Goal: Task Accomplishment & Management: Use online tool/utility

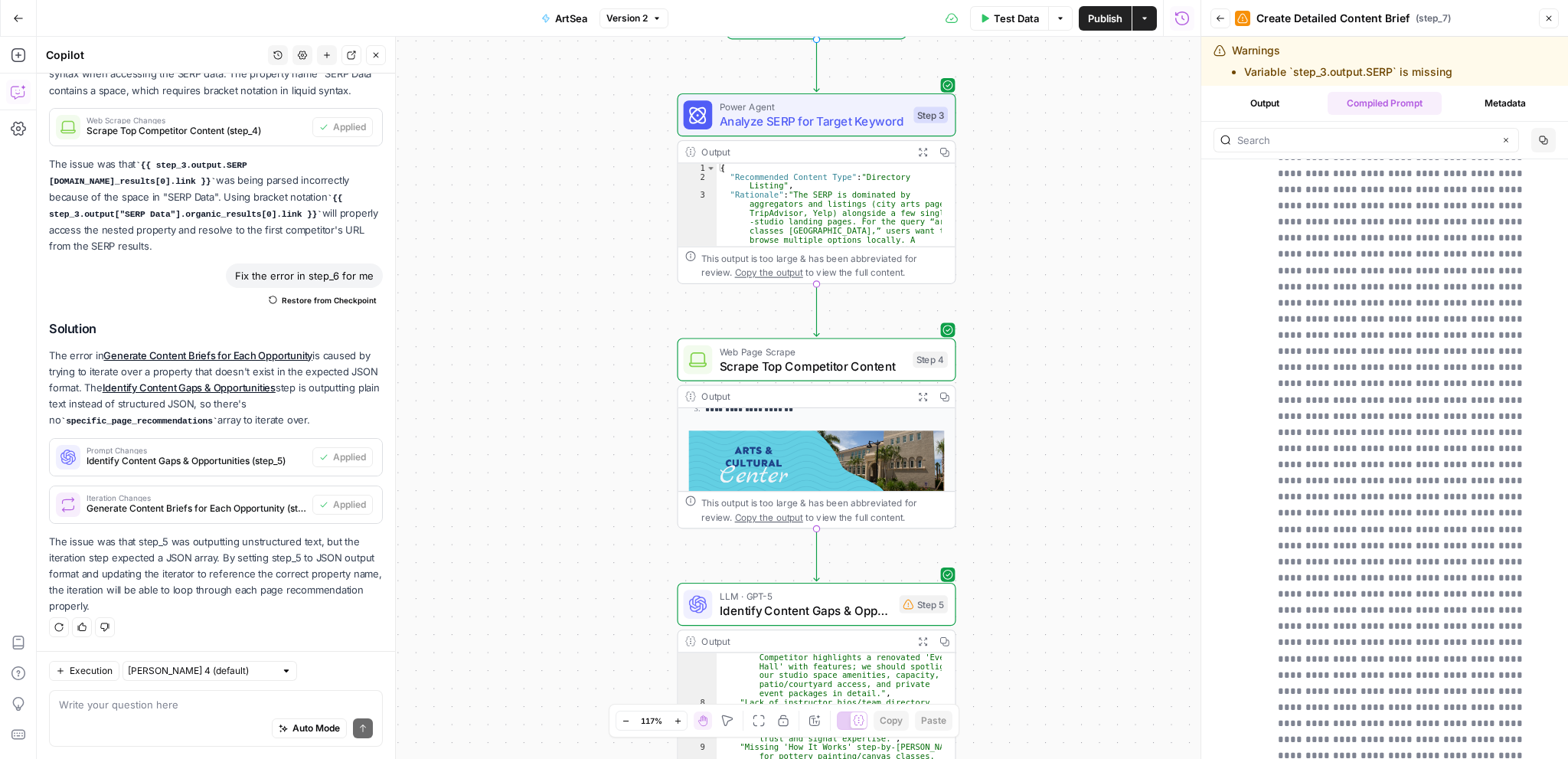
scroll to position [459, 0]
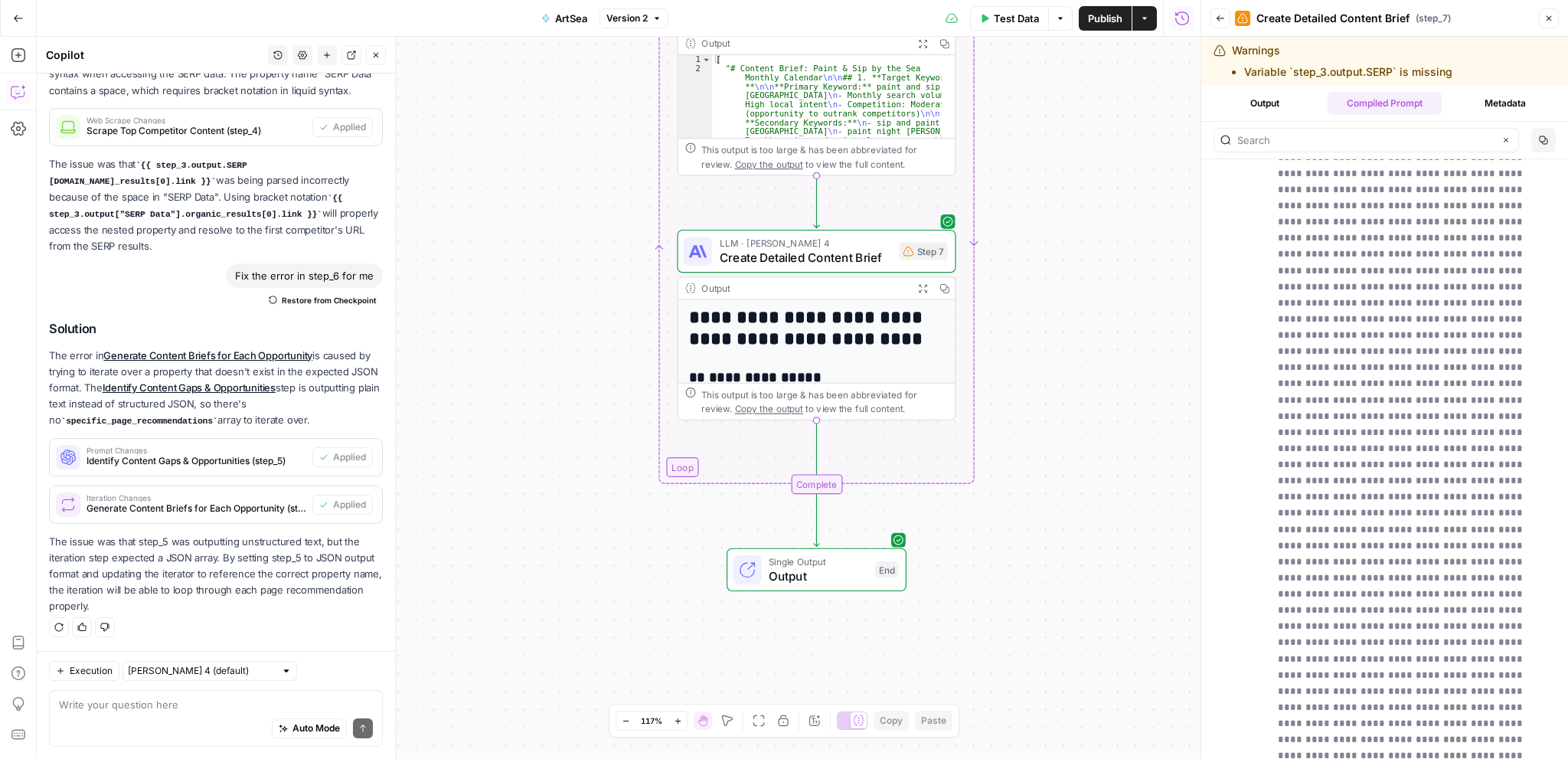
click at [925, 289] on icon "button" at bounding box center [923, 288] width 9 height 9
click at [855, 264] on span "Create Detailed Content Brief" at bounding box center [806, 258] width 173 height 18
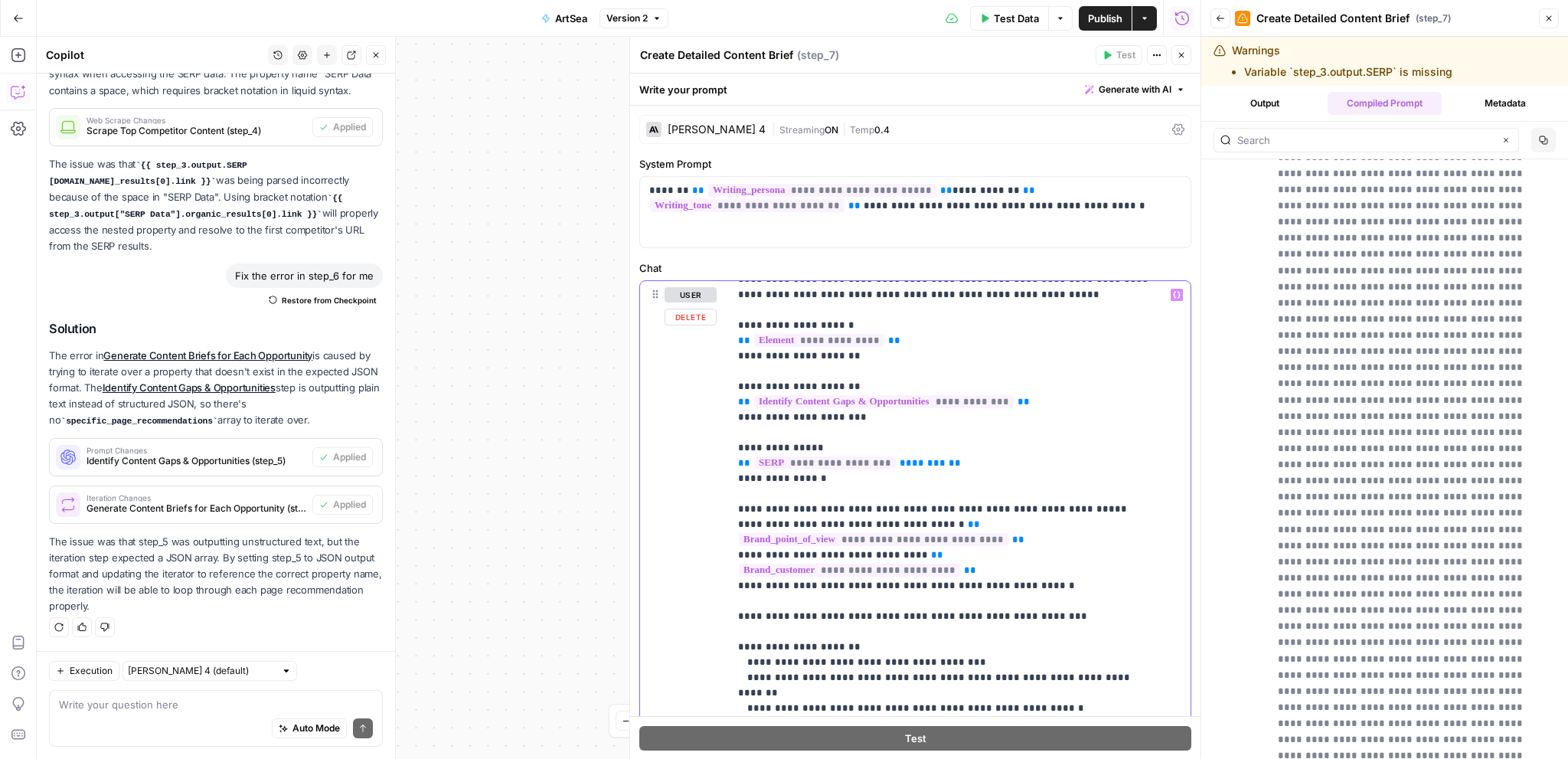
scroll to position [0, 0]
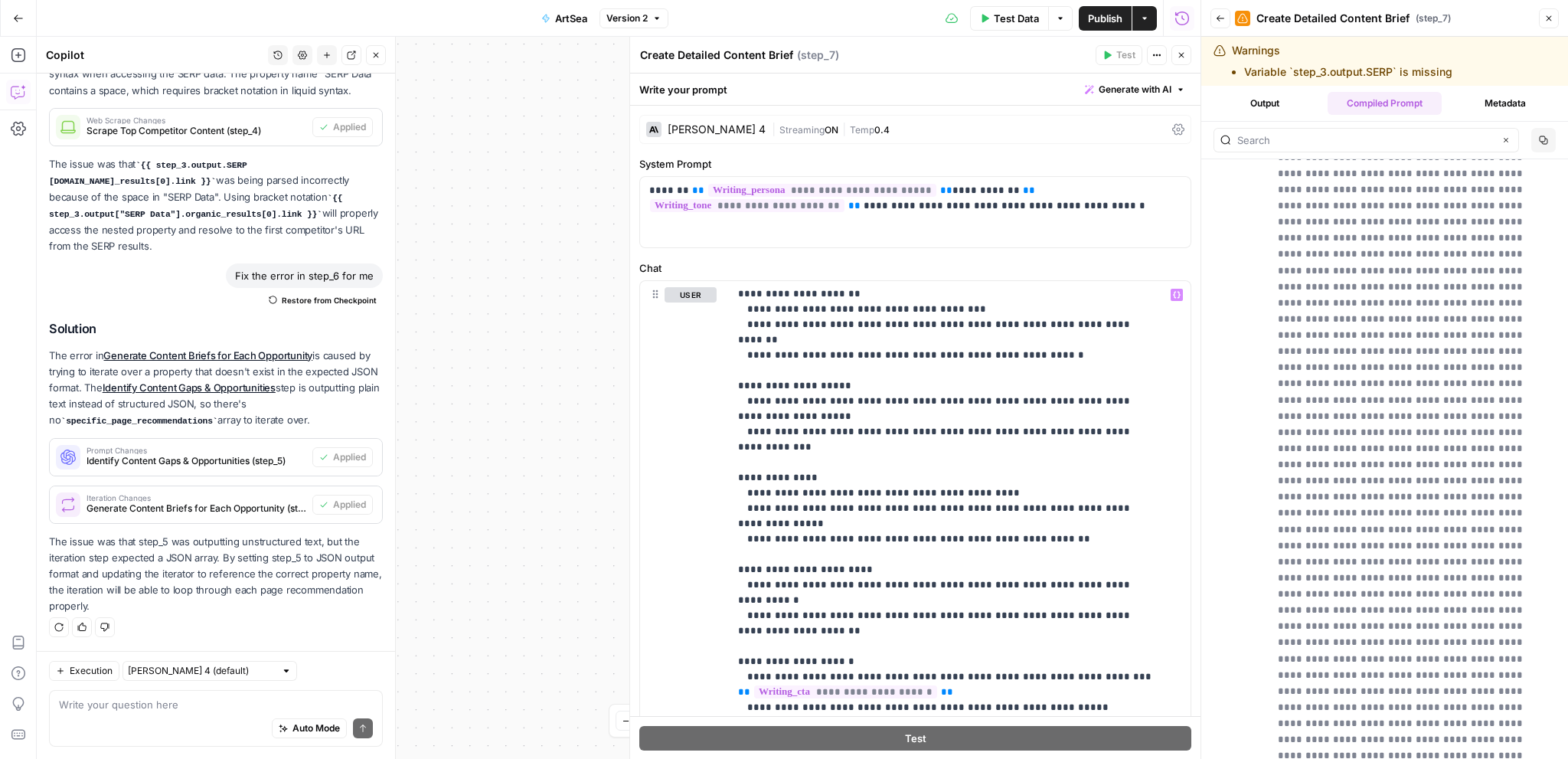
click at [1179, 64] on button "Close" at bounding box center [1181, 55] width 20 height 20
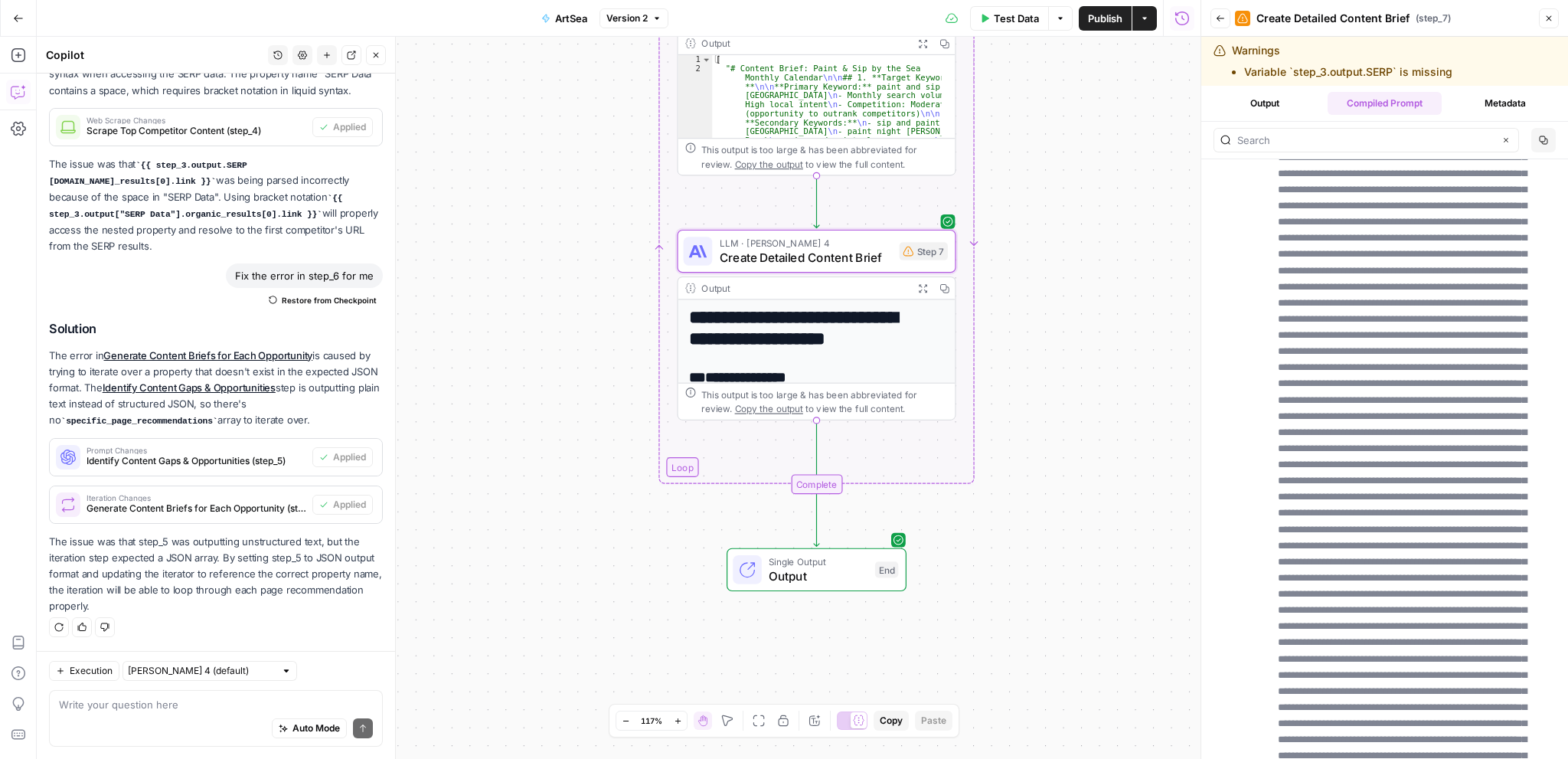
click at [811, 341] on h1 "**********" at bounding box center [810, 328] width 242 height 42
click at [923, 290] on icon "button" at bounding box center [923, 288] width 10 height 10
click at [1265, 104] on button "Output" at bounding box center [1264, 103] width 114 height 23
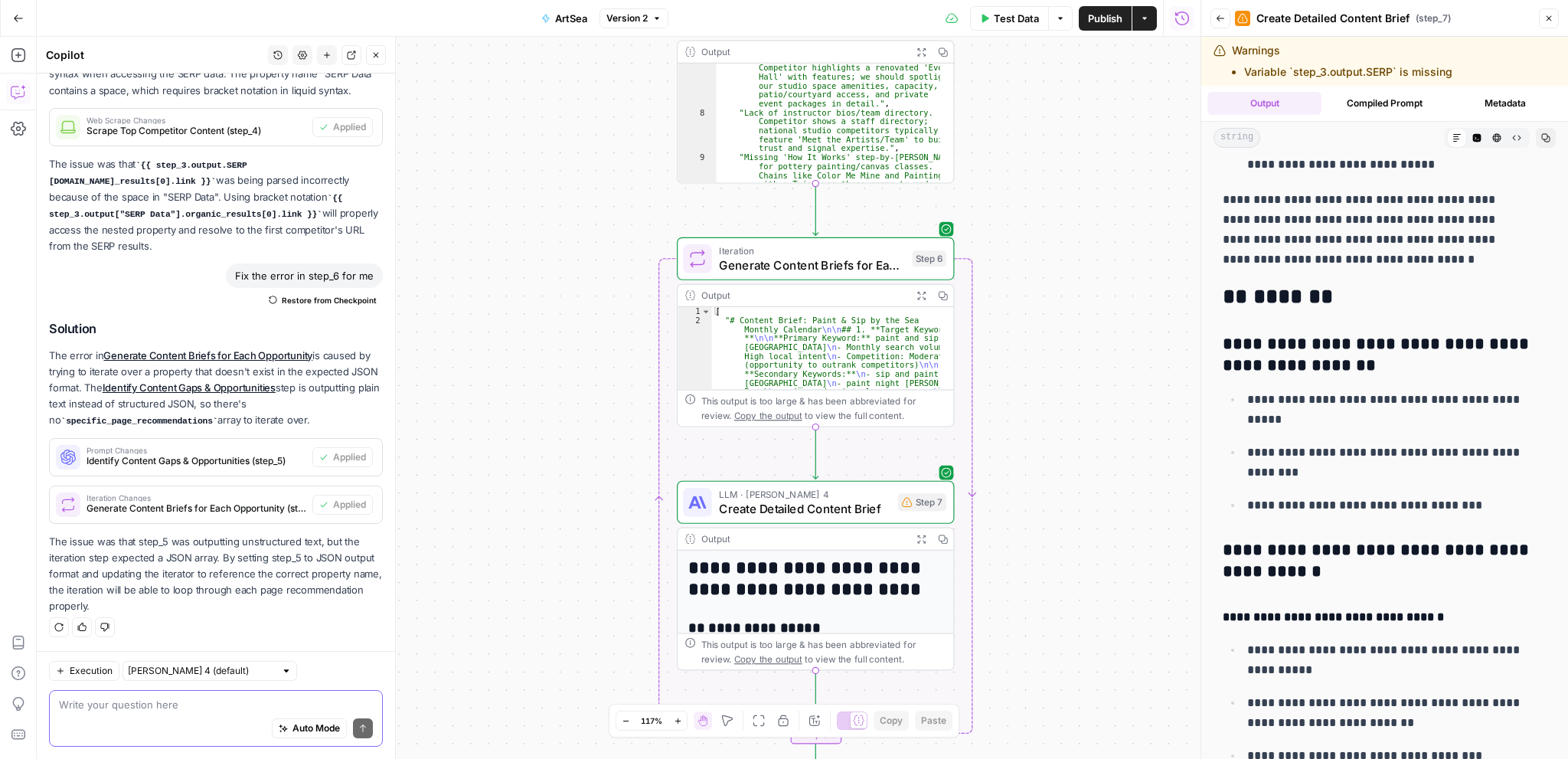
click at [141, 711] on textarea at bounding box center [216, 704] width 314 height 16
type textarea "so this entire workflow creates just one outline for content?"
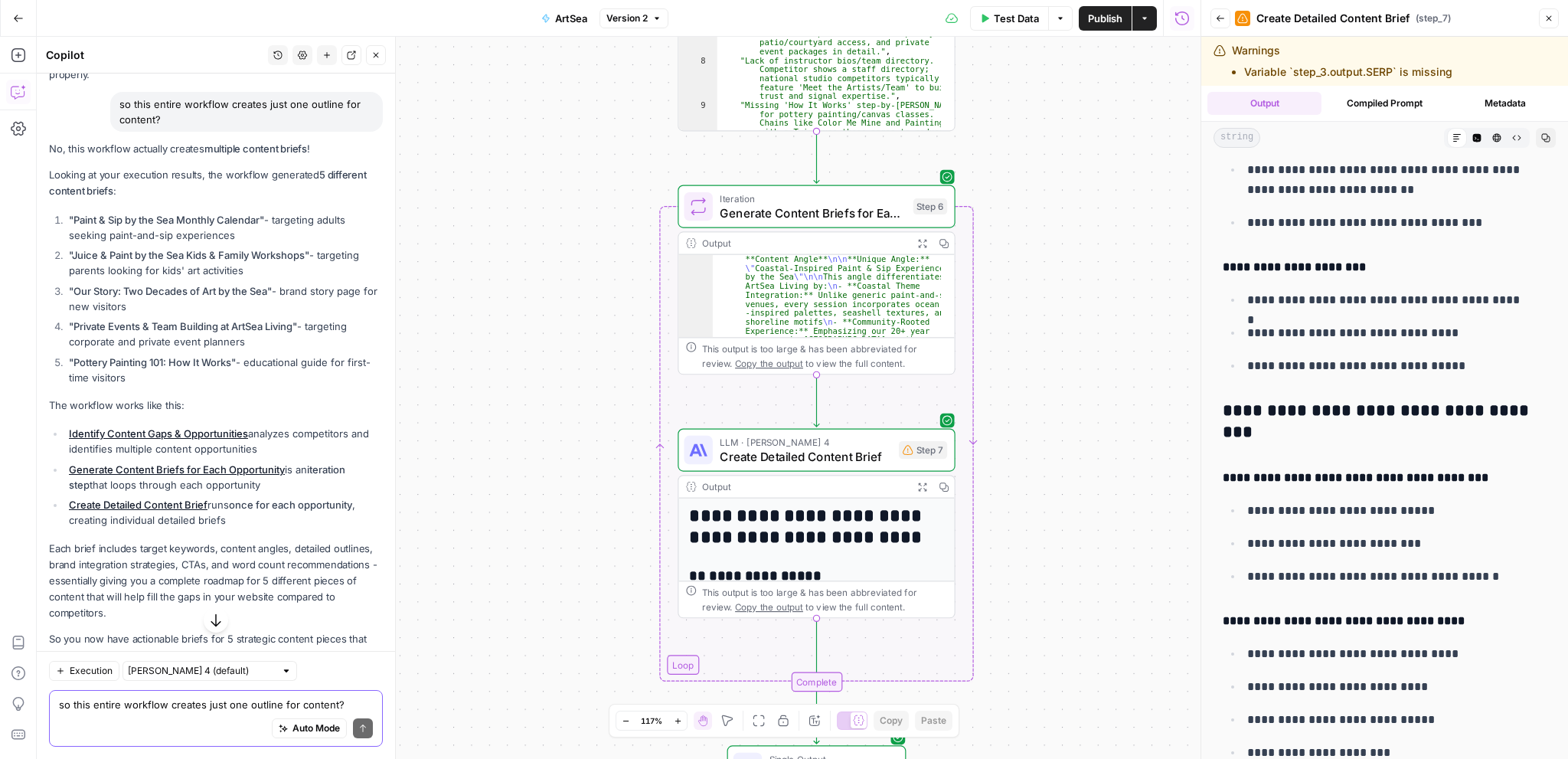
scroll to position [1378, 0]
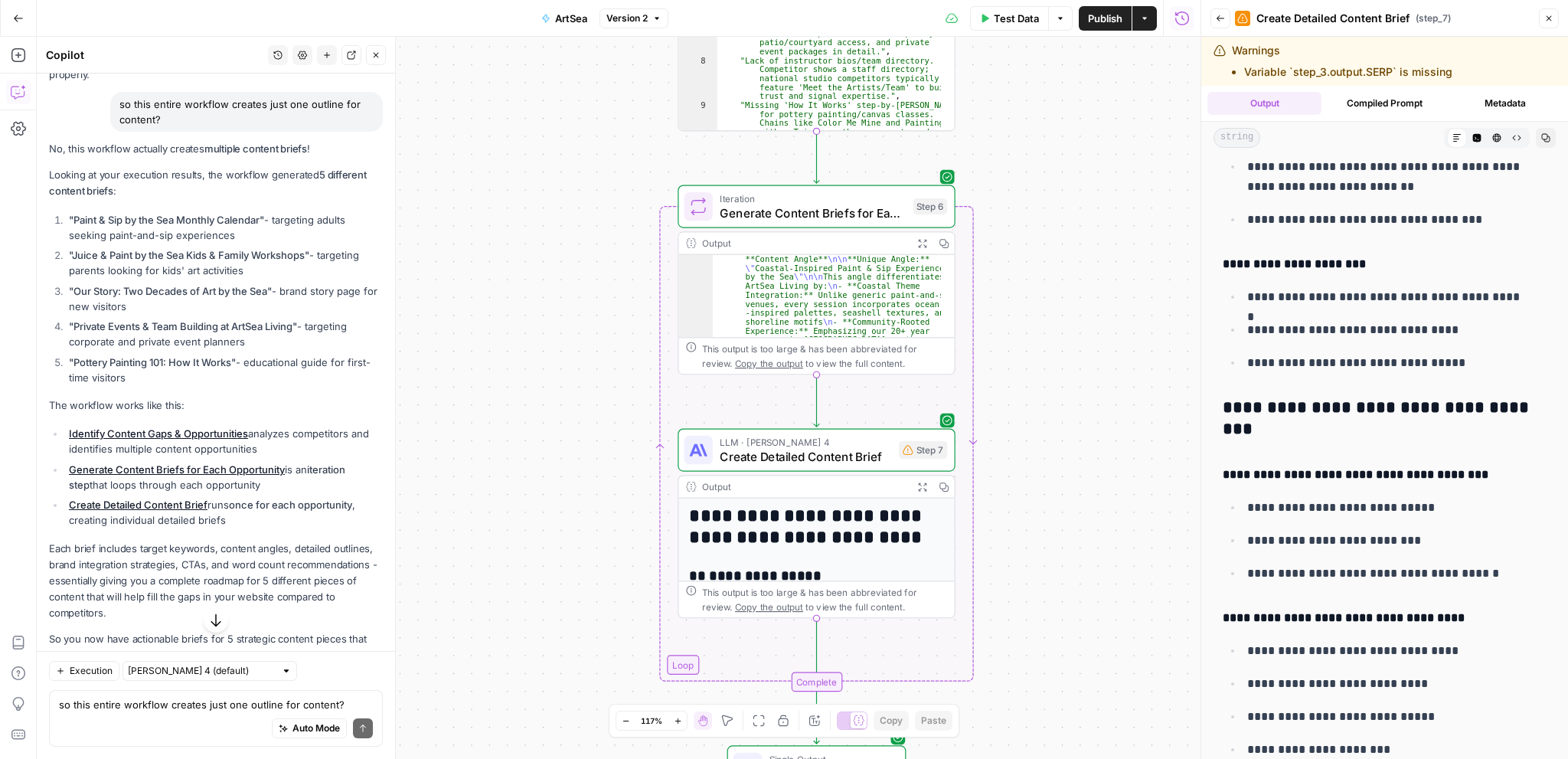
click at [1547, 20] on icon "button" at bounding box center [1548, 18] width 5 height 5
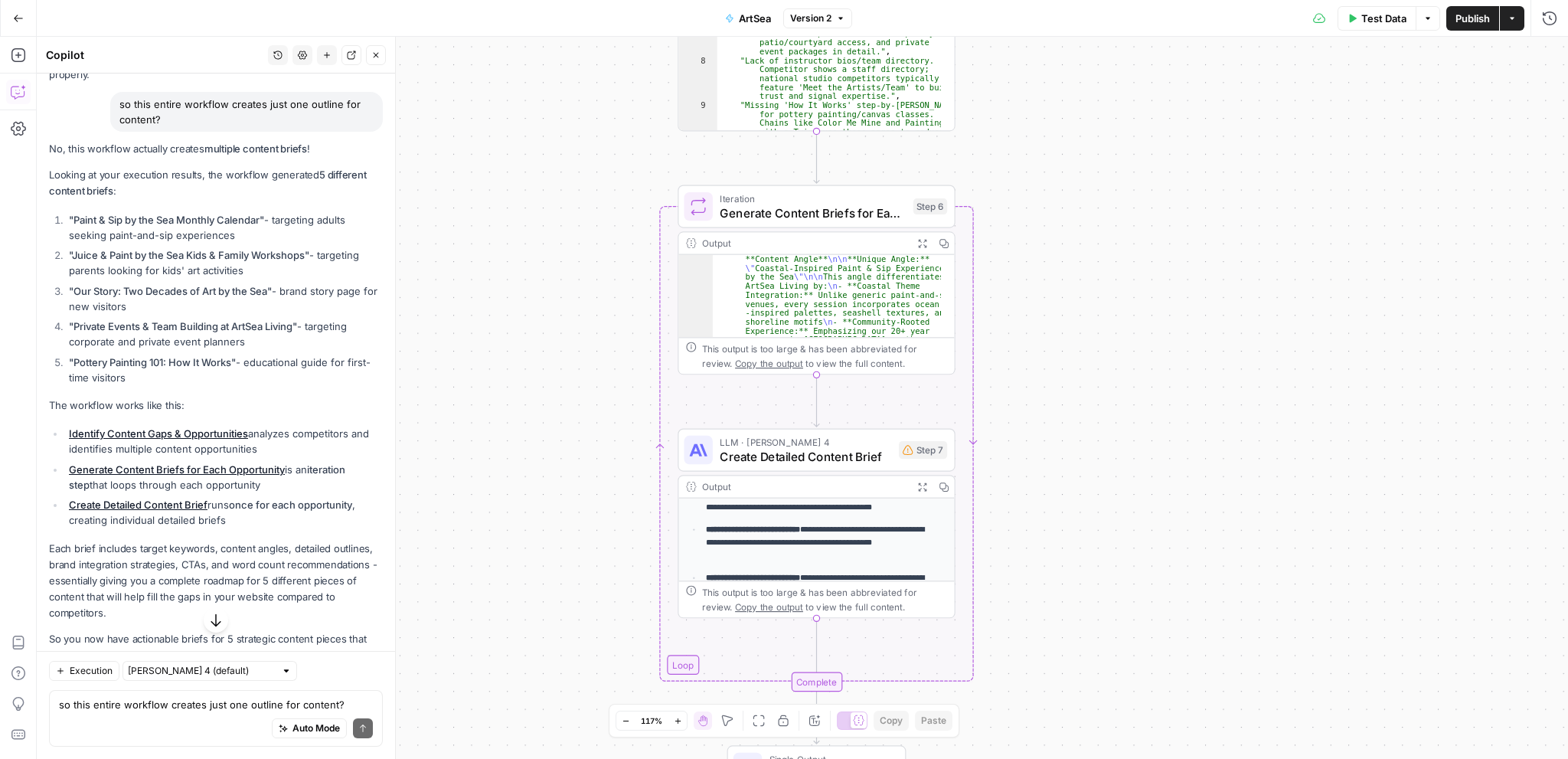
scroll to position [378, 0]
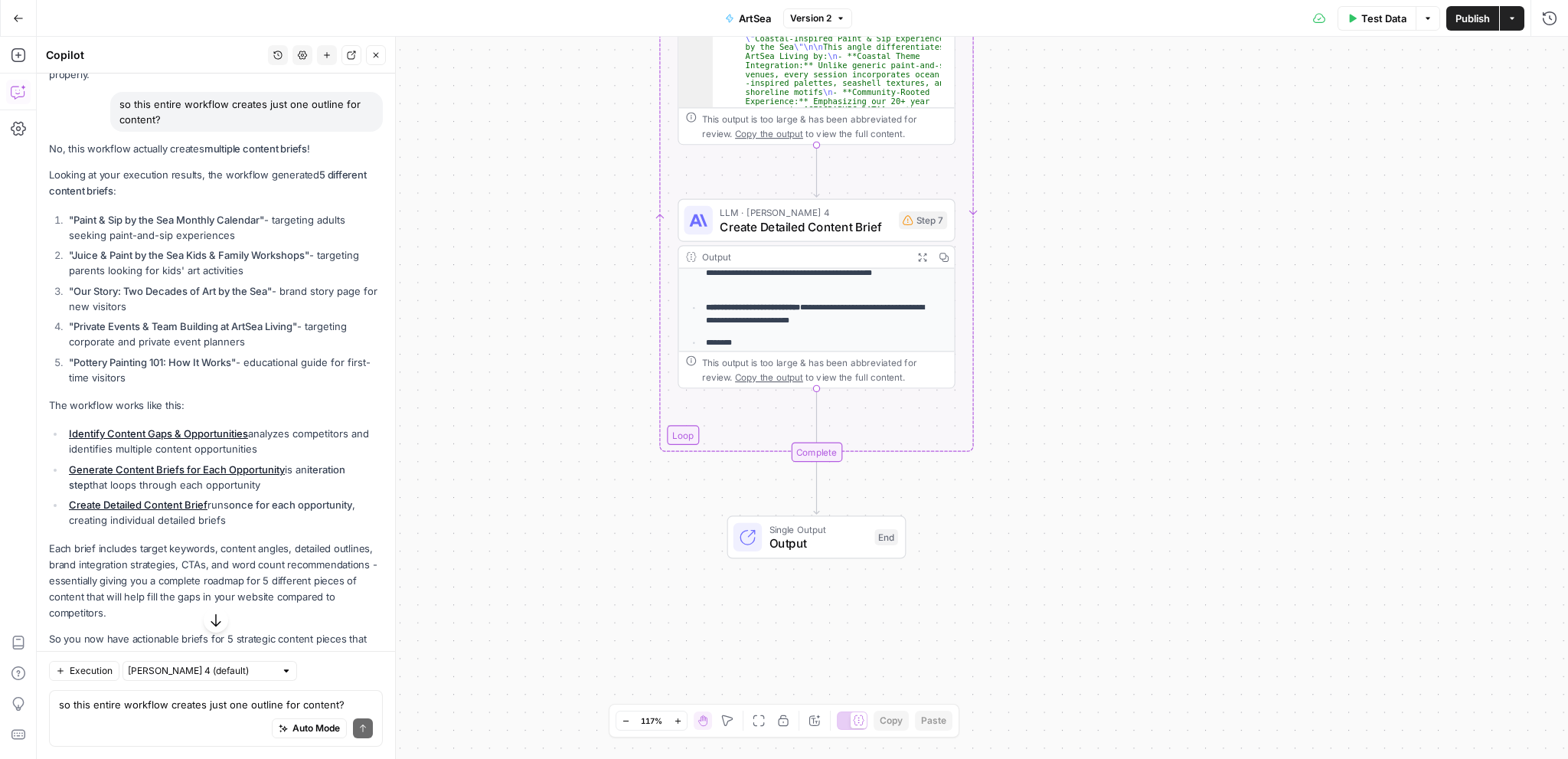
click at [818, 539] on span "Output" at bounding box center [818, 543] width 99 height 18
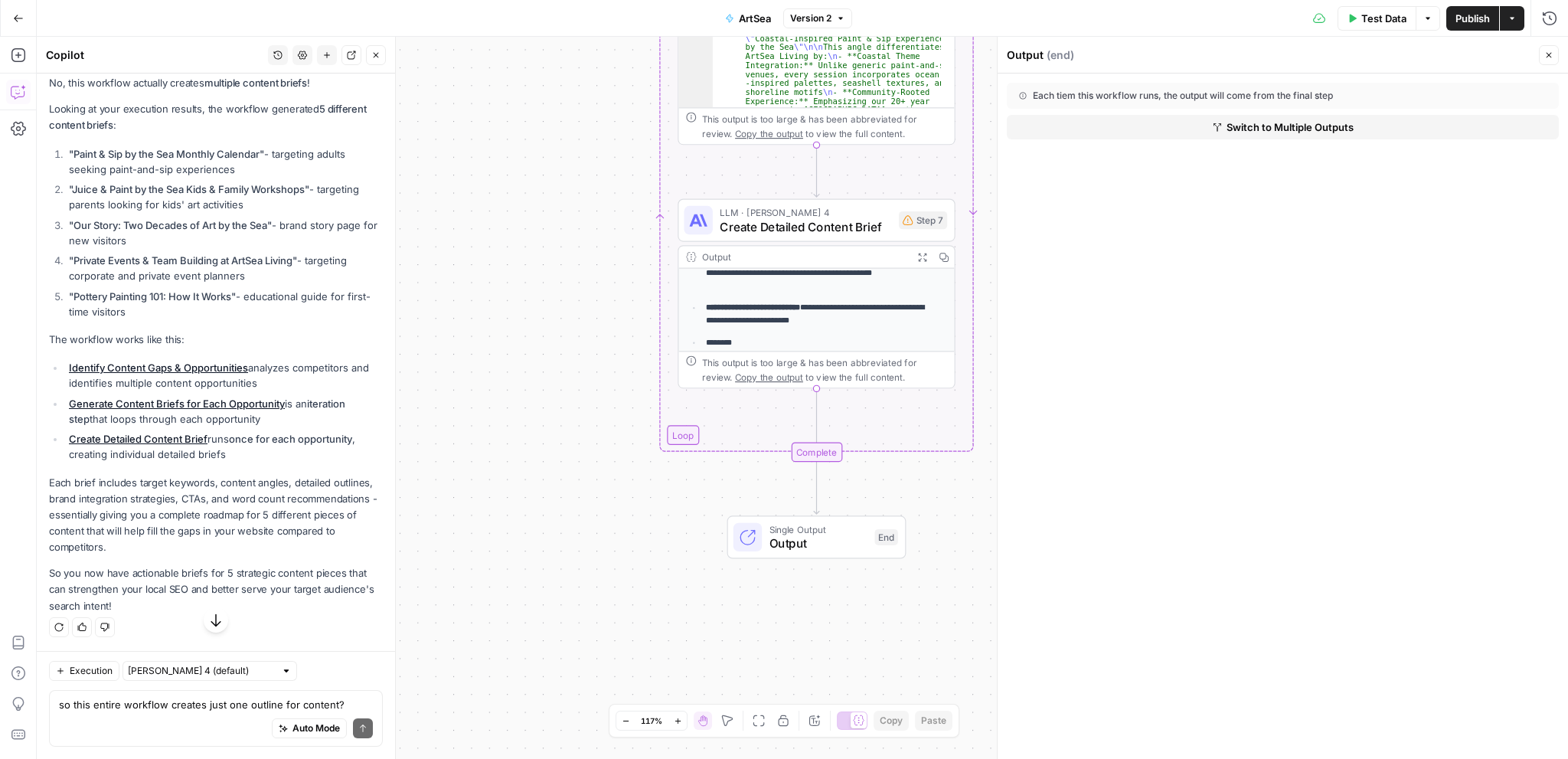
scroll to position [2312, 0]
click at [143, 710] on textarea "so this entire workflow creates just one outline for content?" at bounding box center [216, 704] width 314 height 16
type textarea "where do i view the 5 different briefs?"
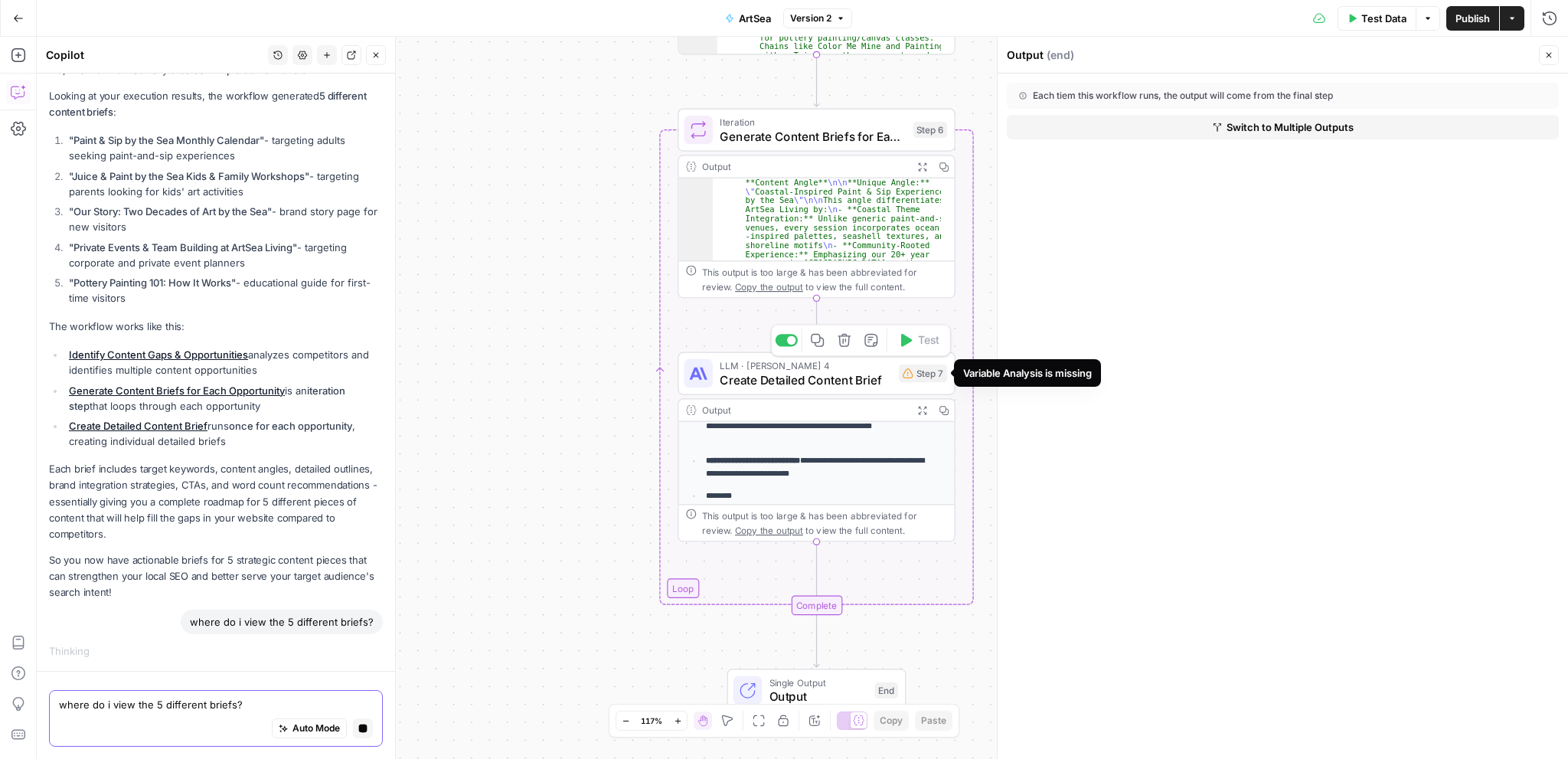
scroll to position [2224, 0]
click at [912, 382] on div "LLM · [PERSON_NAME] 4 Create Detailed Content Brief Step 7 Copy step Delete ste…" at bounding box center [815, 373] width 264 height 30
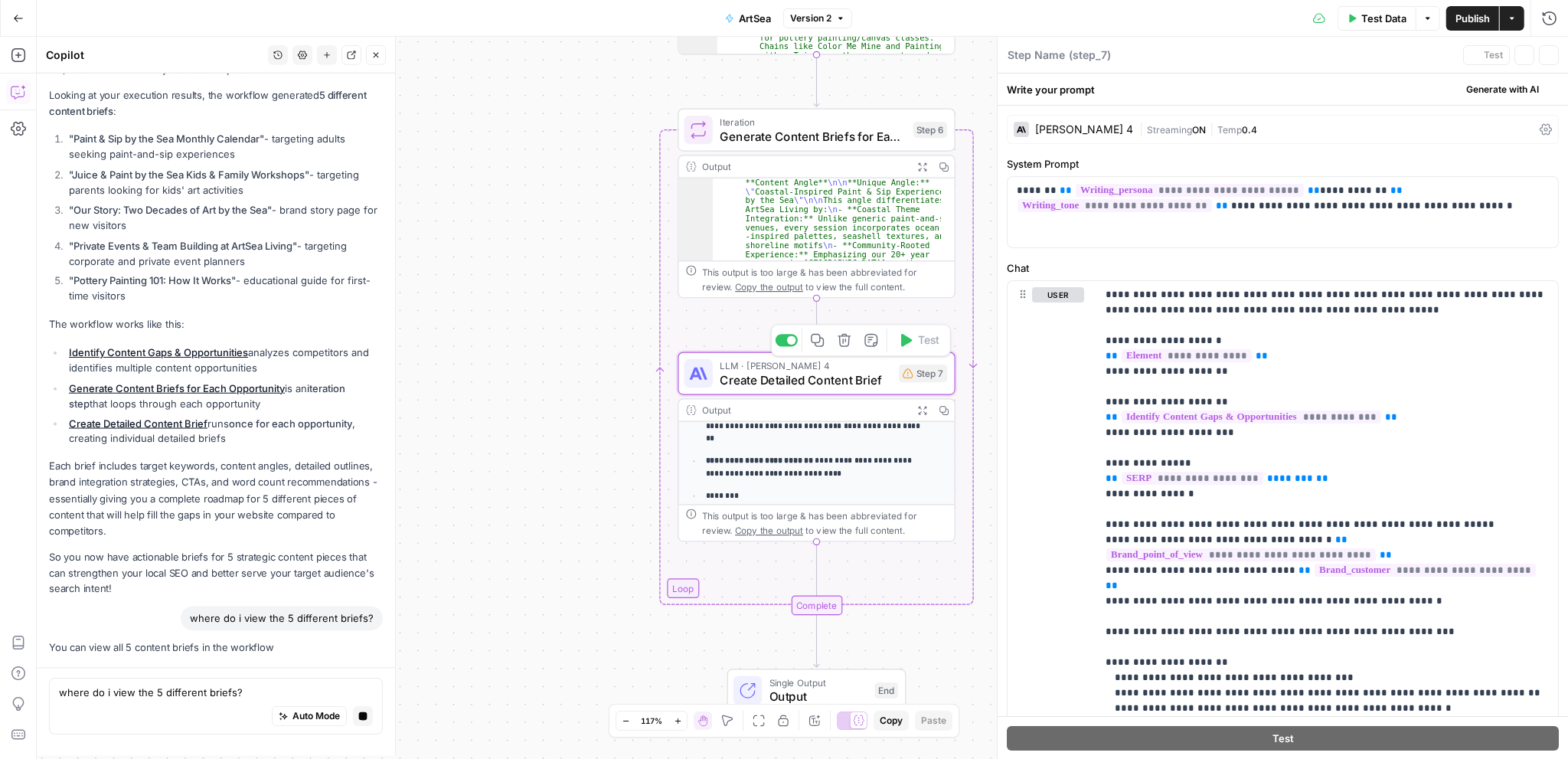
type textarea "Create Detailed Content Brief"
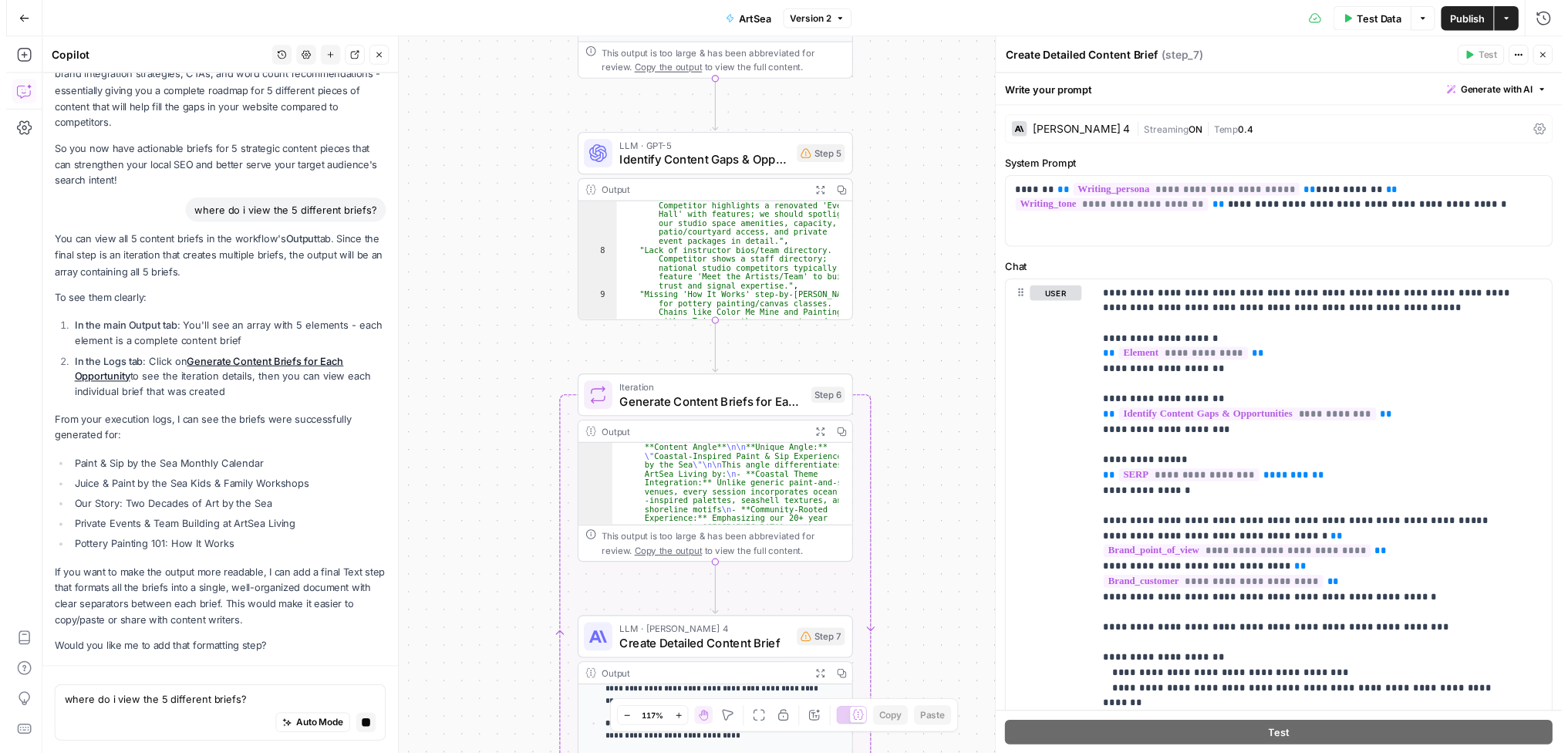
scroll to position [2803, 0]
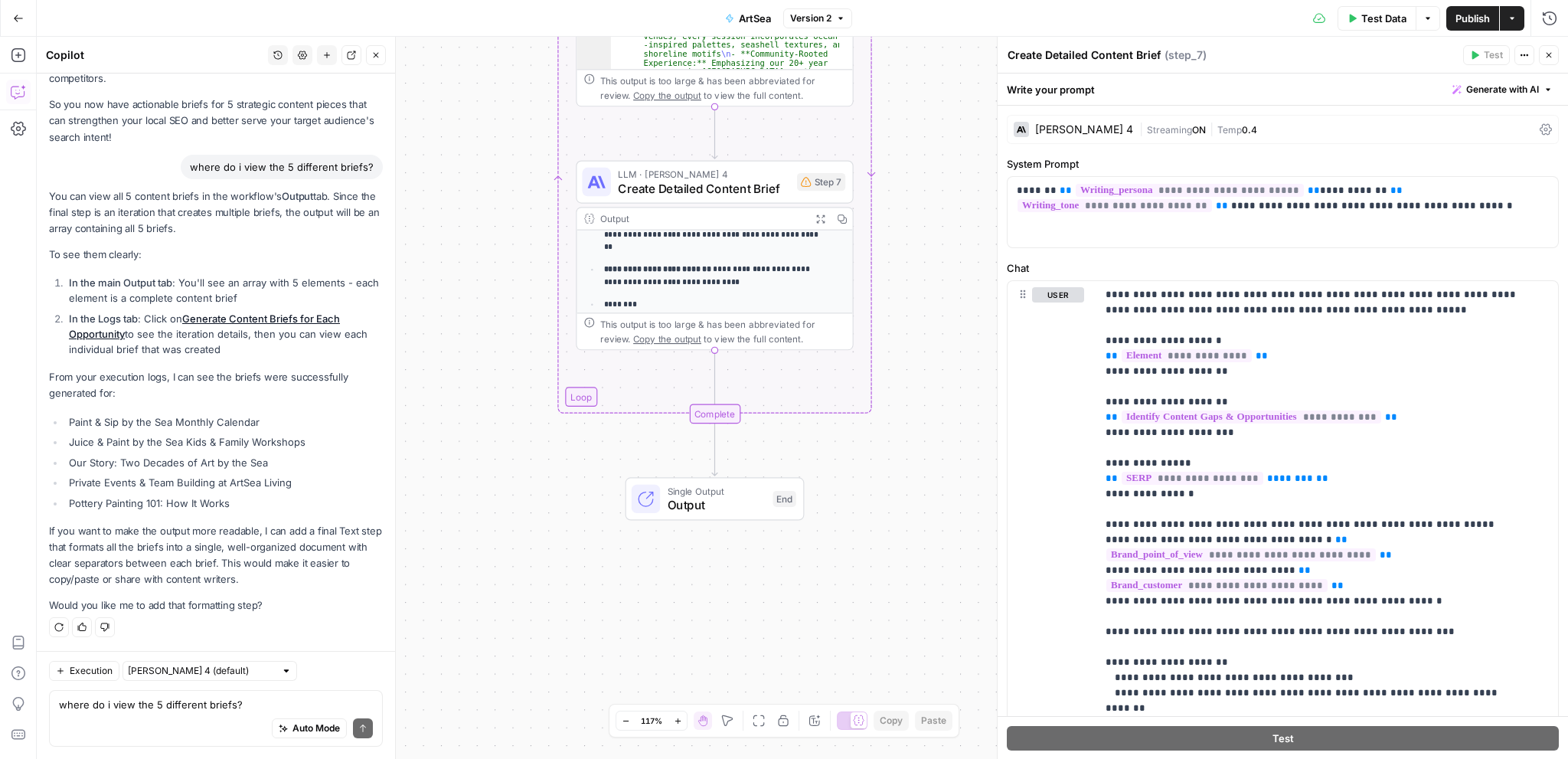
click at [692, 502] on span "Output" at bounding box center [717, 505] width 99 height 18
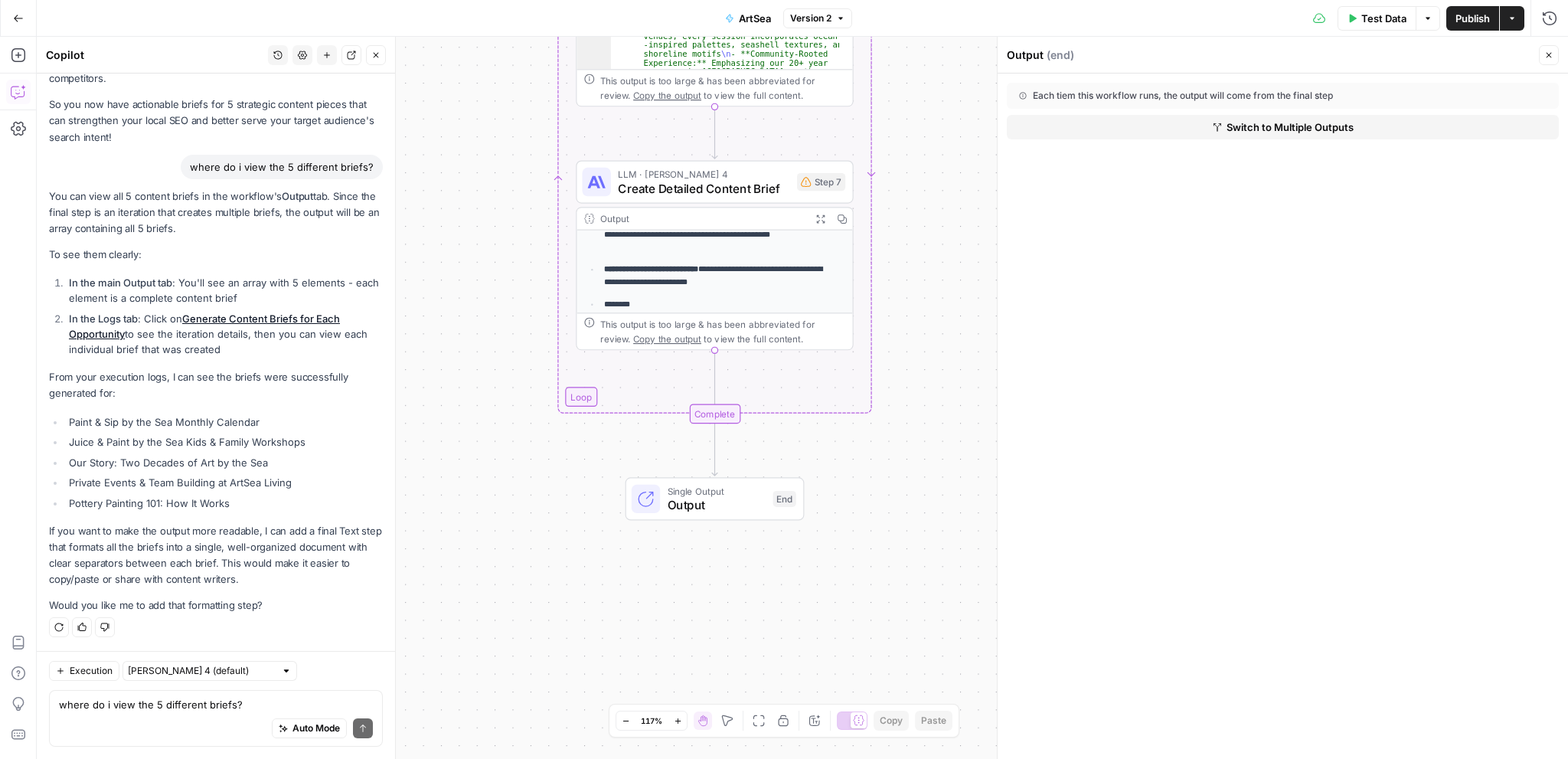
click at [1141, 91] on div "Each tiem this workflow runs, the output will come from the final step" at bounding box center [1229, 96] width 421 height 14
click at [743, 519] on div "Single Output Output End Switch to multiple outputs" at bounding box center [715, 498] width 179 height 43
click at [719, 467] on span "Switch to multiple outputs" at bounding box center [732, 466] width 111 height 15
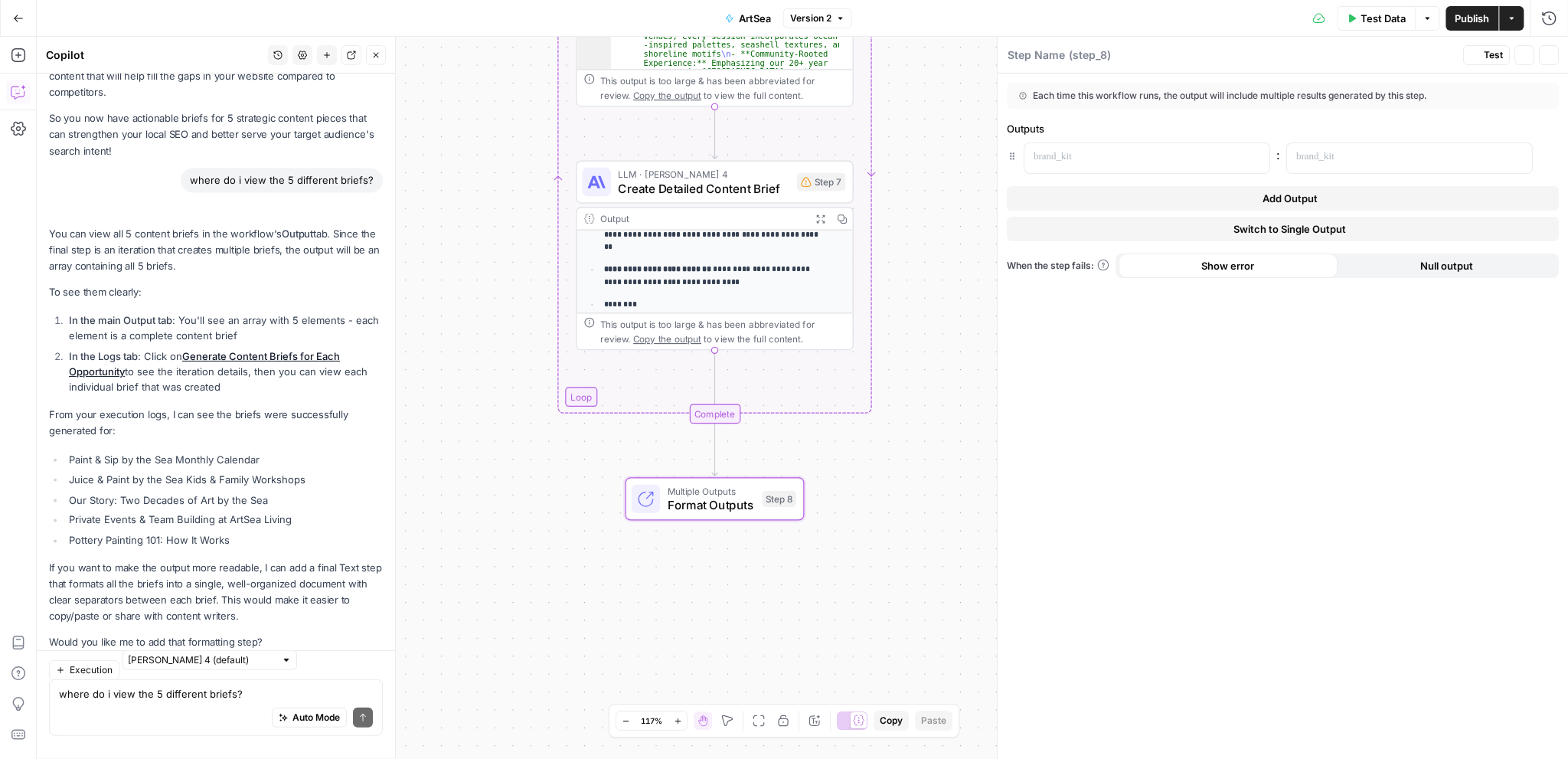
type textarea "Format Outputs"
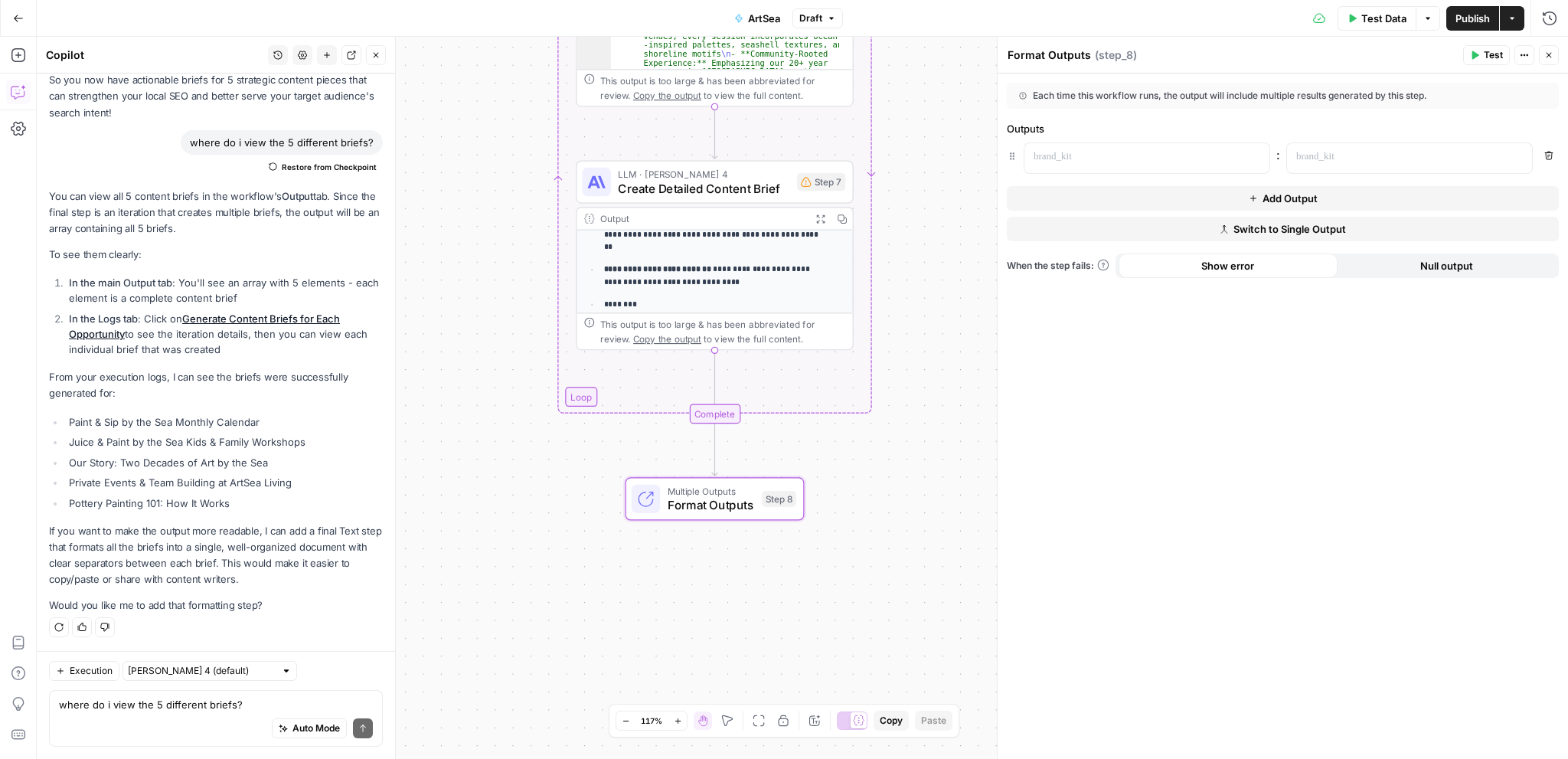
click at [1148, 227] on button "Switch to Single Output" at bounding box center [1282, 228] width 552 height 25
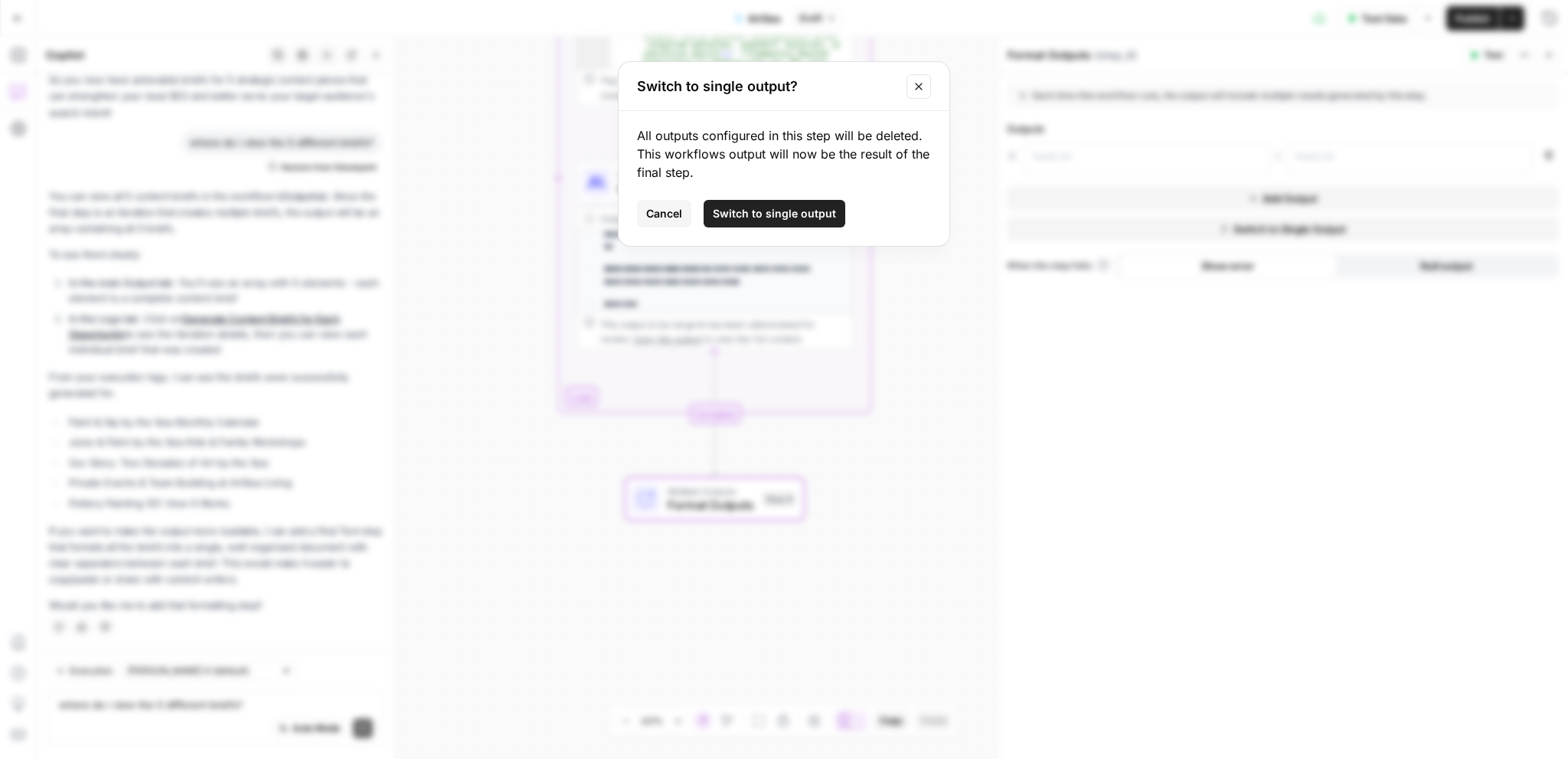
click at [793, 213] on span "Switch to single output" at bounding box center [775, 214] width 124 height 16
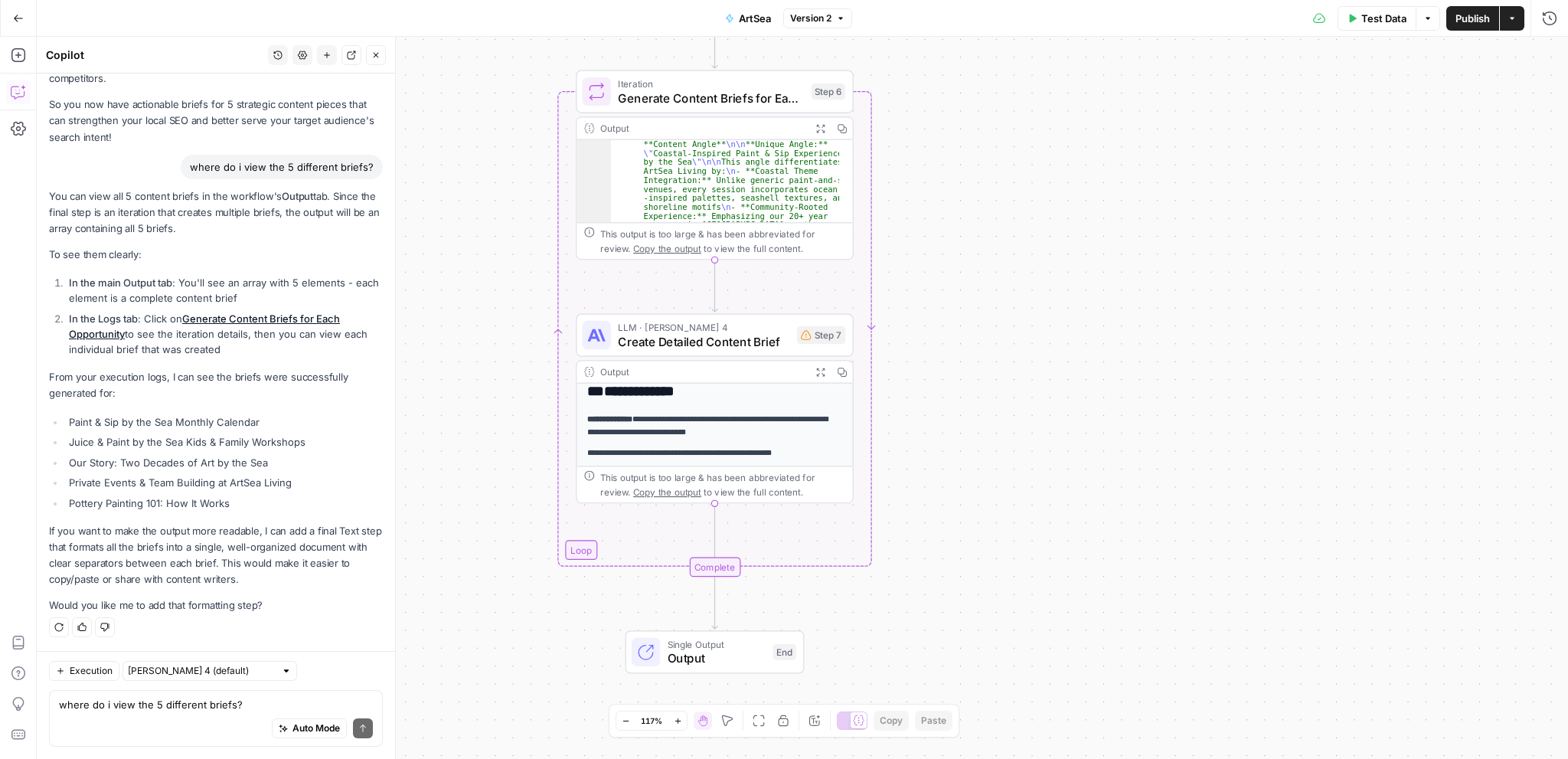
scroll to position [378, 0]
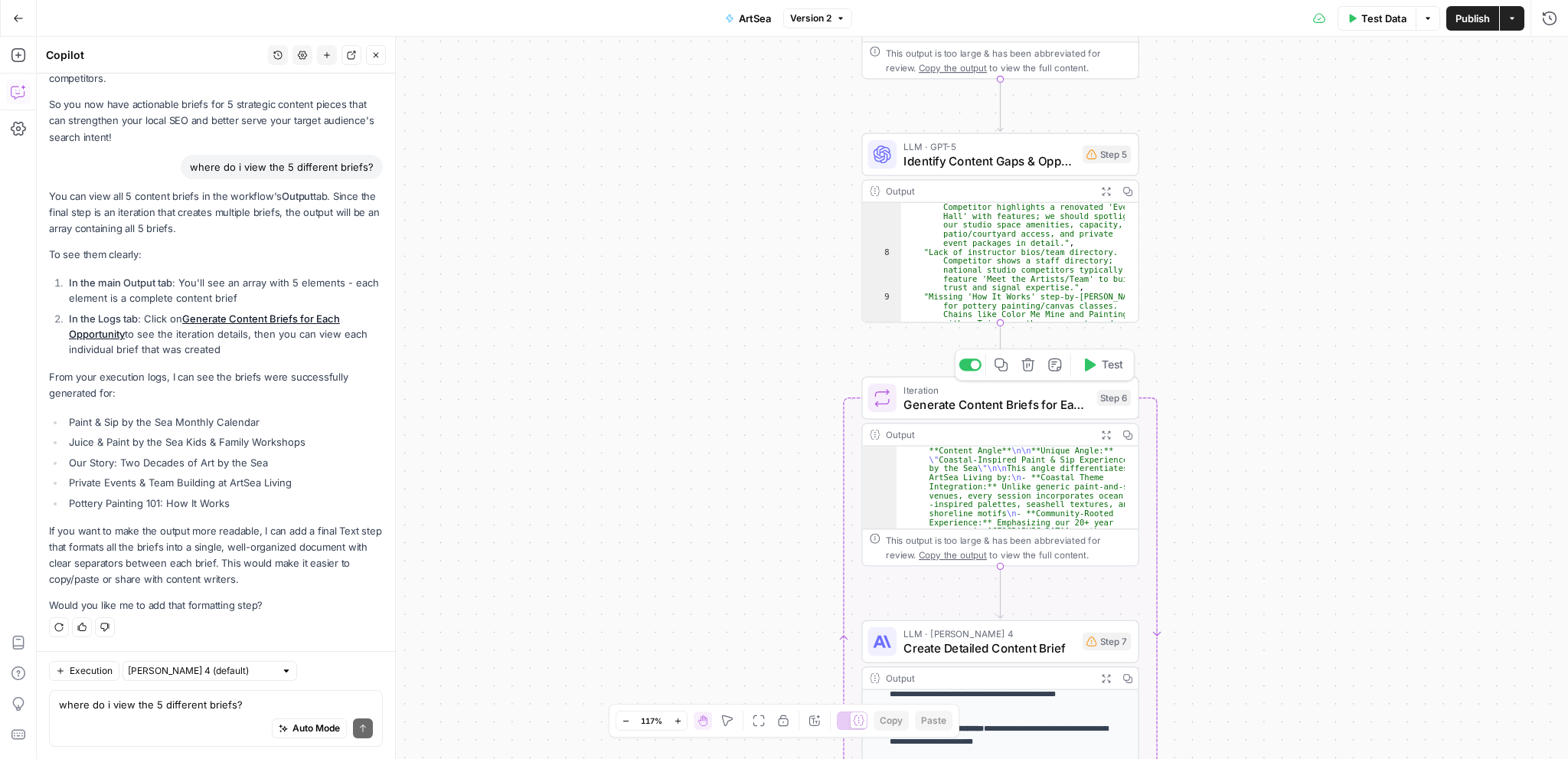
click at [1007, 406] on span "Generate Content Briefs for Each Opportunity" at bounding box center [996, 404] width 186 height 18
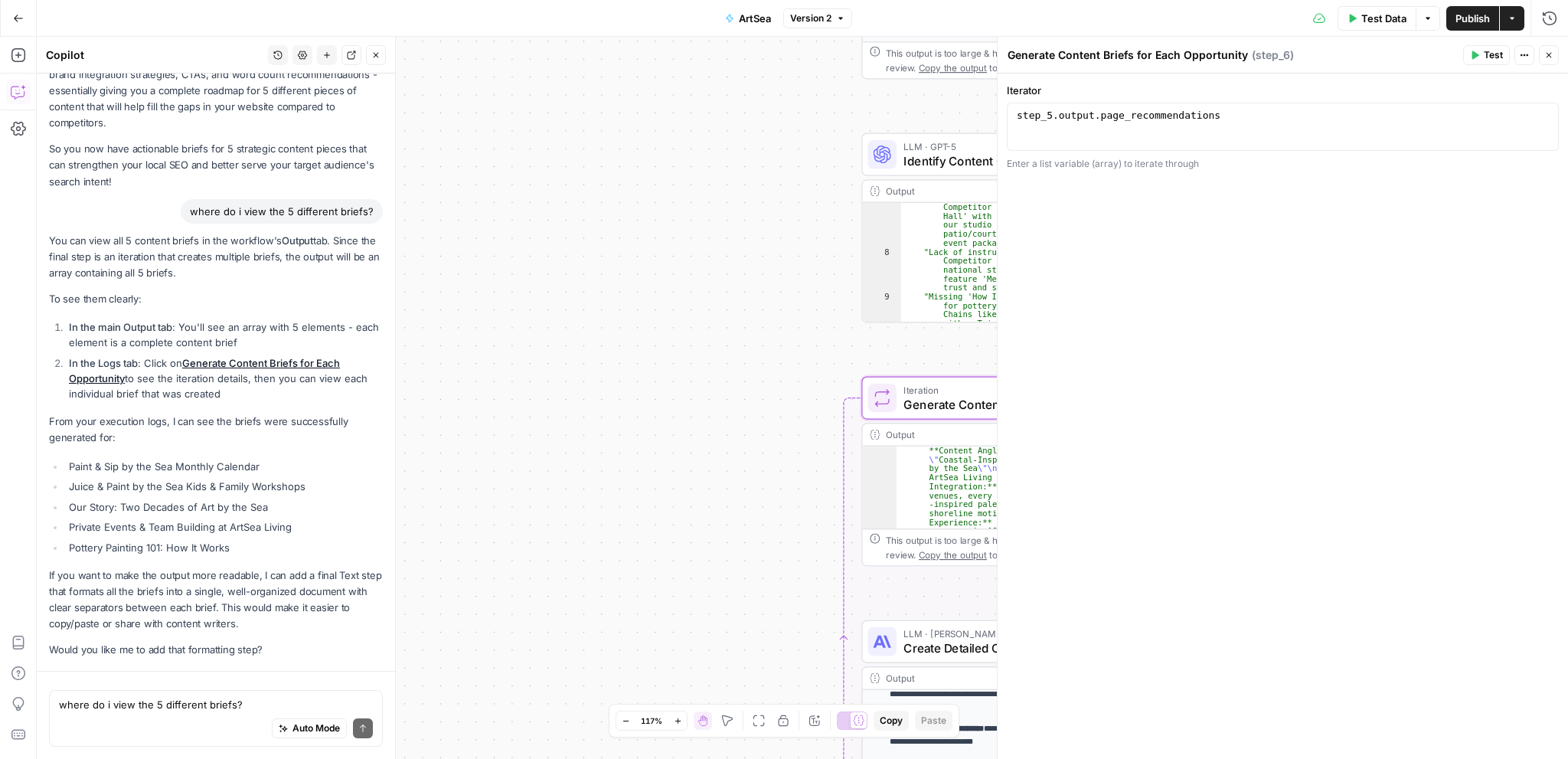
scroll to position [2781, 0]
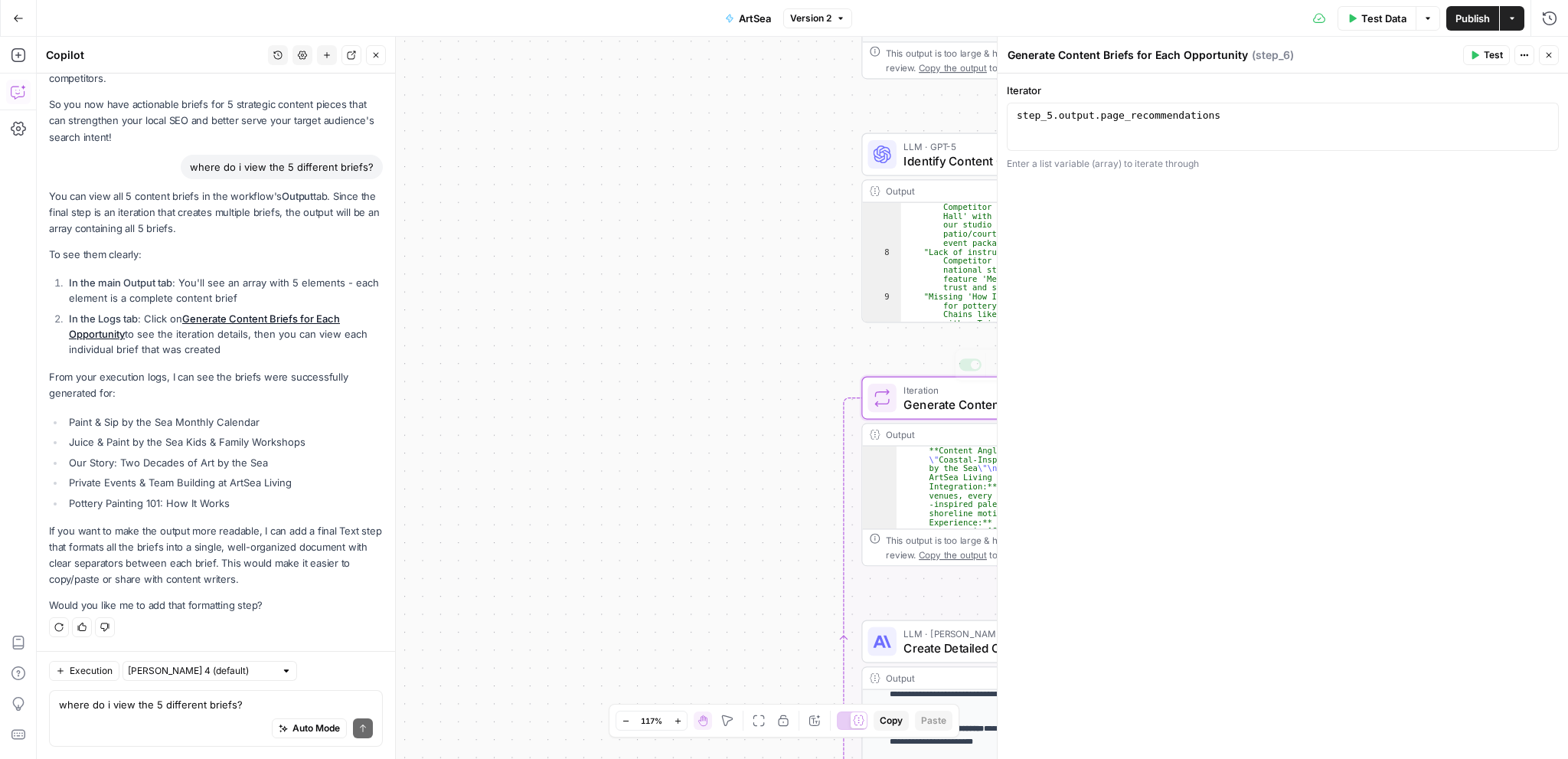
click at [689, 390] on div "**********" at bounding box center [801, 397] width 1531 height 722
click at [1525, 54] on icon "button" at bounding box center [1524, 55] width 2 height 2
click at [1547, 53] on icon "button" at bounding box center [1547, 55] width 9 height 9
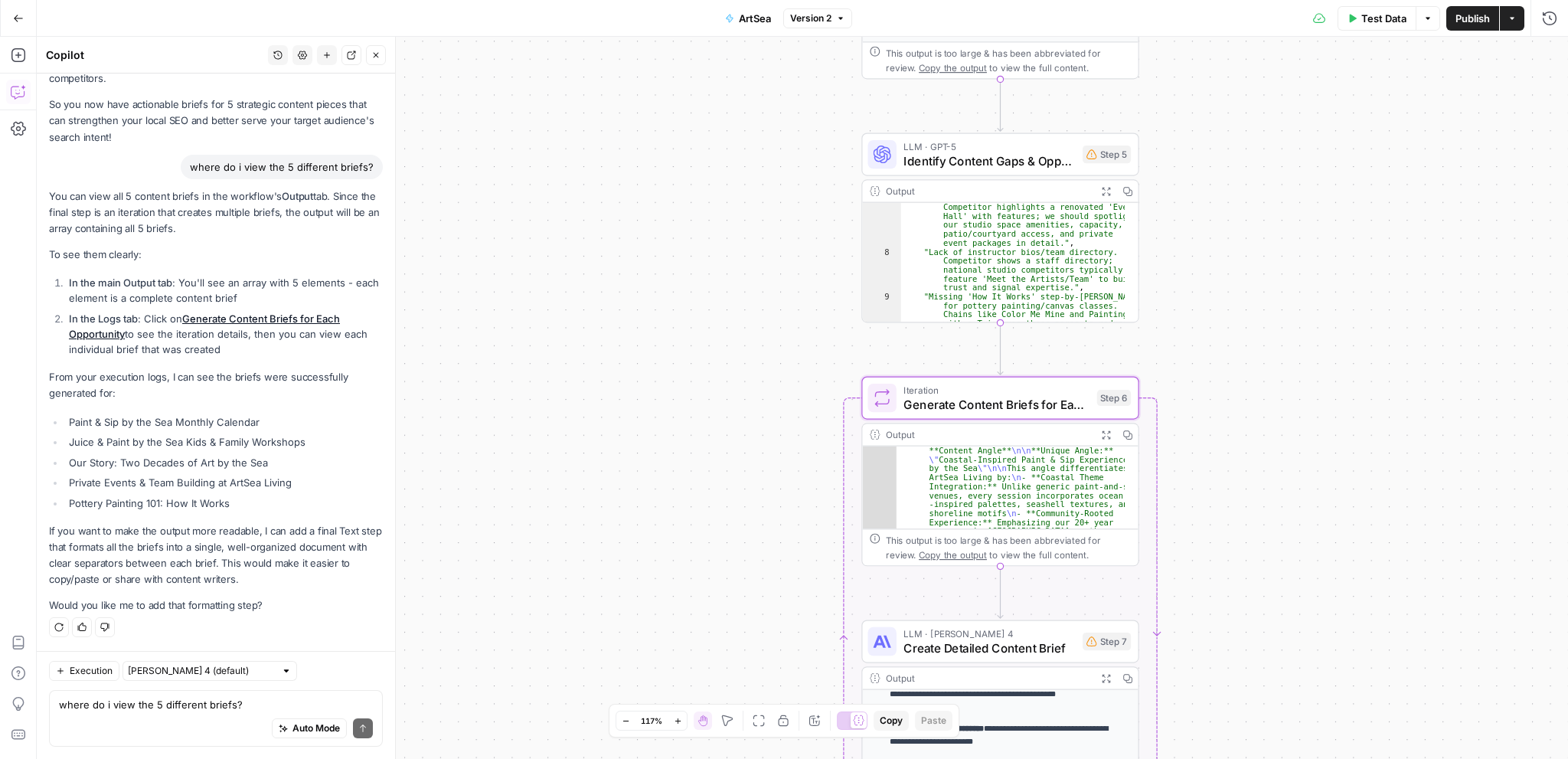
click at [1047, 544] on div "This output is too large & has been abbreviated for review. Copy the output to …" at bounding box center [1008, 546] width 245 height 28
click at [1111, 434] on button "Expand Output" at bounding box center [1105, 434] width 22 height 22
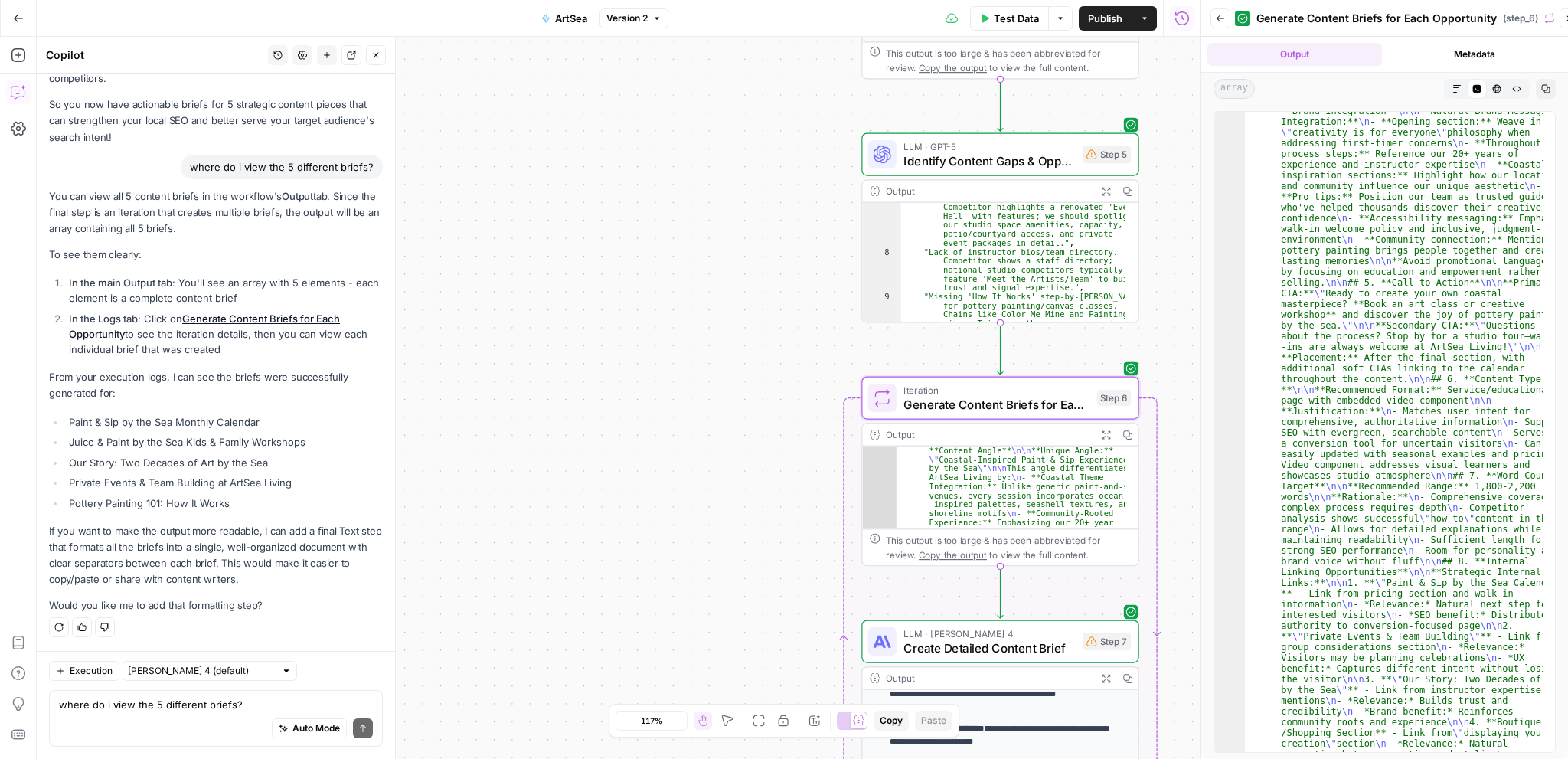
scroll to position [8178, 0]
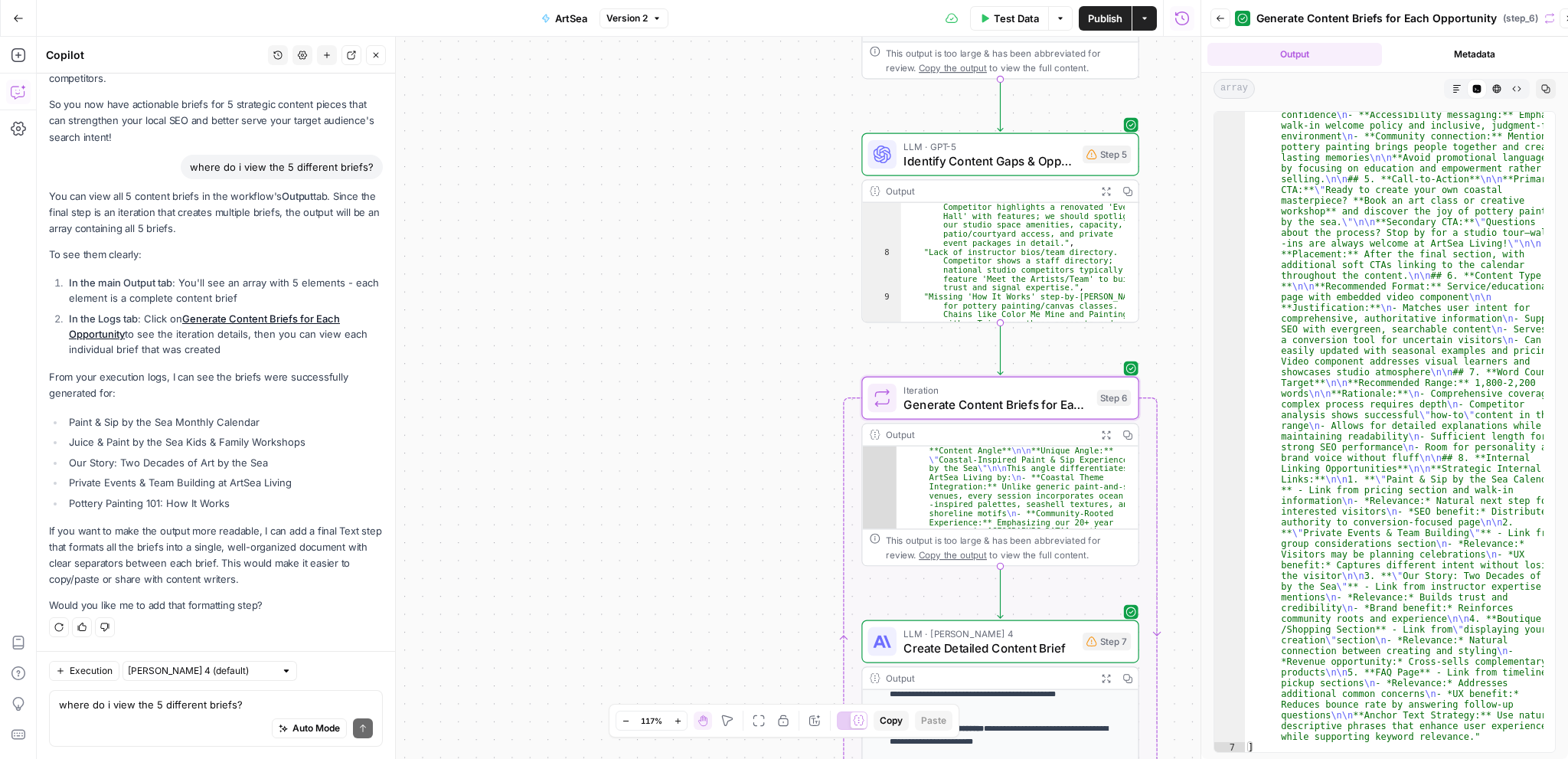
click at [1451, 48] on button "Metadata" at bounding box center [1475, 54] width 175 height 23
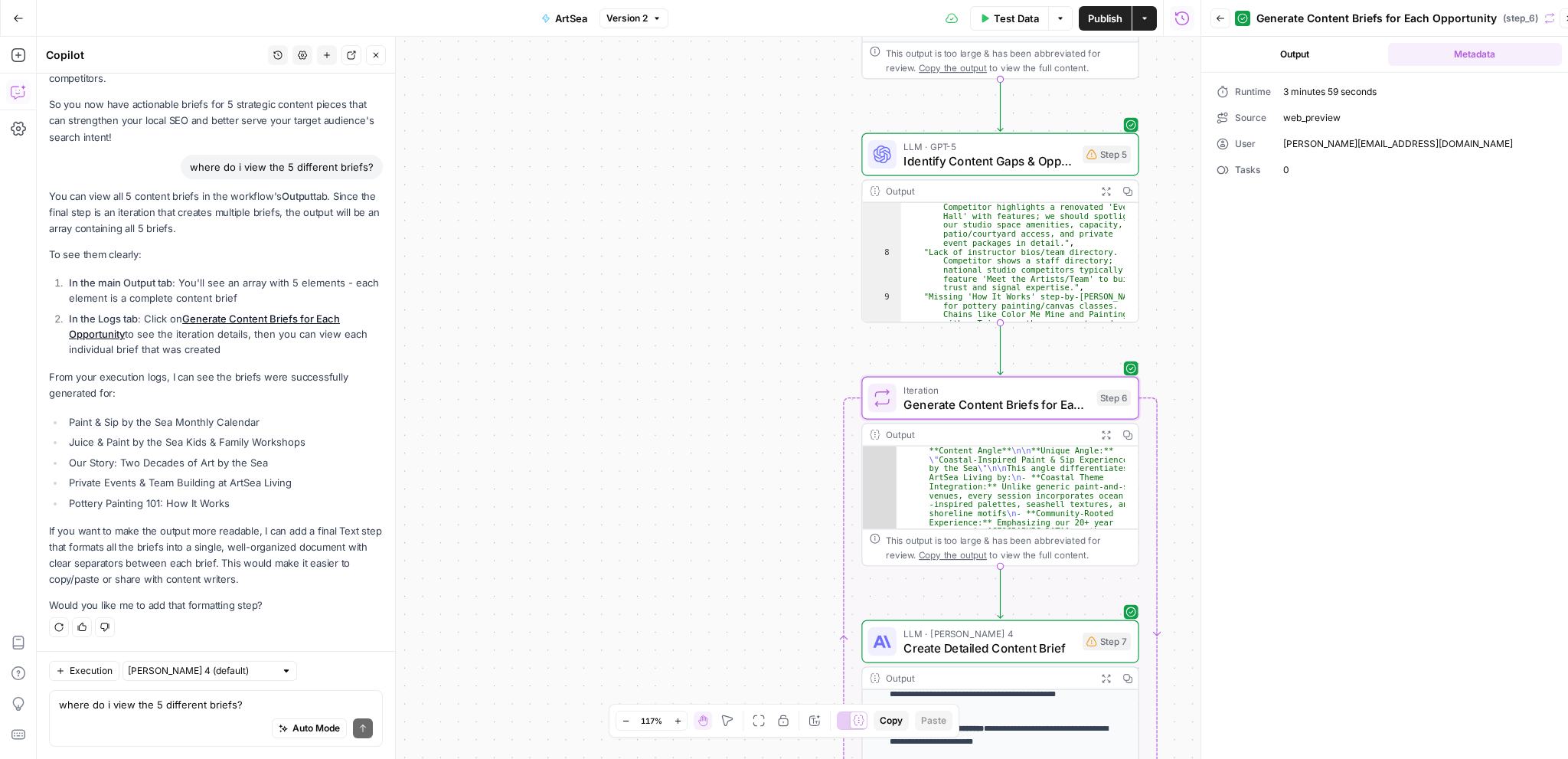
click at [1311, 47] on button "Output" at bounding box center [1294, 54] width 175 height 23
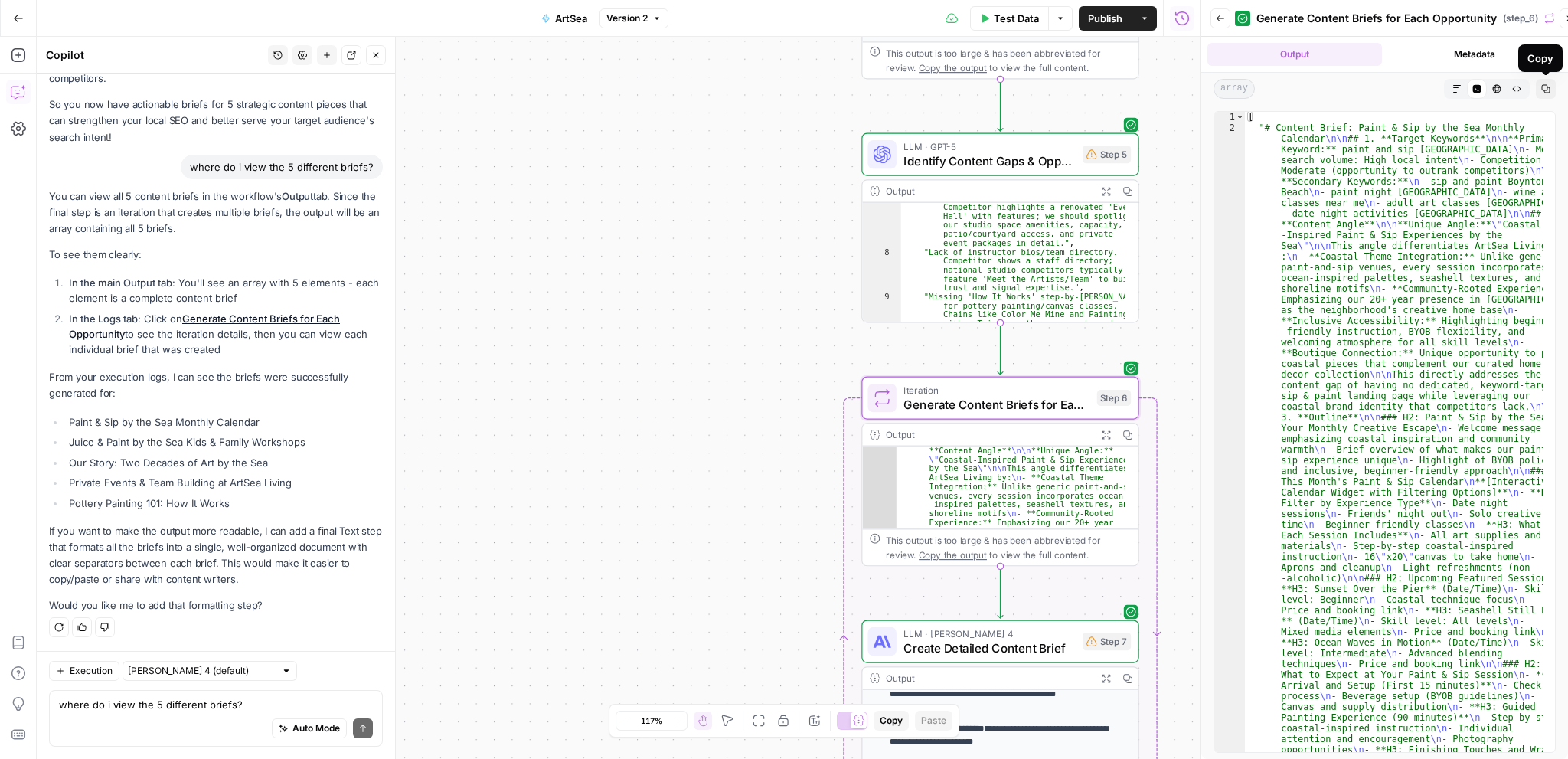
click at [1564, 15] on icon "button" at bounding box center [1568, 18] width 9 height 9
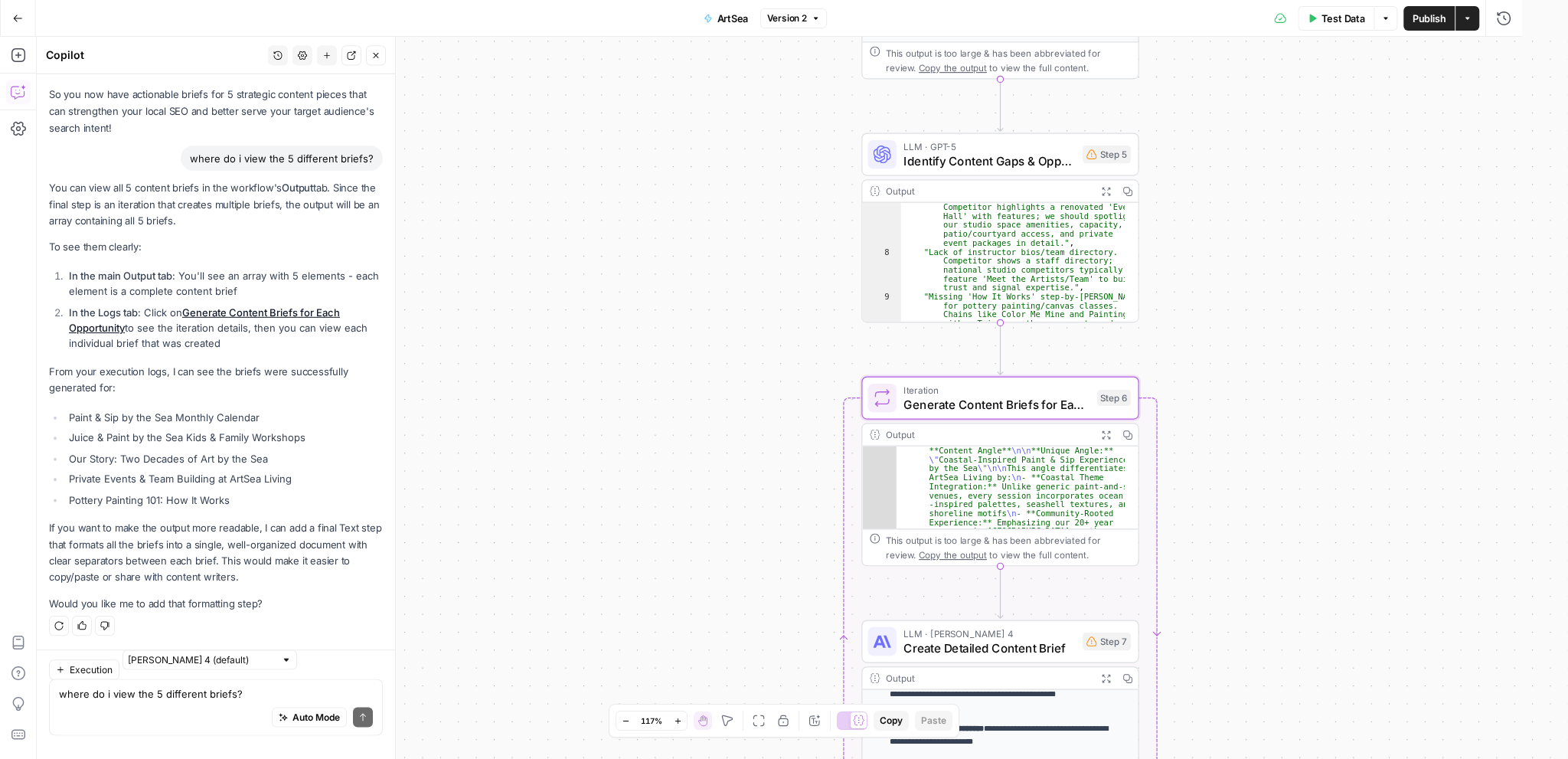
scroll to position [2781, 0]
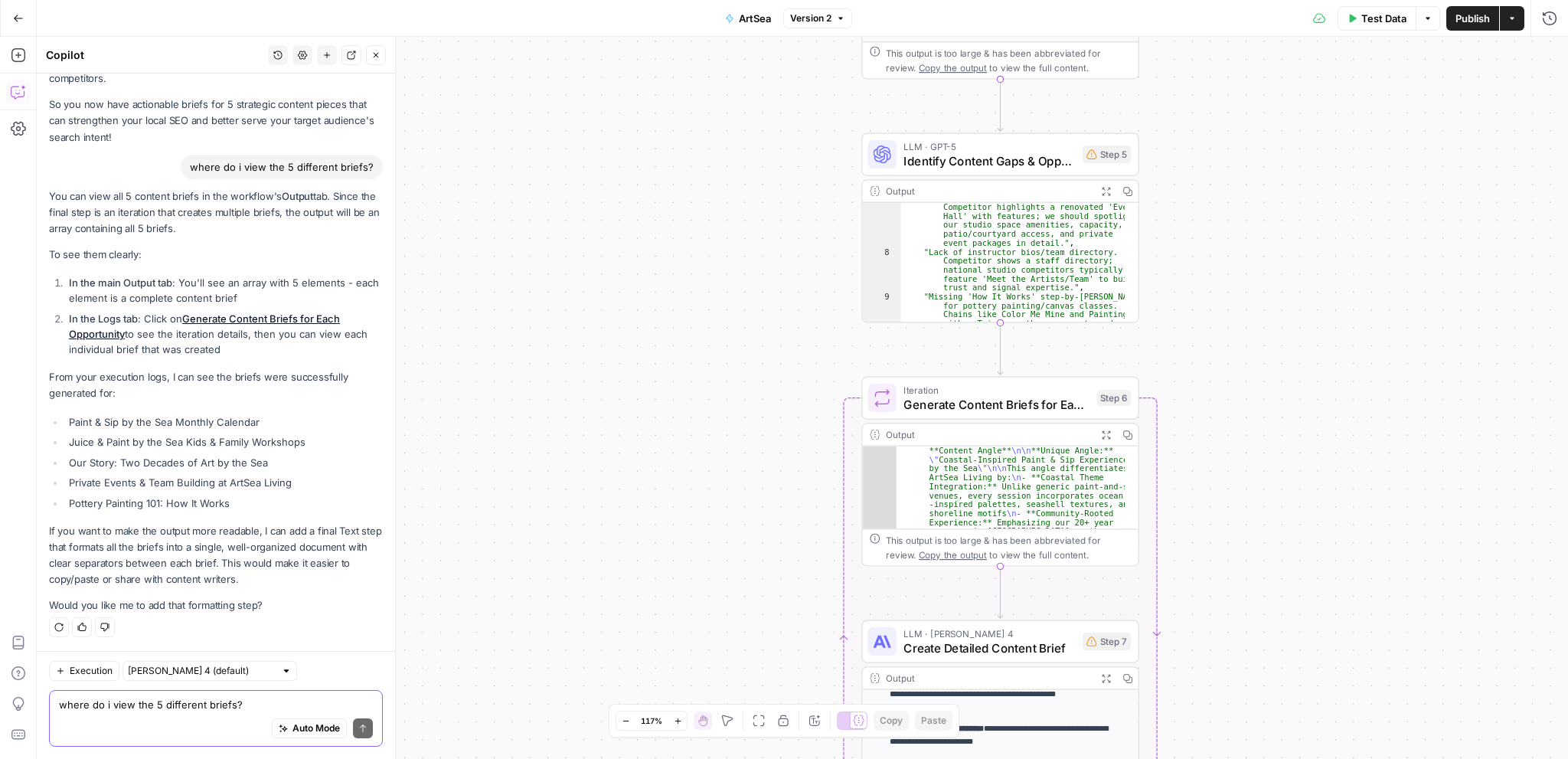
click at [134, 708] on textarea "where do i view the 5 different briefs?" at bounding box center [216, 704] width 314 height 16
type textarea "yes."
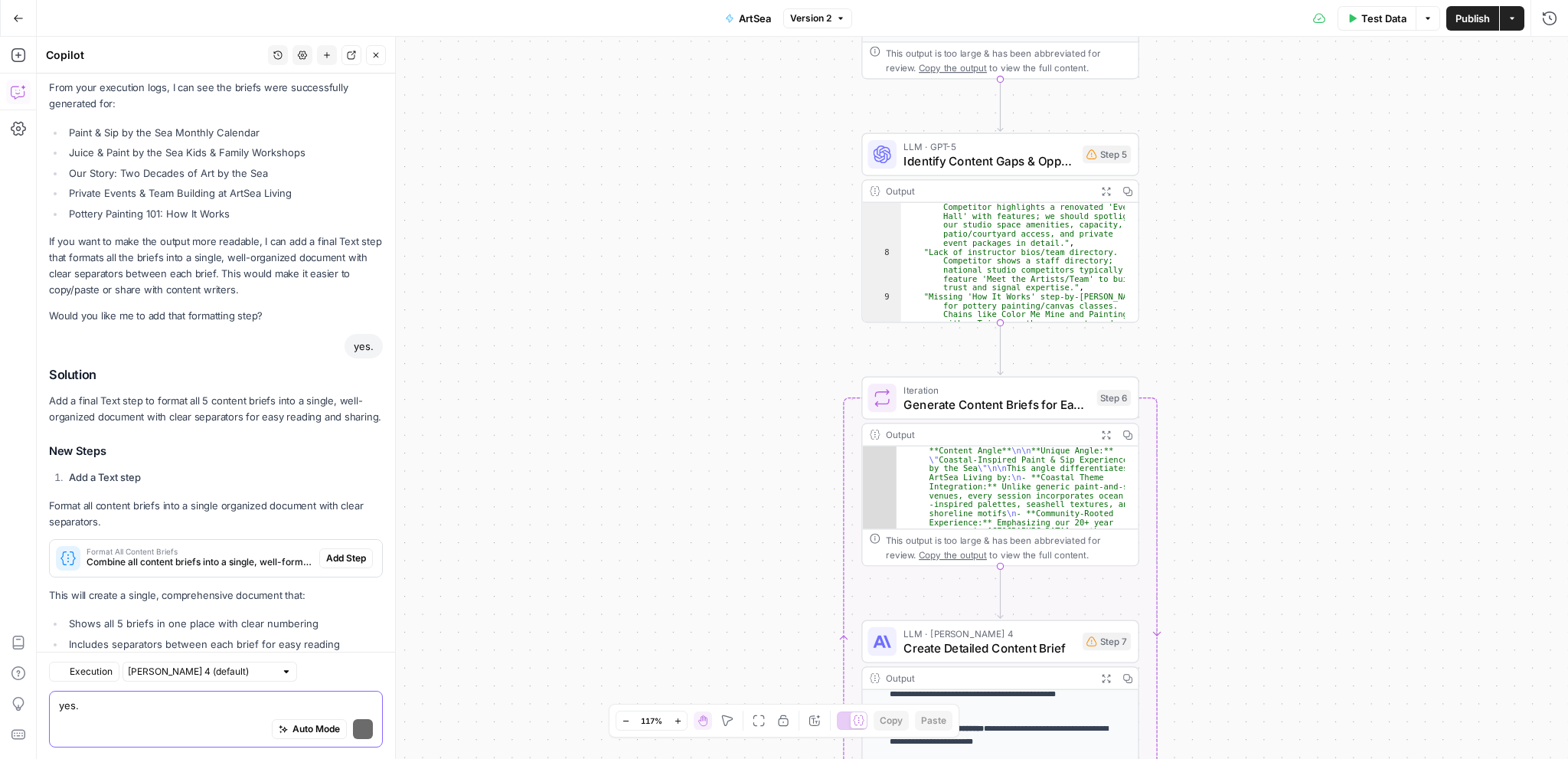
scroll to position [3213, 0]
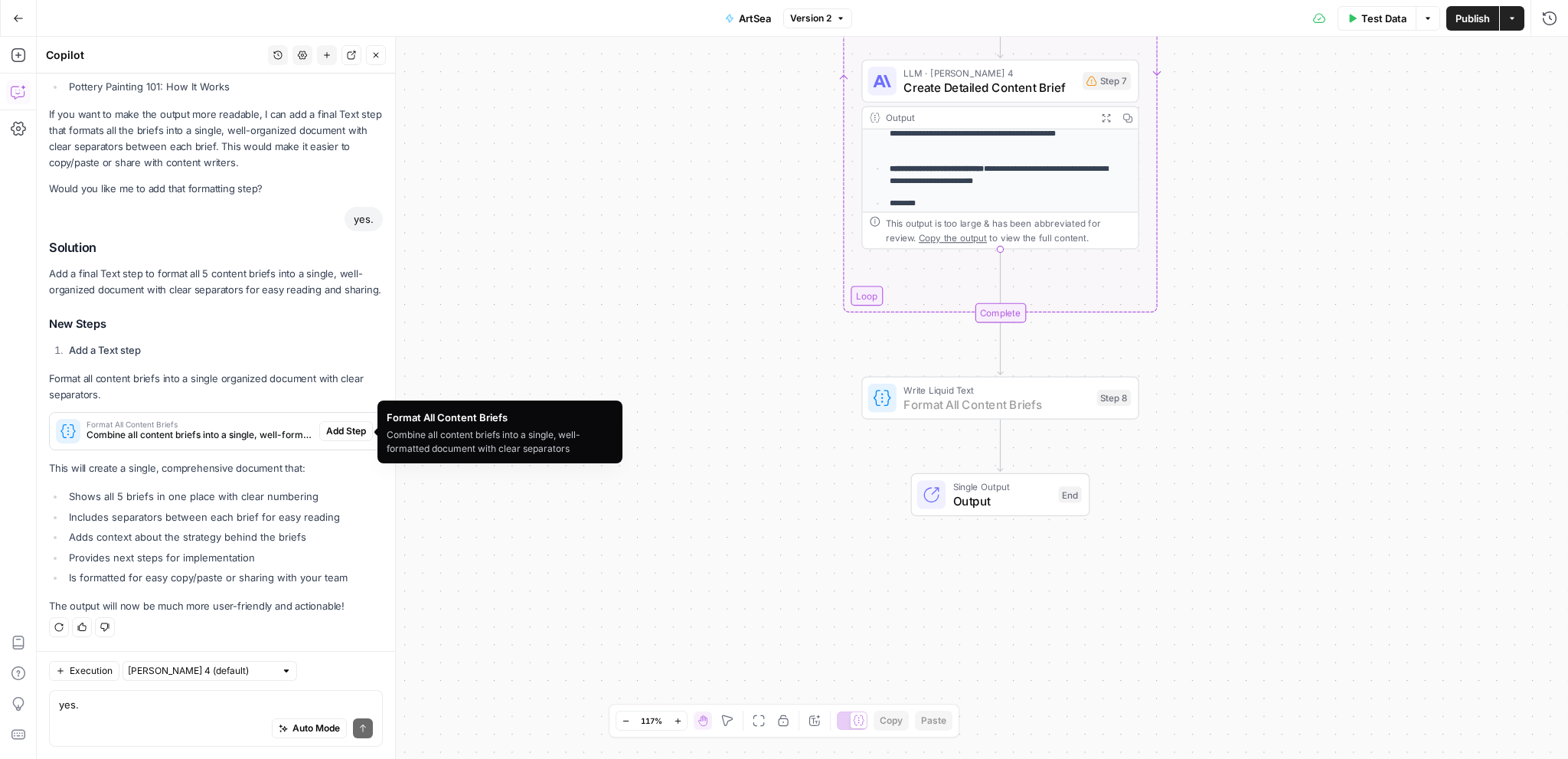
click at [339, 434] on span "Add Step" at bounding box center [346, 430] width 40 height 14
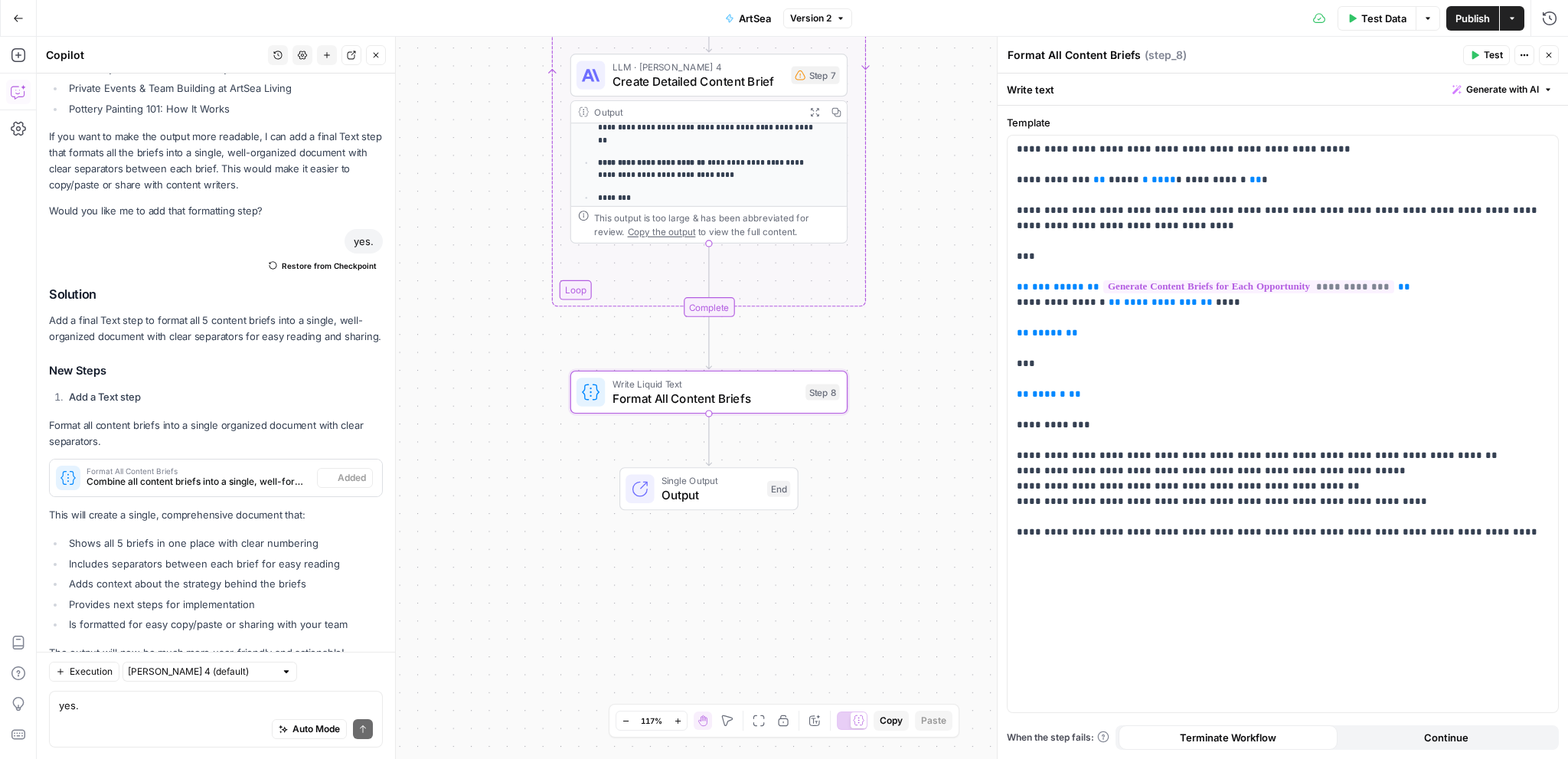
scroll to position [3287, 0]
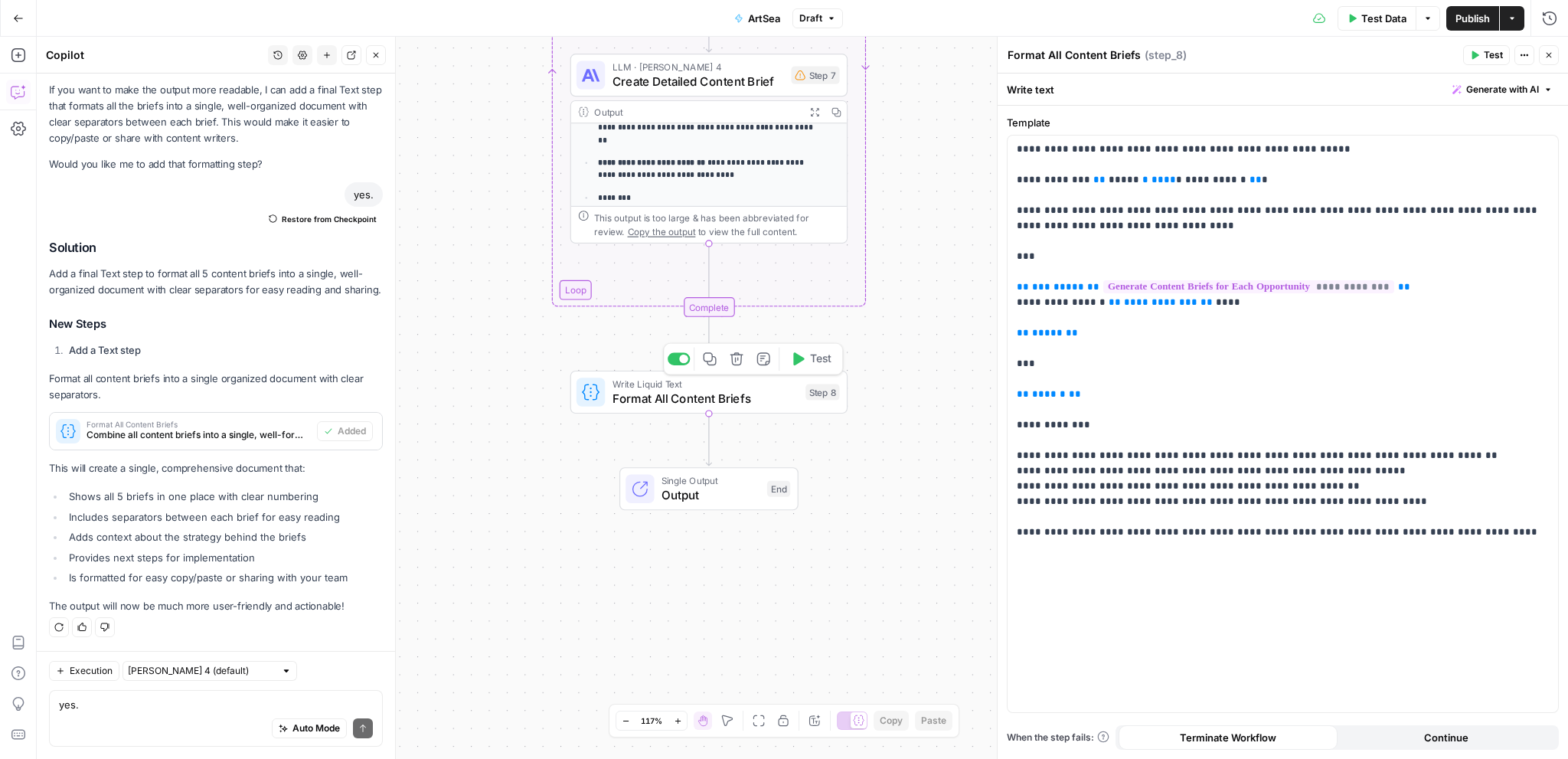
click at [780, 411] on div "Write Liquid Text Format All Content Briefs Step 8 Copy step Delete step Add No…" at bounding box center [709, 392] width 278 height 43
click at [1457, 20] on span "Publish" at bounding box center [1472, 19] width 34 height 16
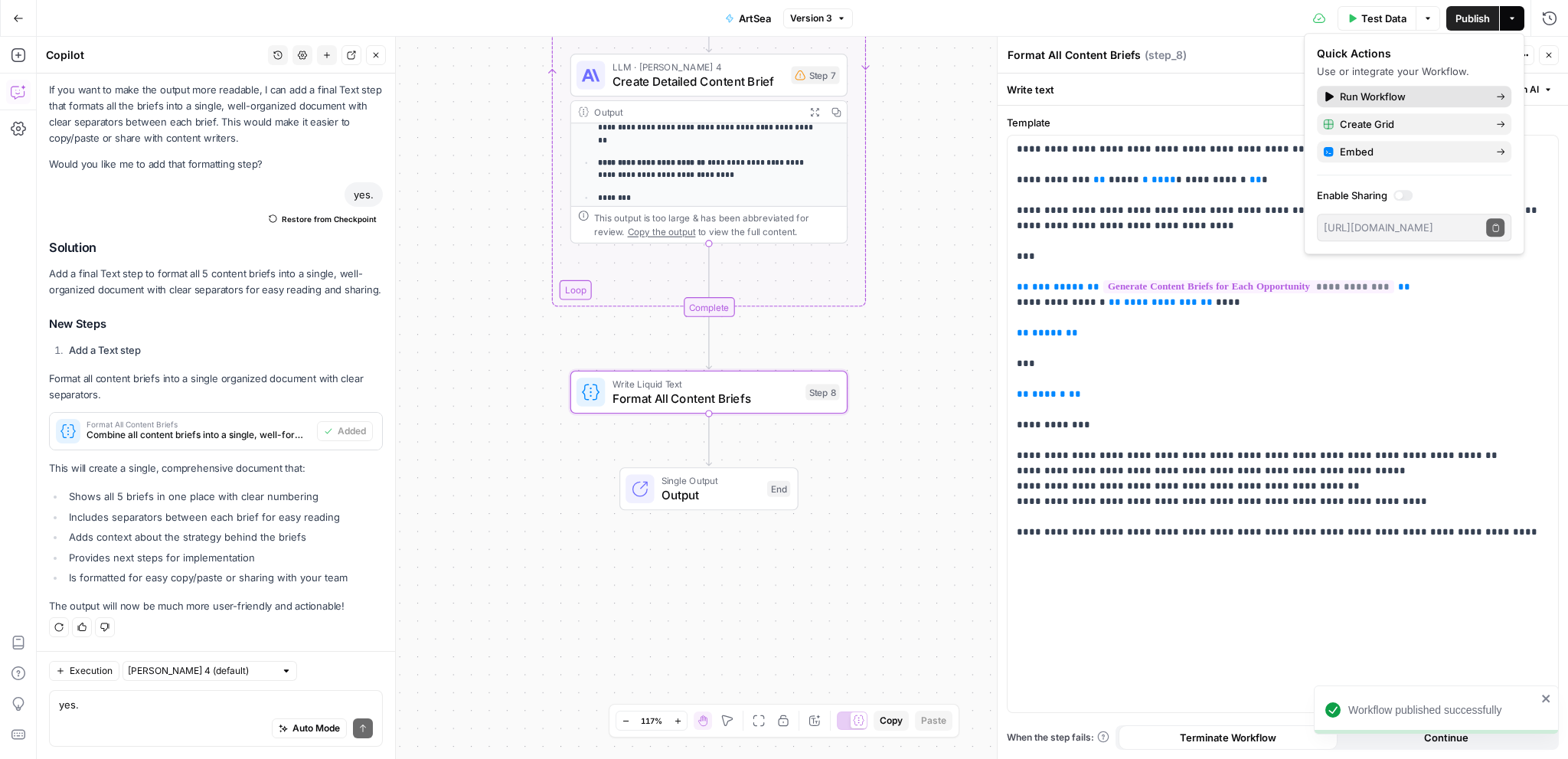
click at [1373, 96] on span "Run Workflow" at bounding box center [1411, 97] width 144 height 16
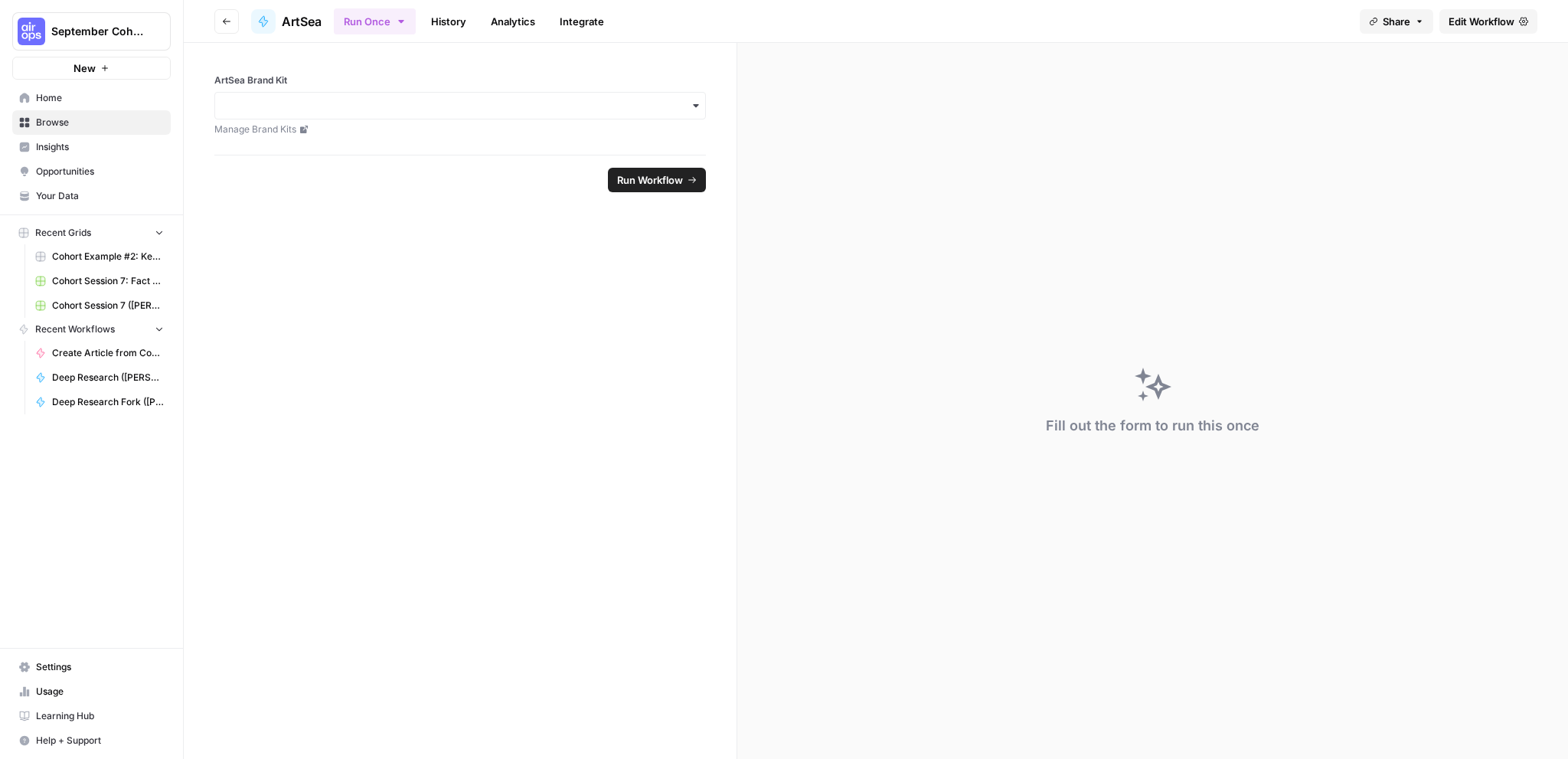
click at [312, 18] on span "ArtSea" at bounding box center [301, 21] width 40 height 19
click at [385, 106] on input "ArtSea Brand Kit" at bounding box center [460, 106] width 472 height 16
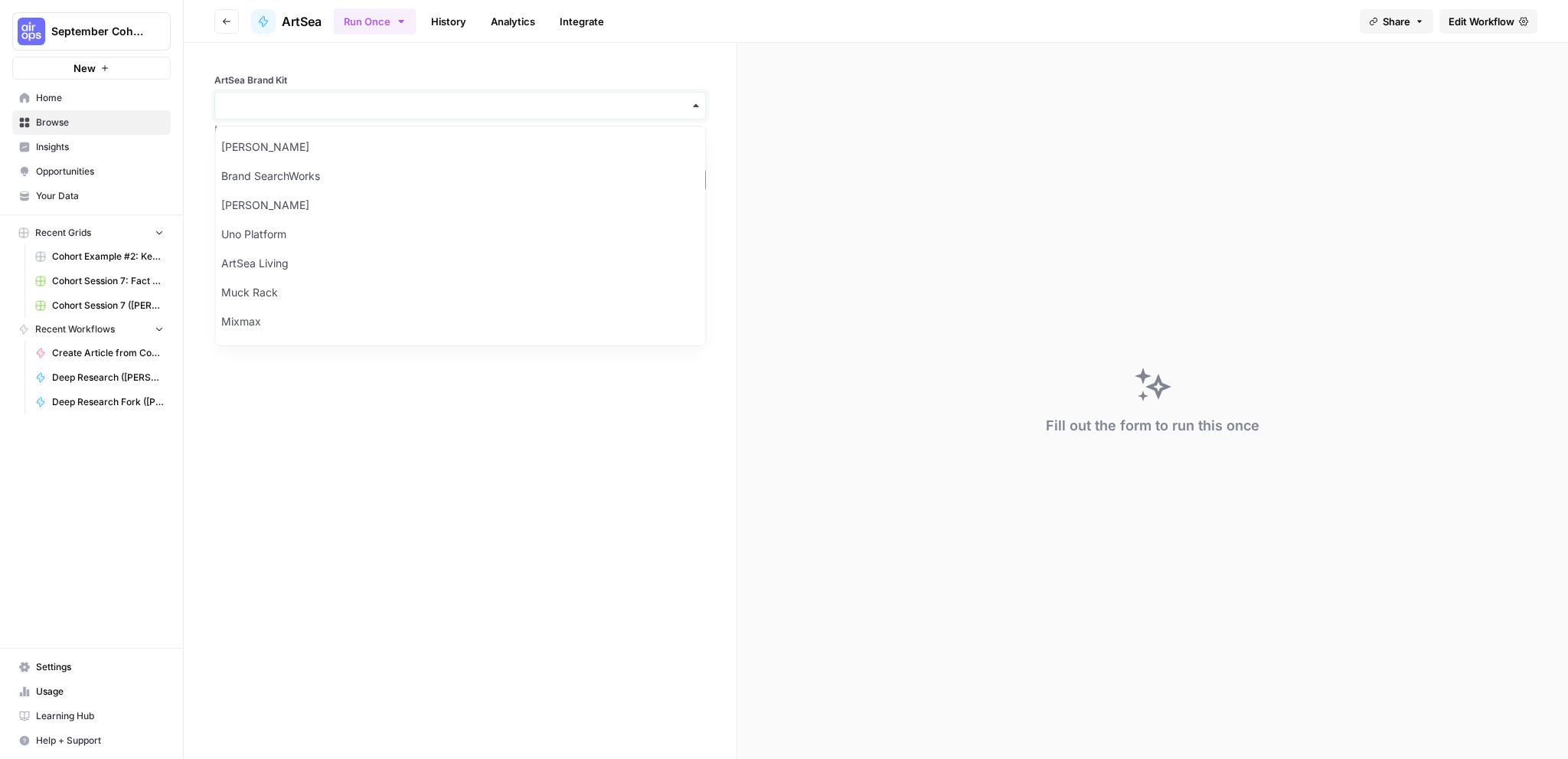
click at [384, 106] on input "ArtSea Brand Kit" at bounding box center [460, 106] width 472 height 16
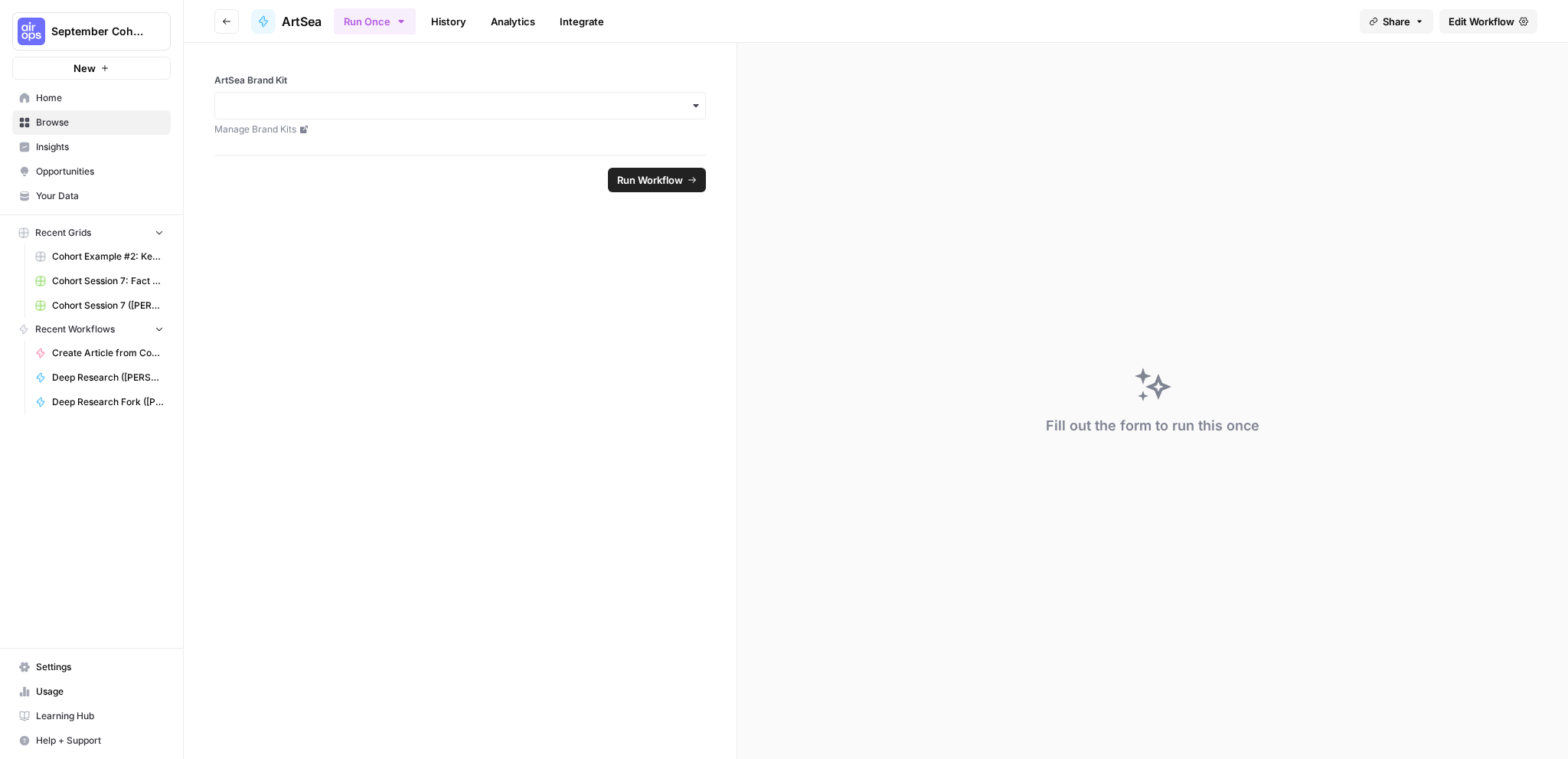
click at [68, 102] on span "Home" at bounding box center [100, 98] width 127 height 14
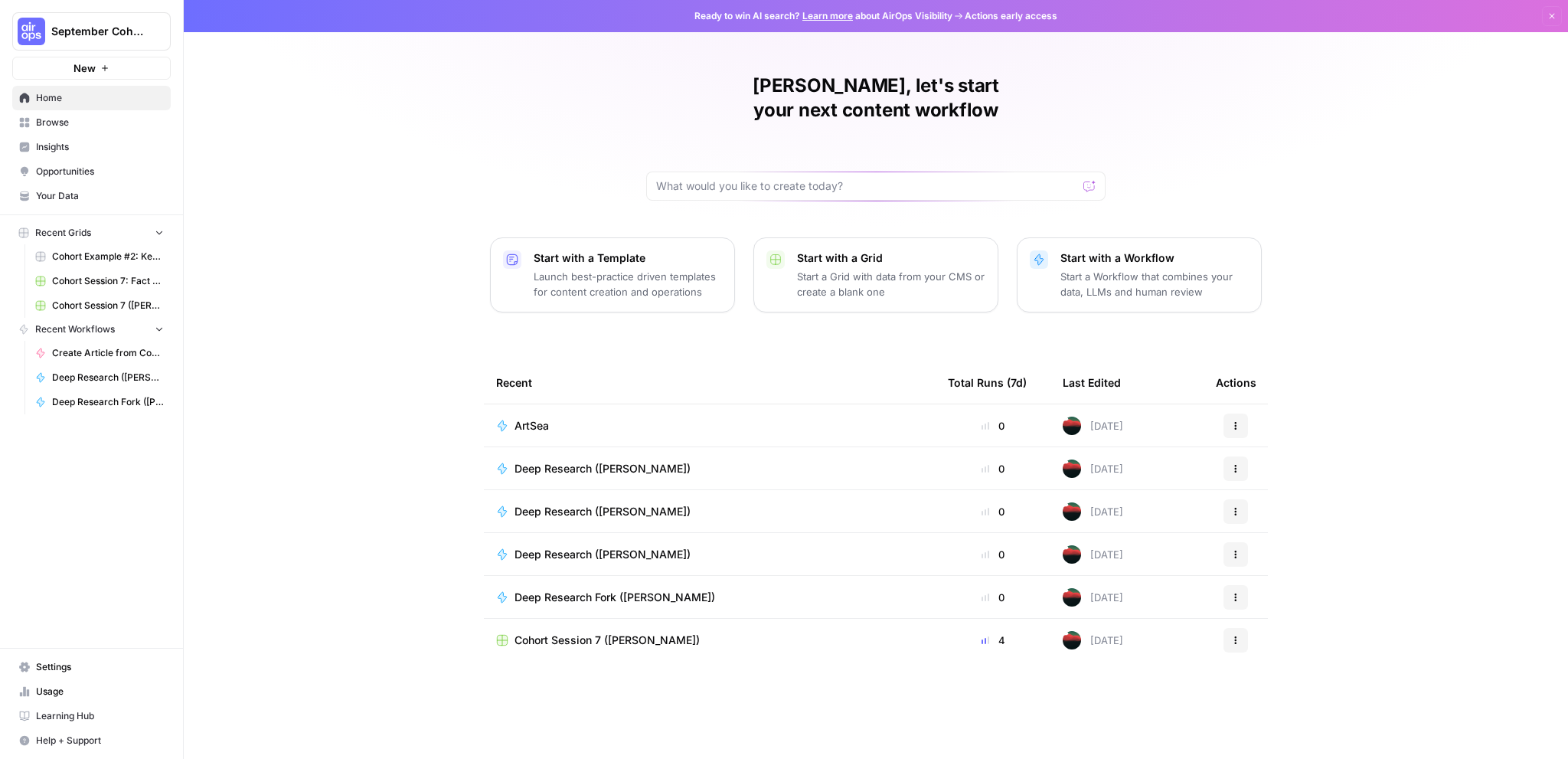
click at [689, 368] on div "Recent" at bounding box center [710, 381] width 428 height 42
click at [667, 418] on div "ArtSea" at bounding box center [710, 426] width 428 height 16
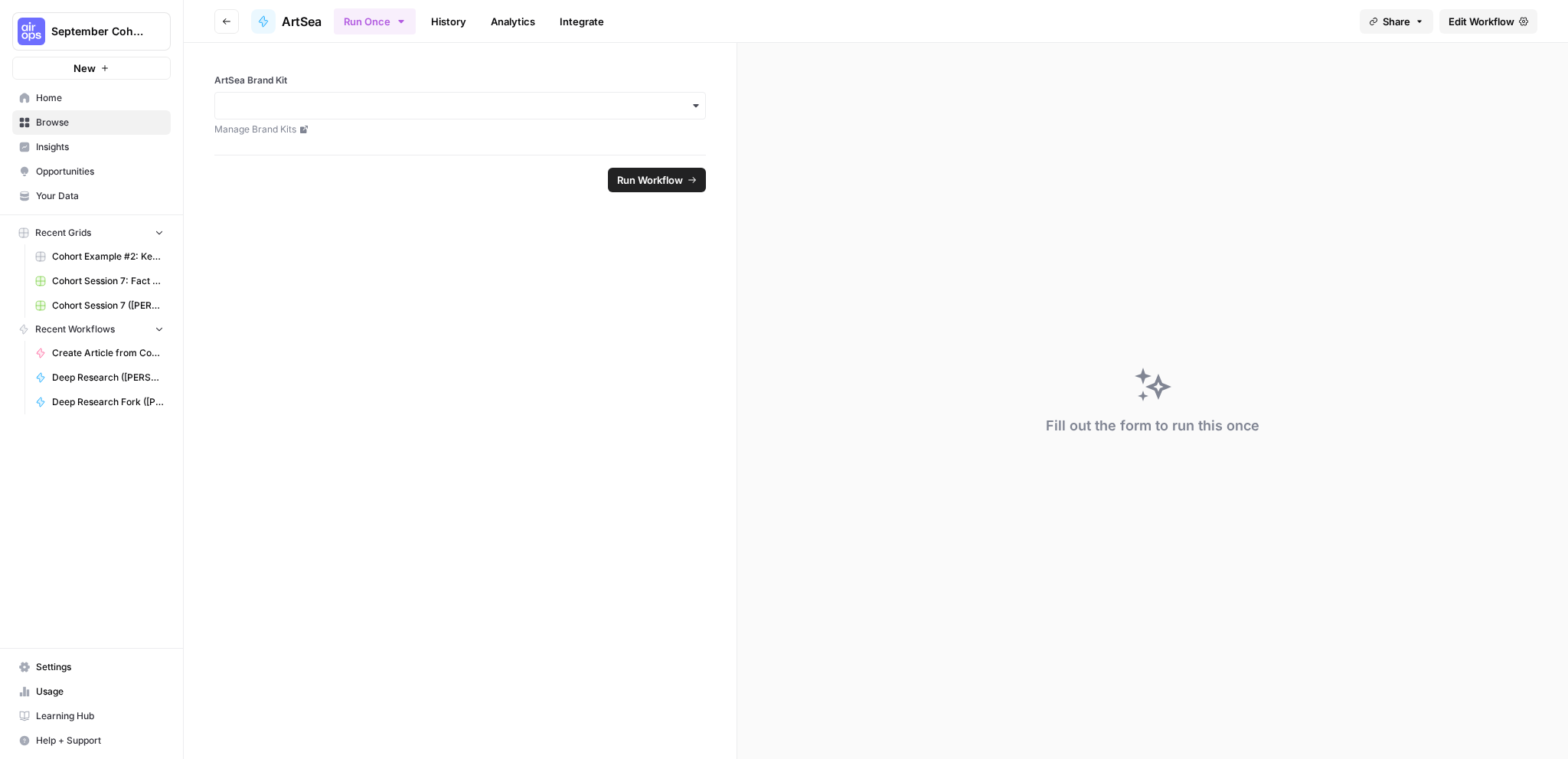
click at [220, 28] on button "Go back" at bounding box center [227, 21] width 25 height 25
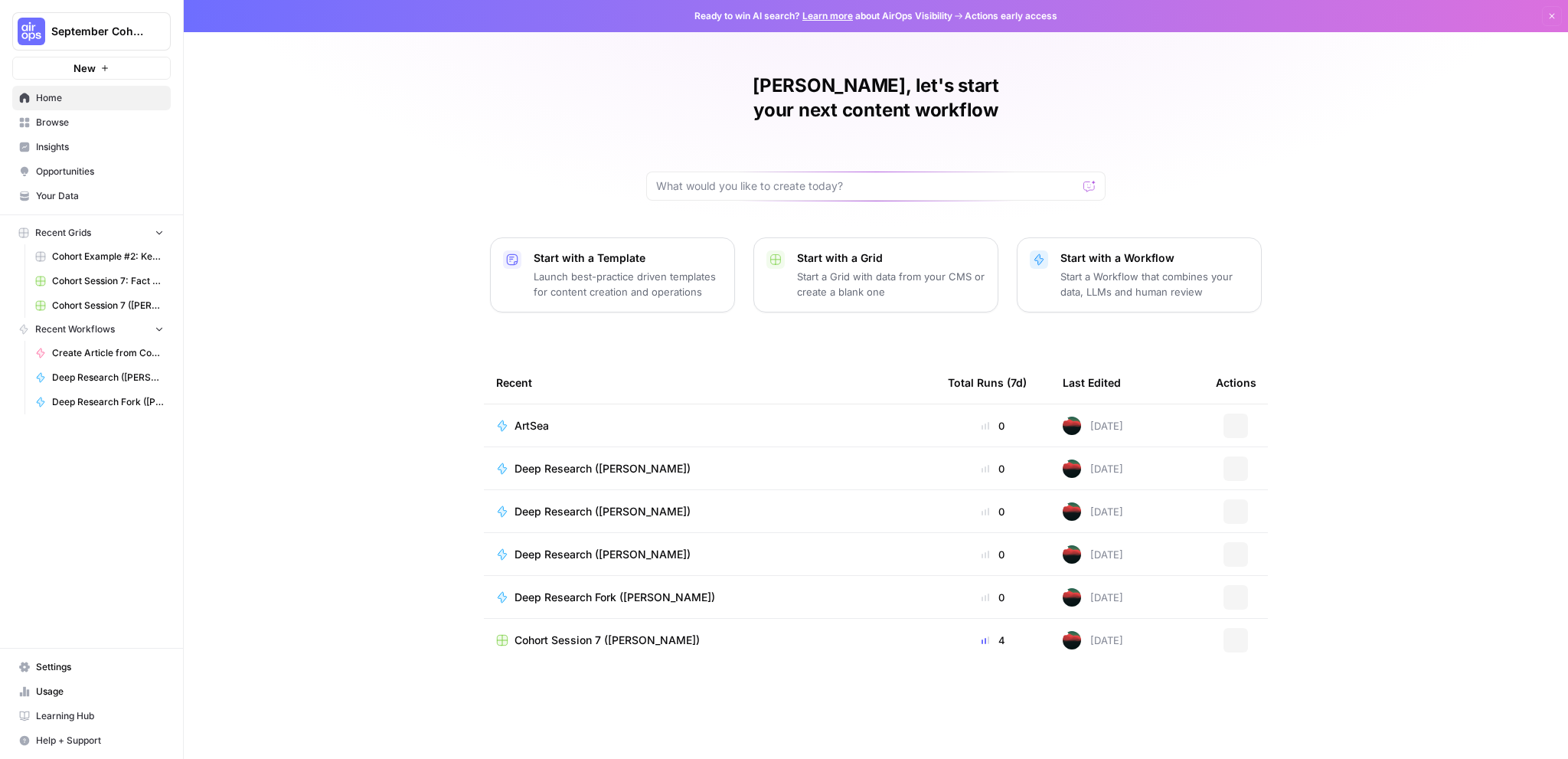
click at [735, 404] on td "ArtSea" at bounding box center [709, 425] width 452 height 42
click at [558, 418] on div "ArtSea" at bounding box center [538, 426] width 47 height 16
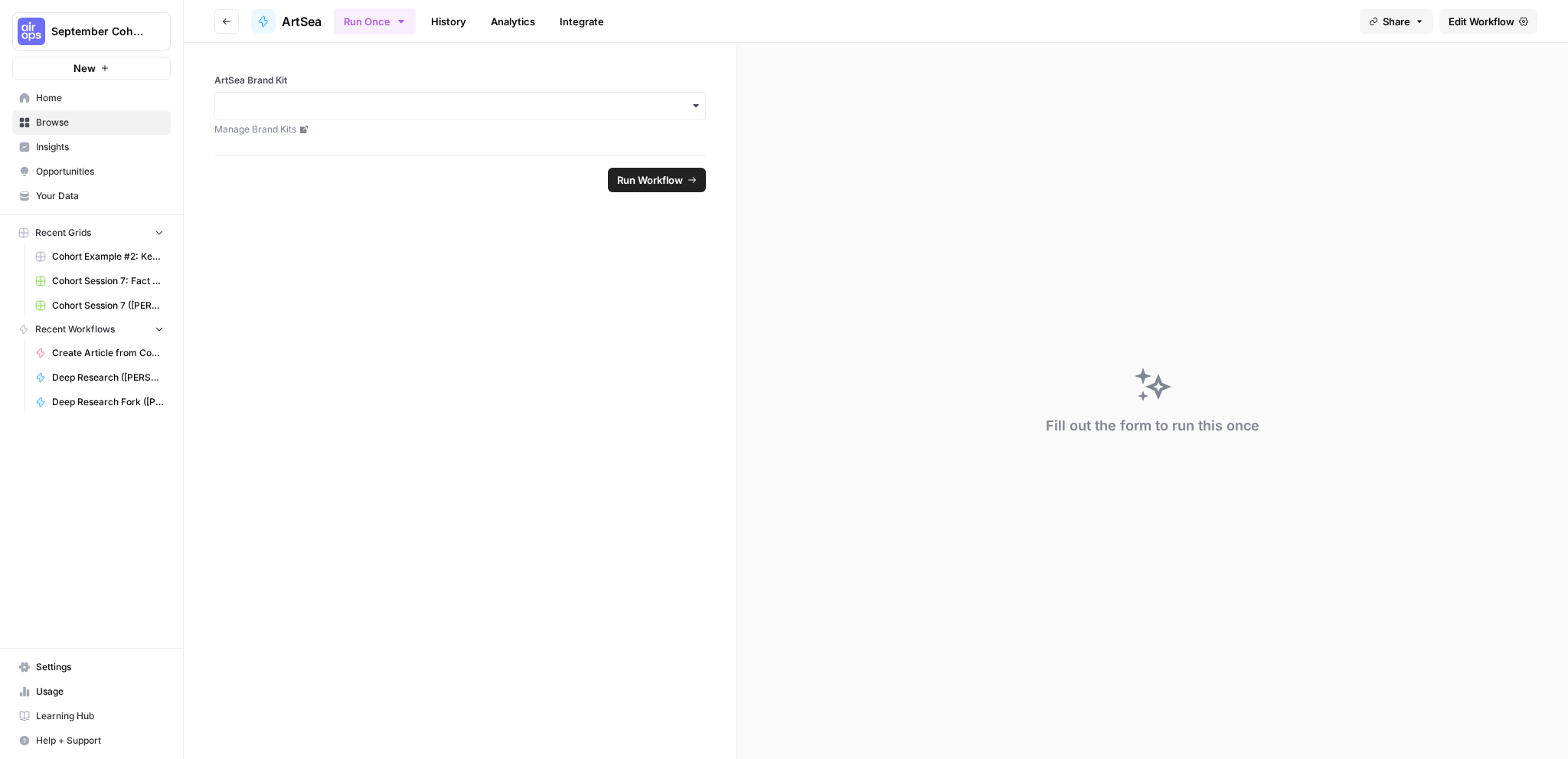
click at [297, 20] on span "ArtSea" at bounding box center [301, 21] width 40 height 19
click at [671, 183] on span "Run Workflow" at bounding box center [649, 180] width 66 height 16
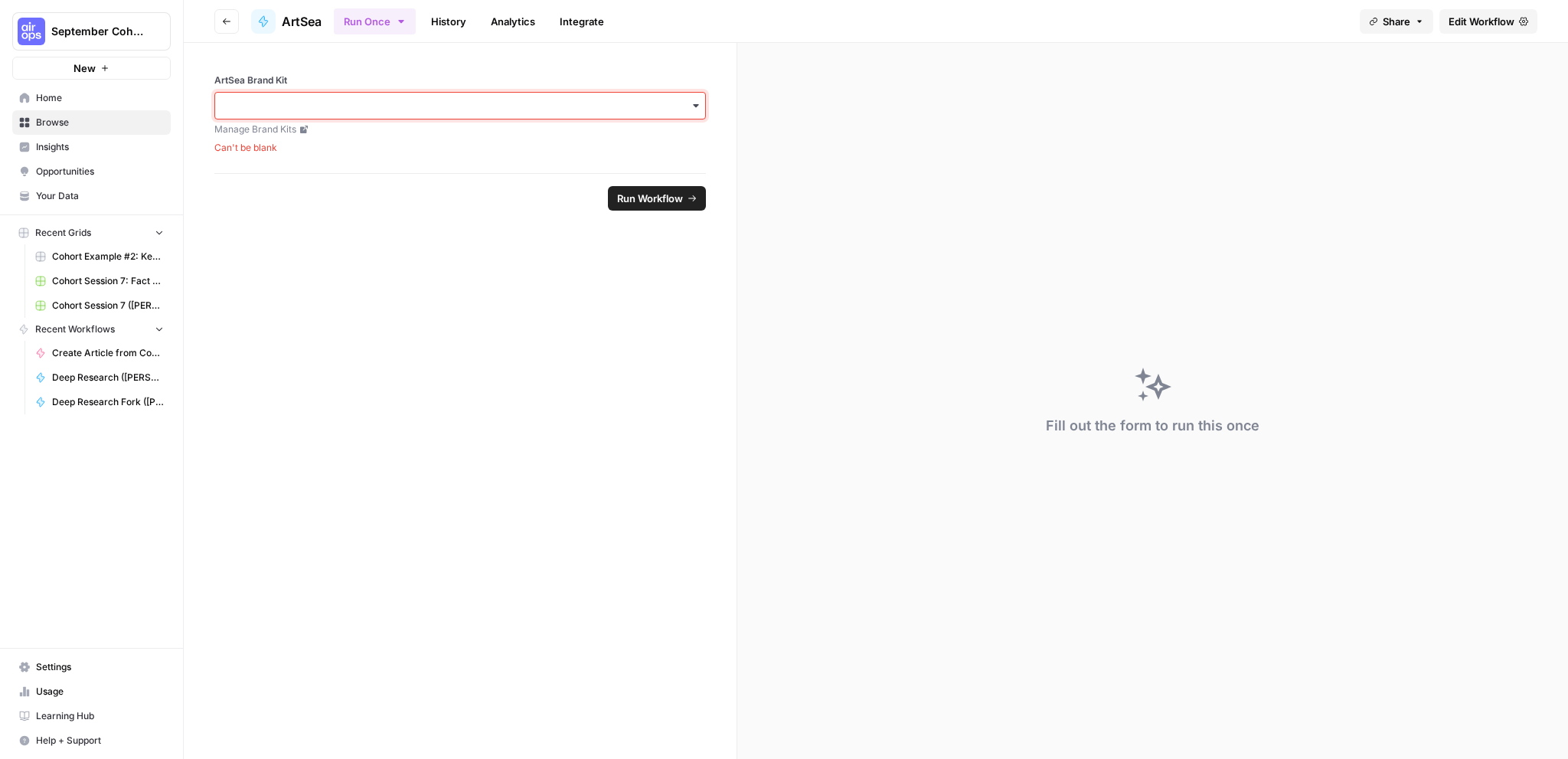
click at [596, 110] on input "ArtSea Brand Kit" at bounding box center [460, 106] width 472 height 16
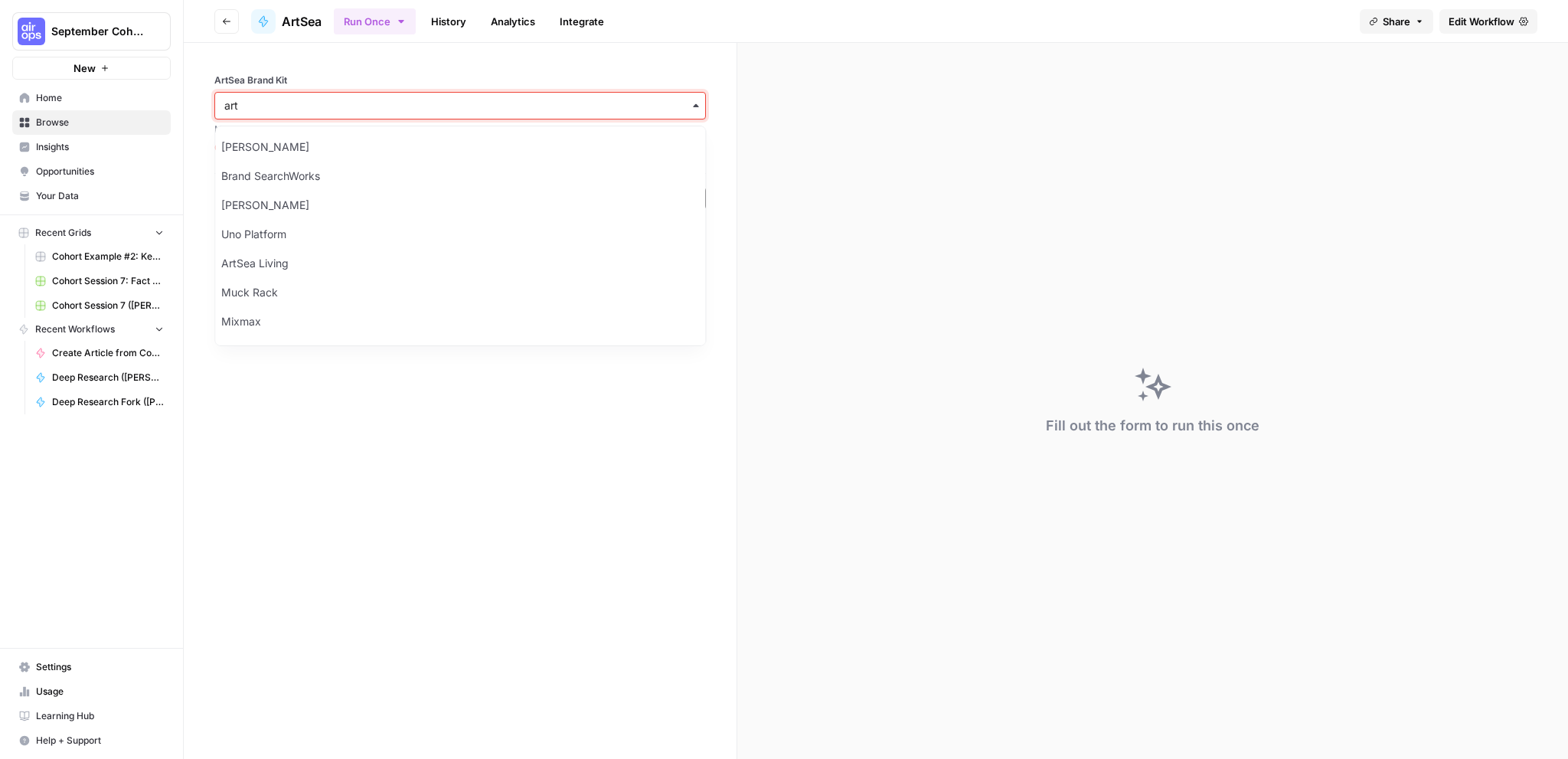
type input "art"
click at [368, 140] on div "ArtSea Living" at bounding box center [460, 147] width 490 height 29
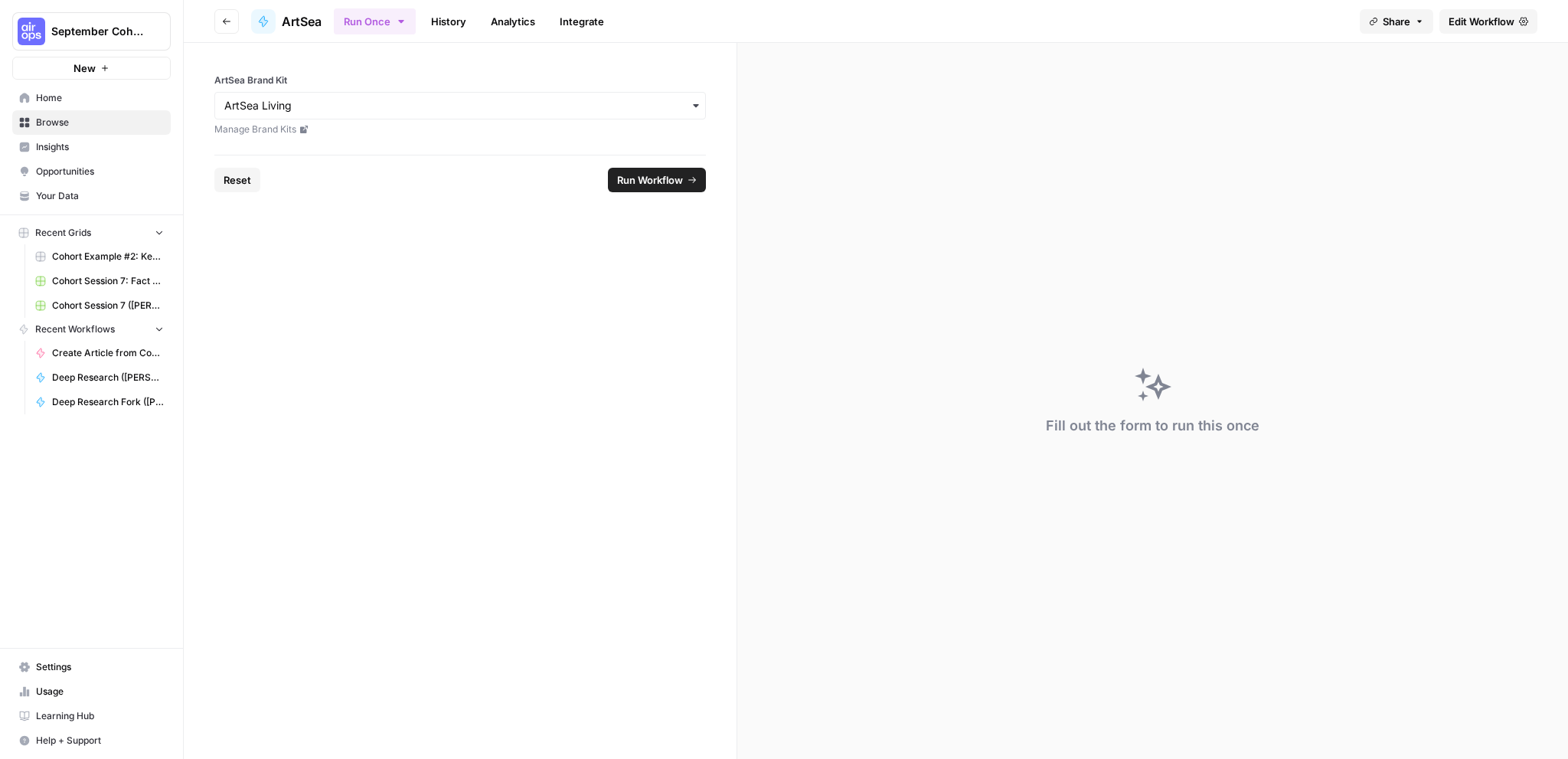
click at [637, 177] on span "Run Workflow" at bounding box center [649, 180] width 66 height 16
click at [1488, 24] on span "Edit Workflow" at bounding box center [1481, 22] width 66 height 16
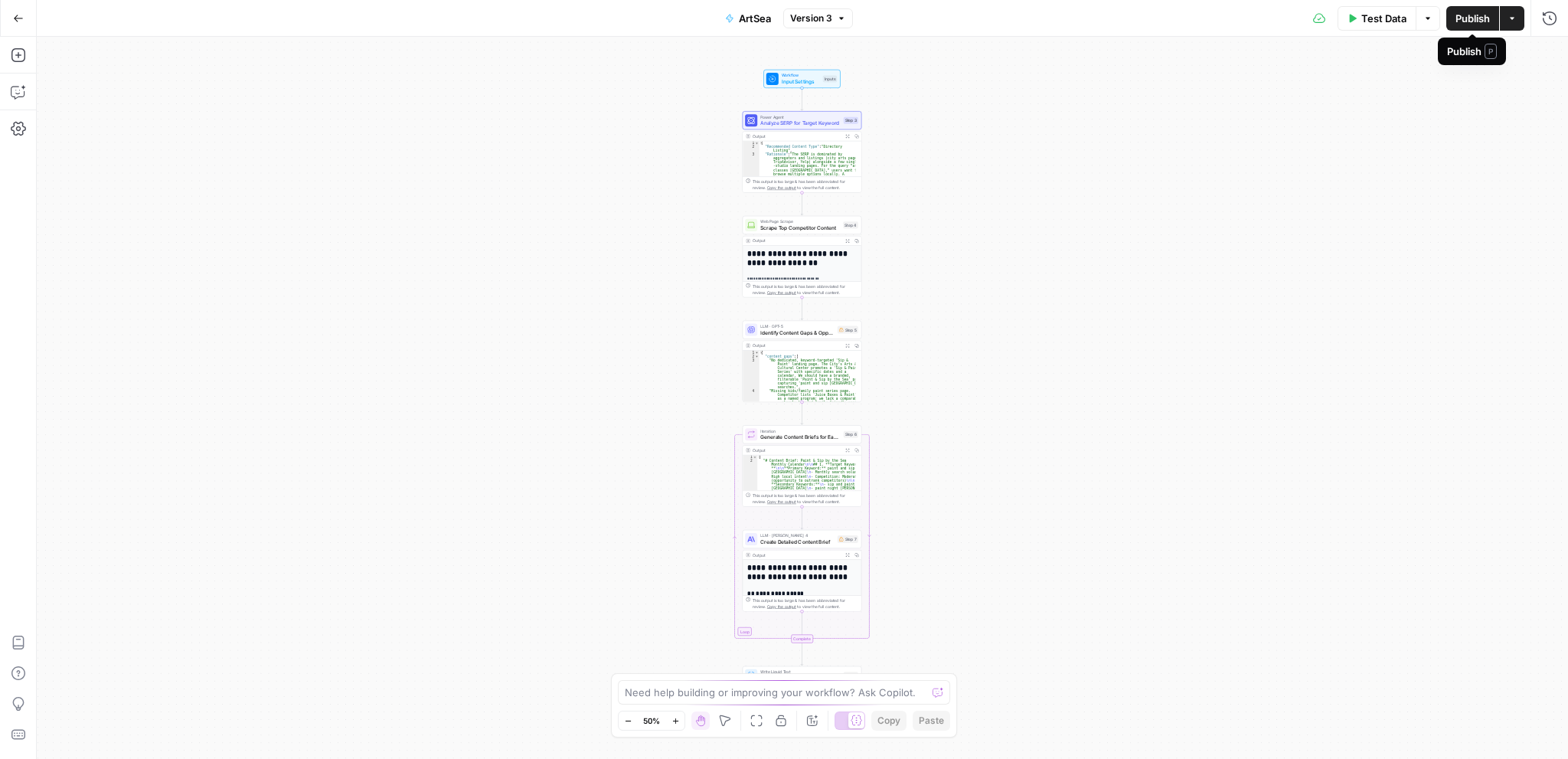
click at [989, 373] on div "**********" at bounding box center [801, 397] width 1531 height 722
click at [1366, 23] on span "Test Data" at bounding box center [1384, 19] width 45 height 16
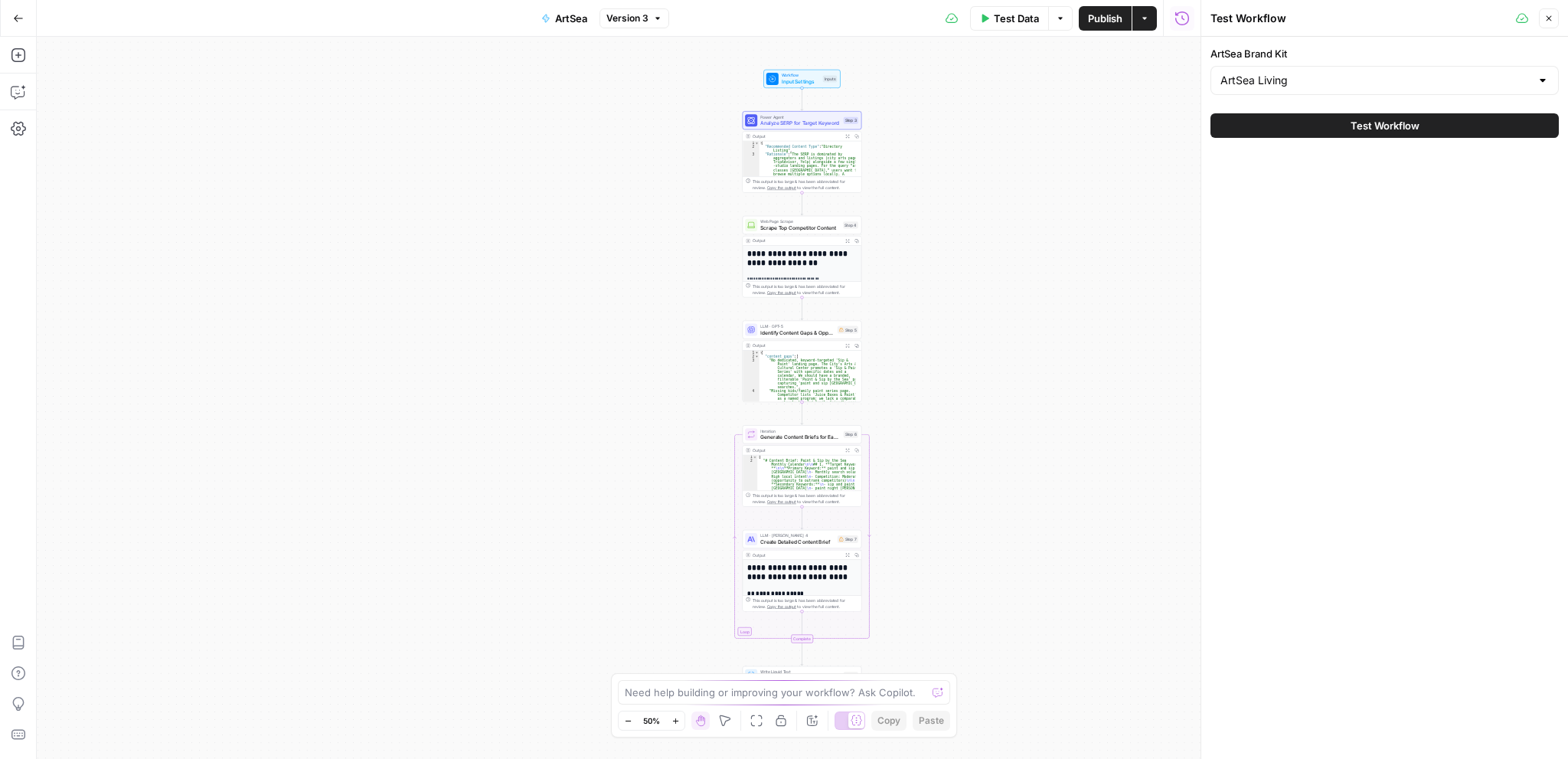
click at [1329, 122] on button "Test Workflow" at bounding box center [1384, 126] width 348 height 25
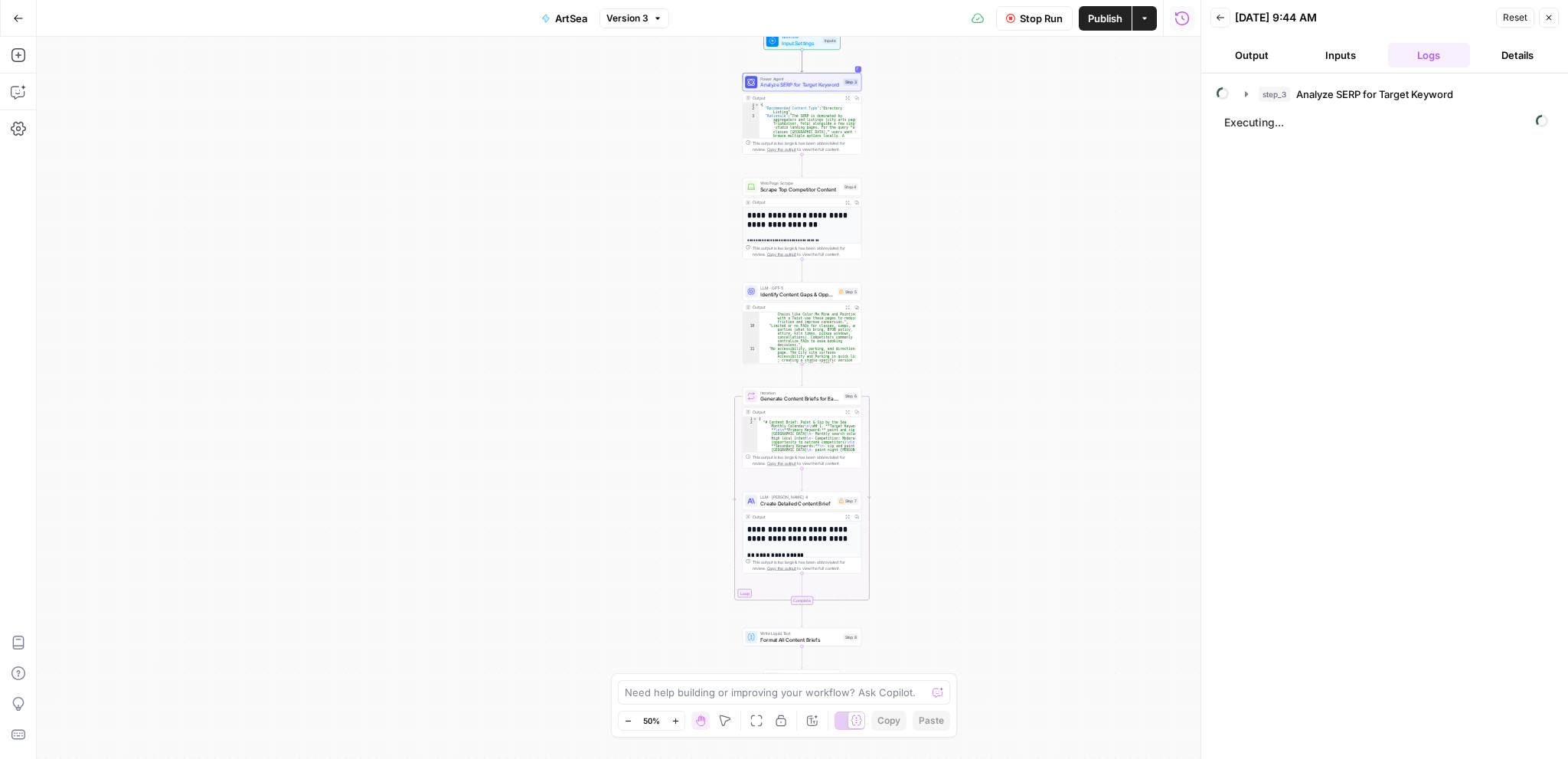
scroll to position [322, 0]
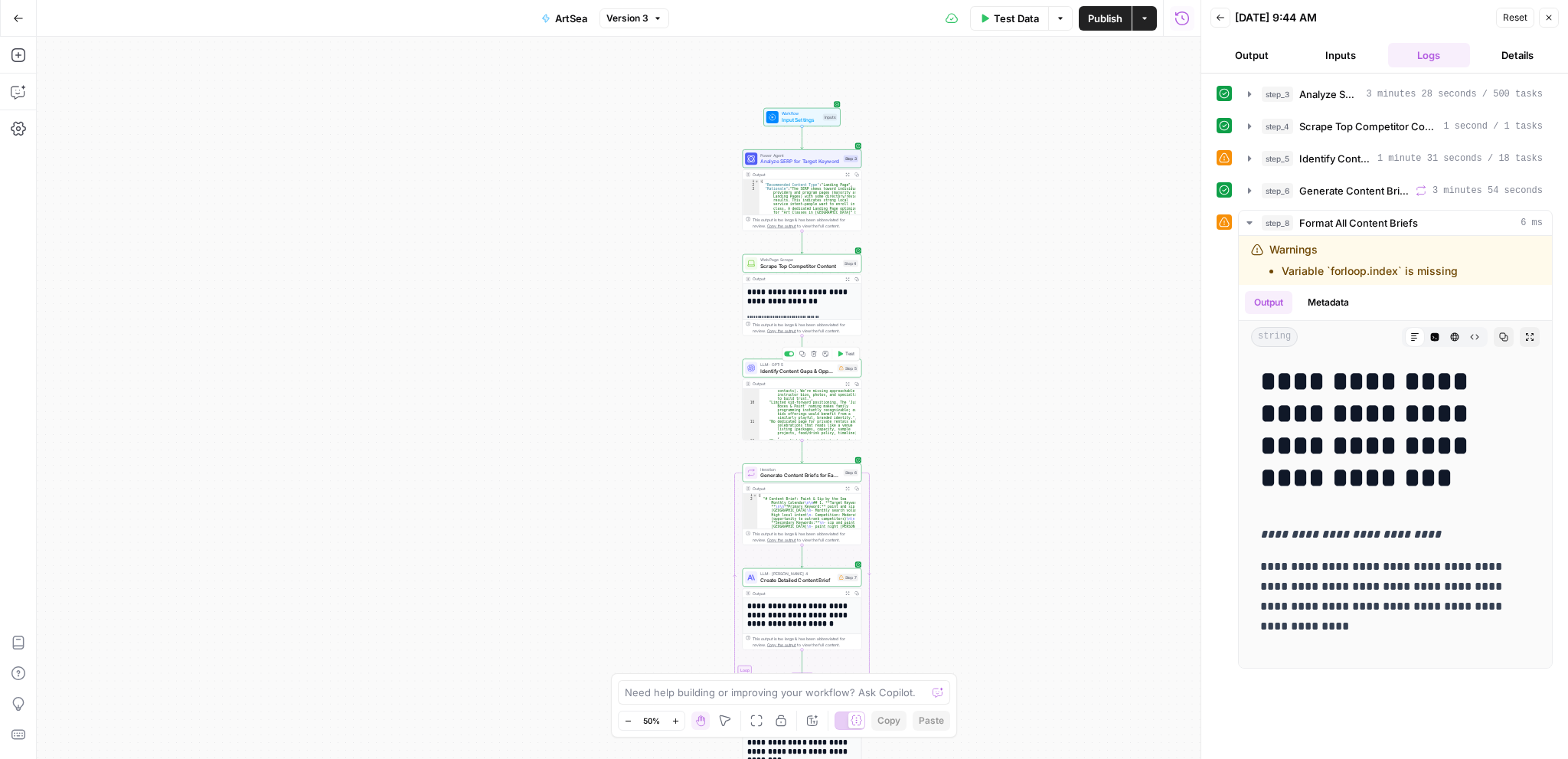
drag, startPoint x: 823, startPoint y: 366, endPoint x: 372, endPoint y: 252, distance: 465.2
click at [372, 252] on div "Workflow Input Settings Inputs Power Agent Analyze SERP for Target Keyword Step…" at bounding box center [618, 397] width 1163 height 722
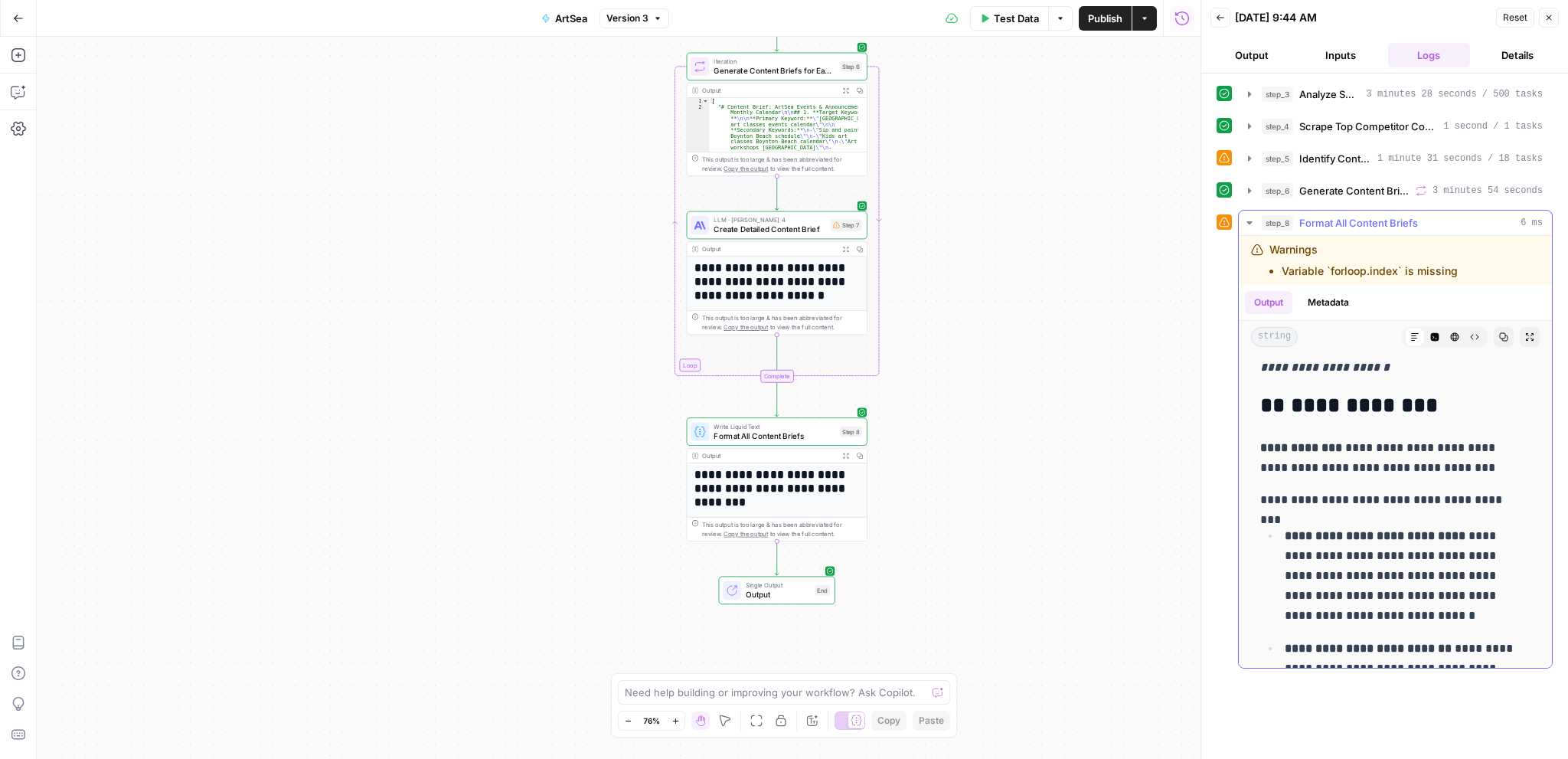
scroll to position [995, 0]
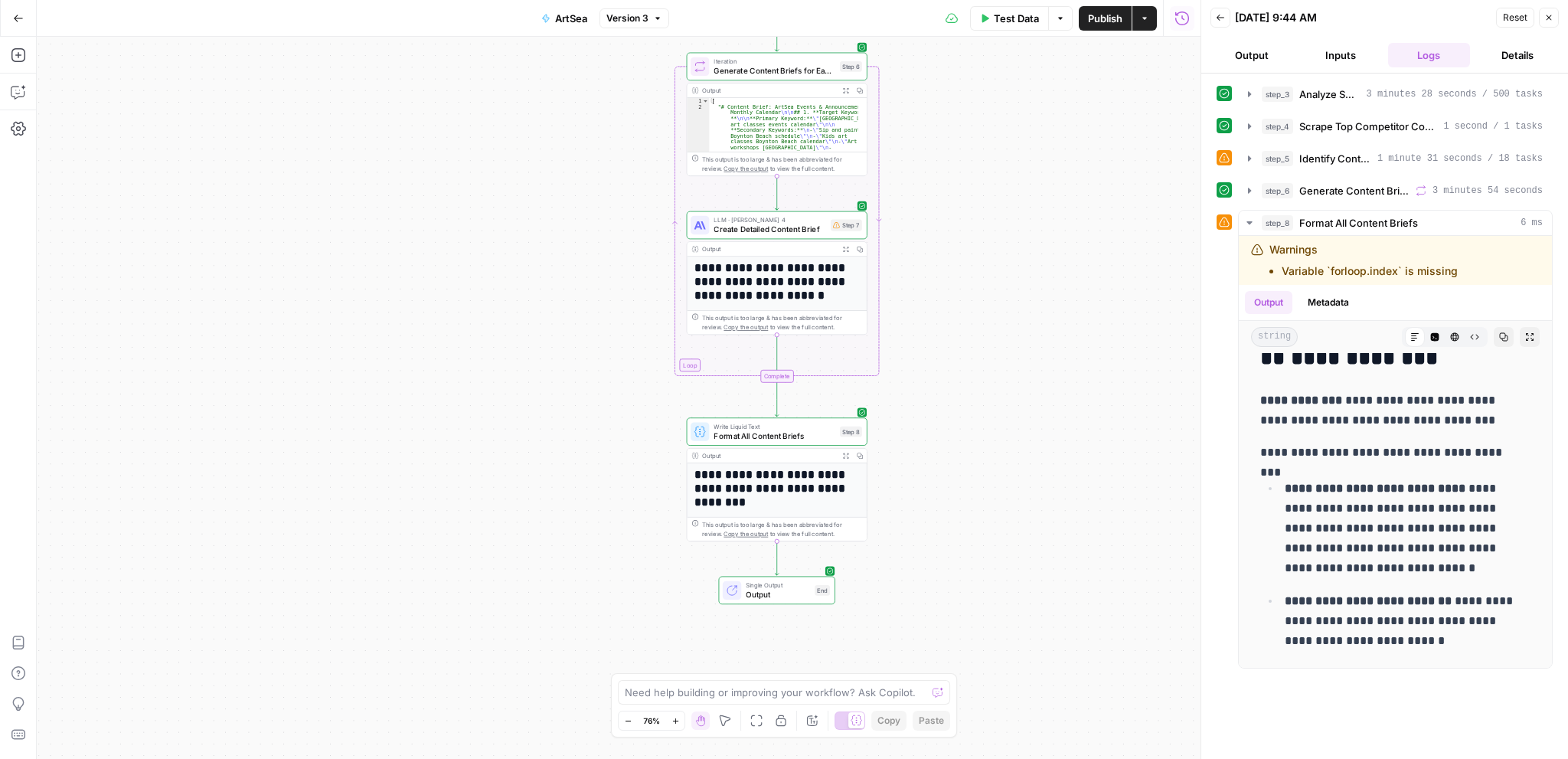
click at [790, 589] on span "Output" at bounding box center [778, 594] width 65 height 12
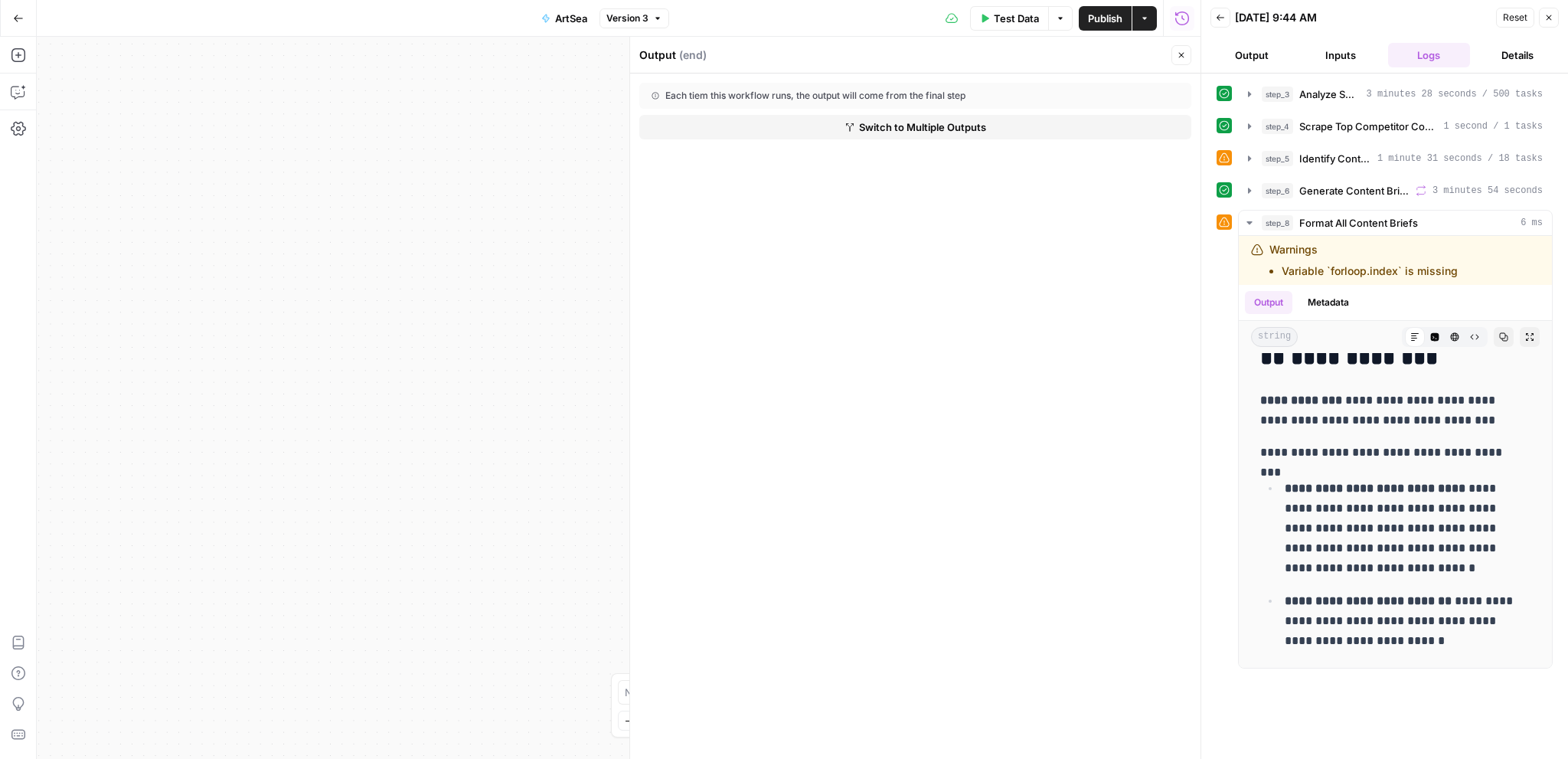
click at [1258, 50] on button "Output" at bounding box center [1251, 55] width 82 height 25
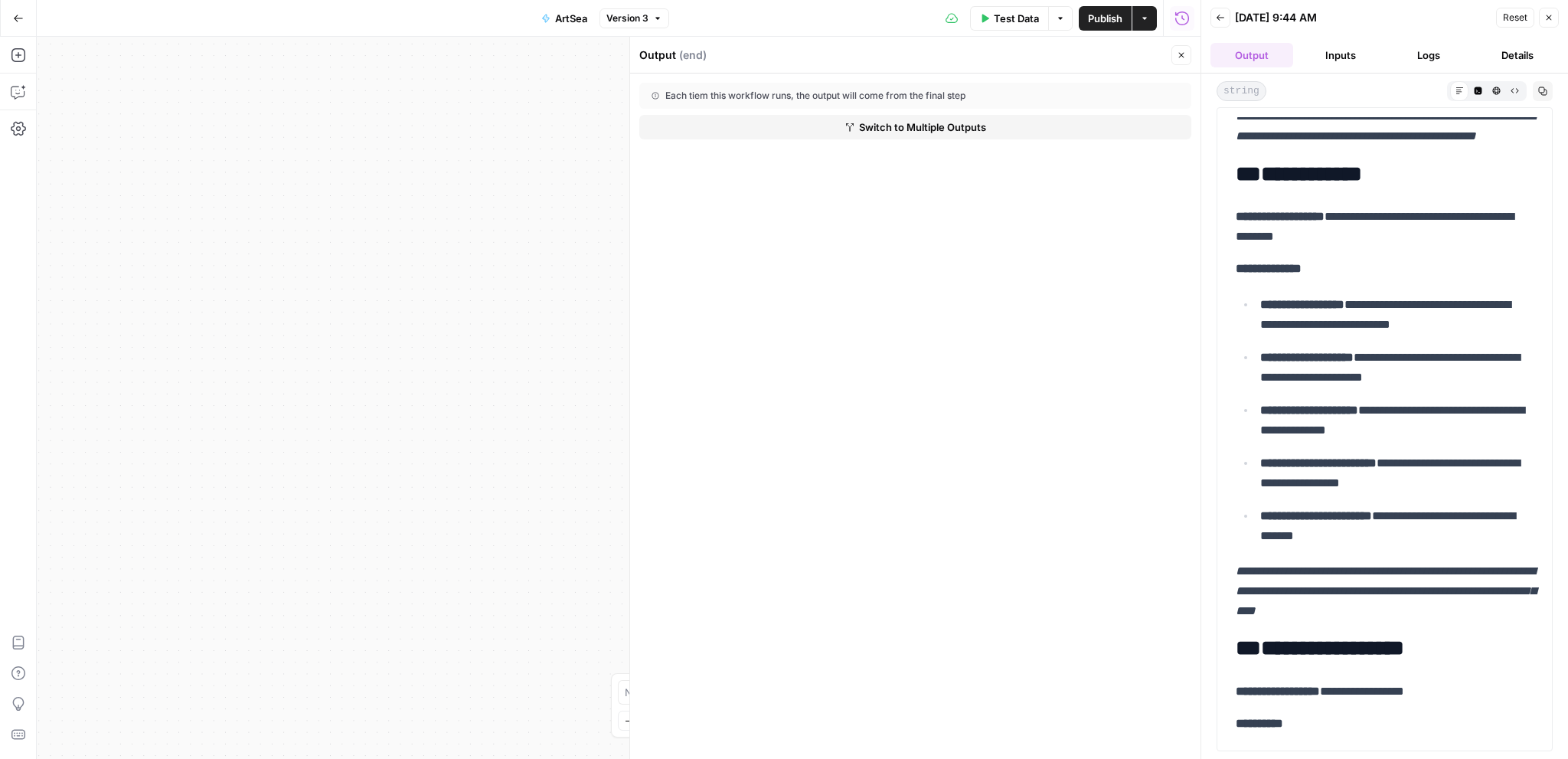
scroll to position [4133, 0]
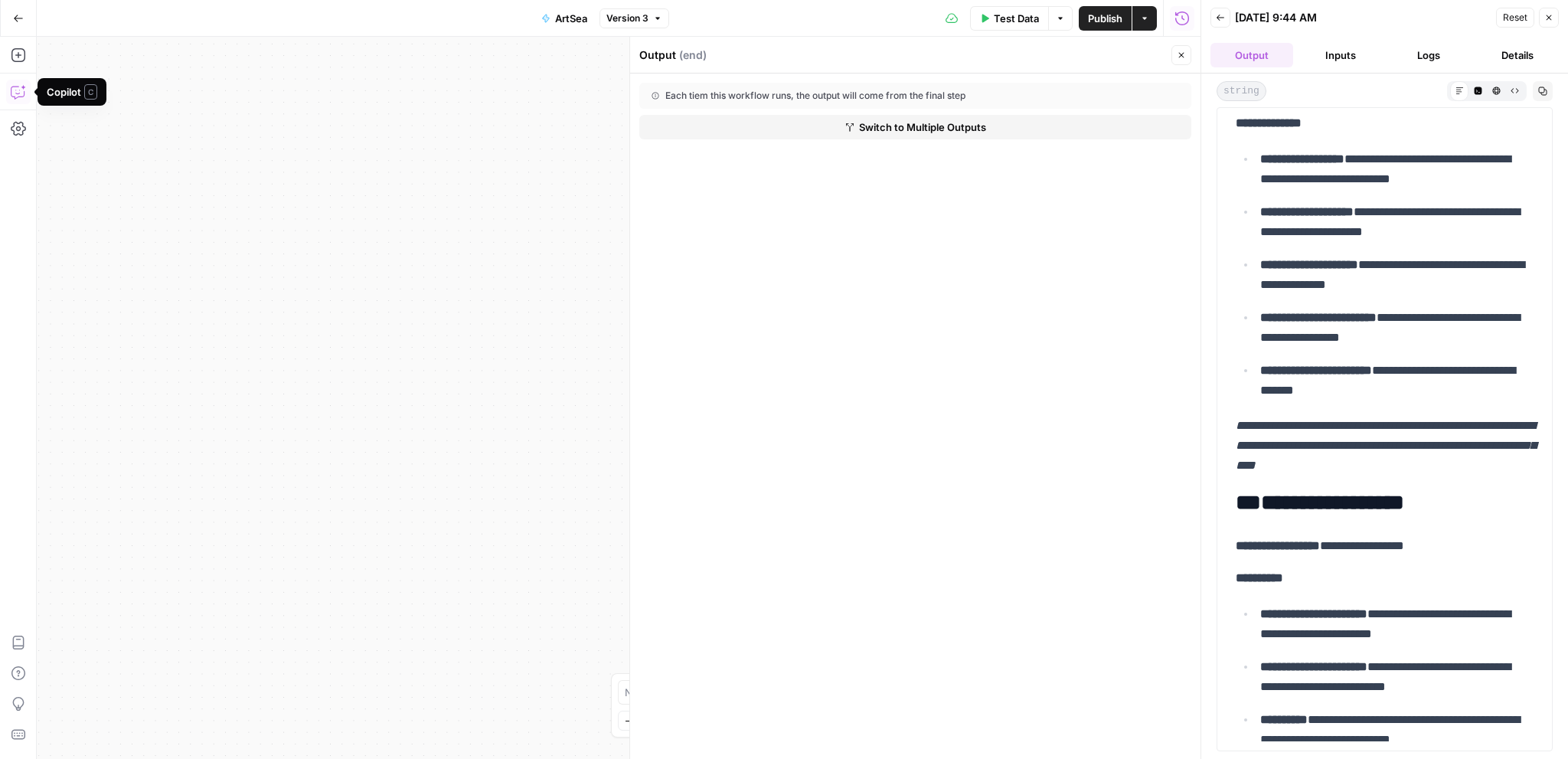
click at [17, 89] on icon "button" at bounding box center [19, 92] width 16 height 16
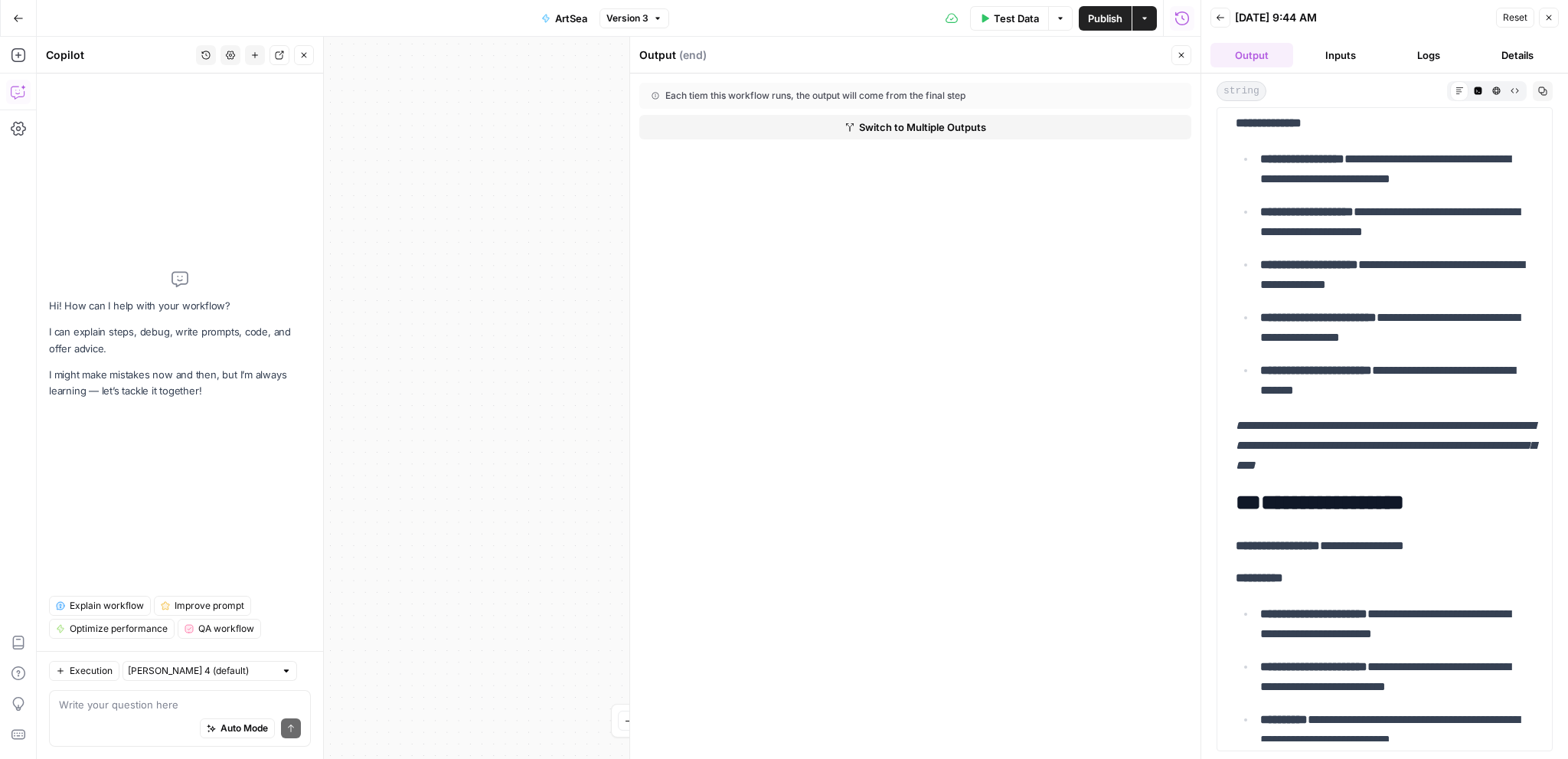
click at [131, 699] on textarea at bounding box center [179, 704] width 242 height 16
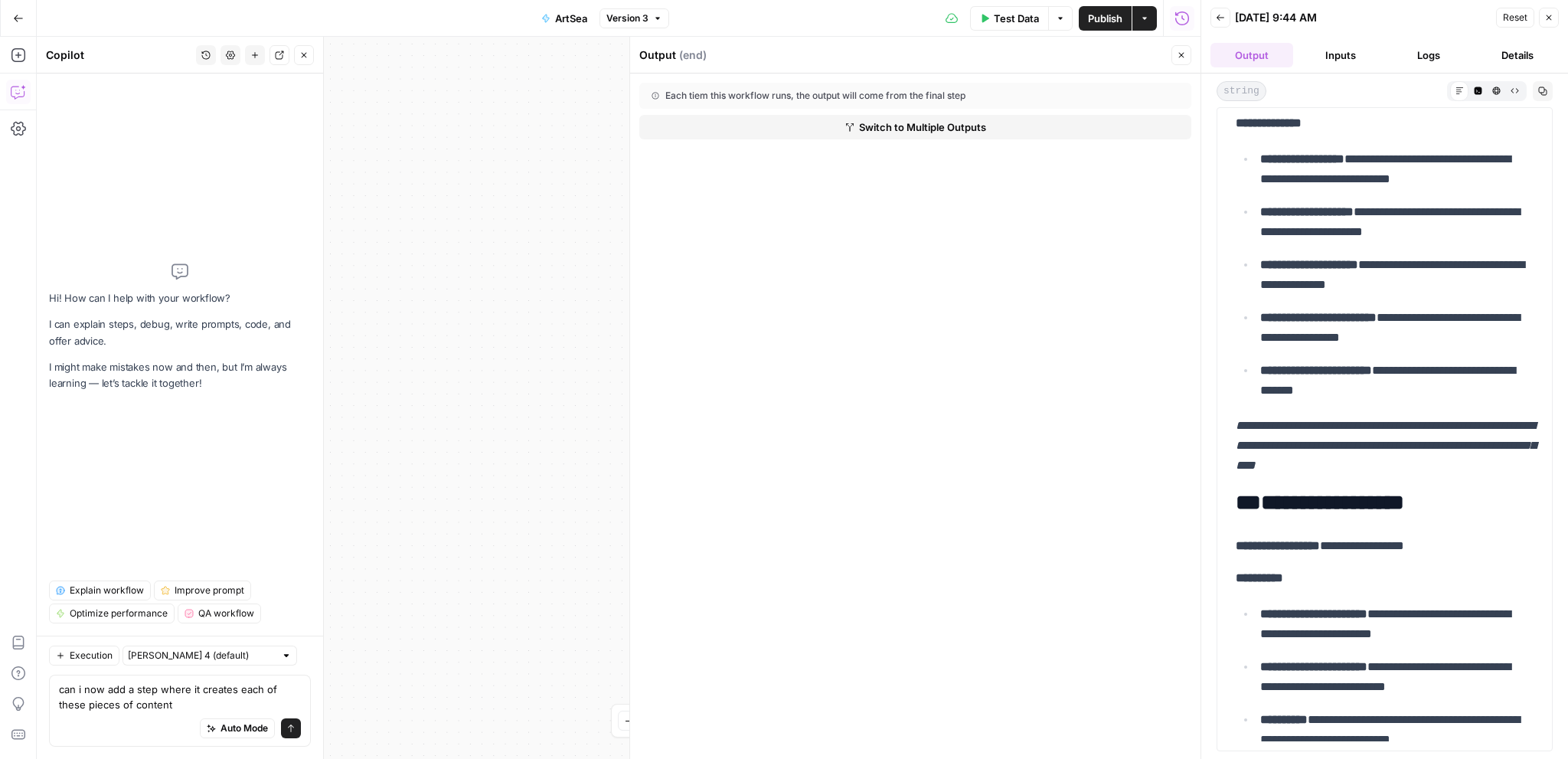
type textarea "can i now add a step where it creates each of these pieces of content?"
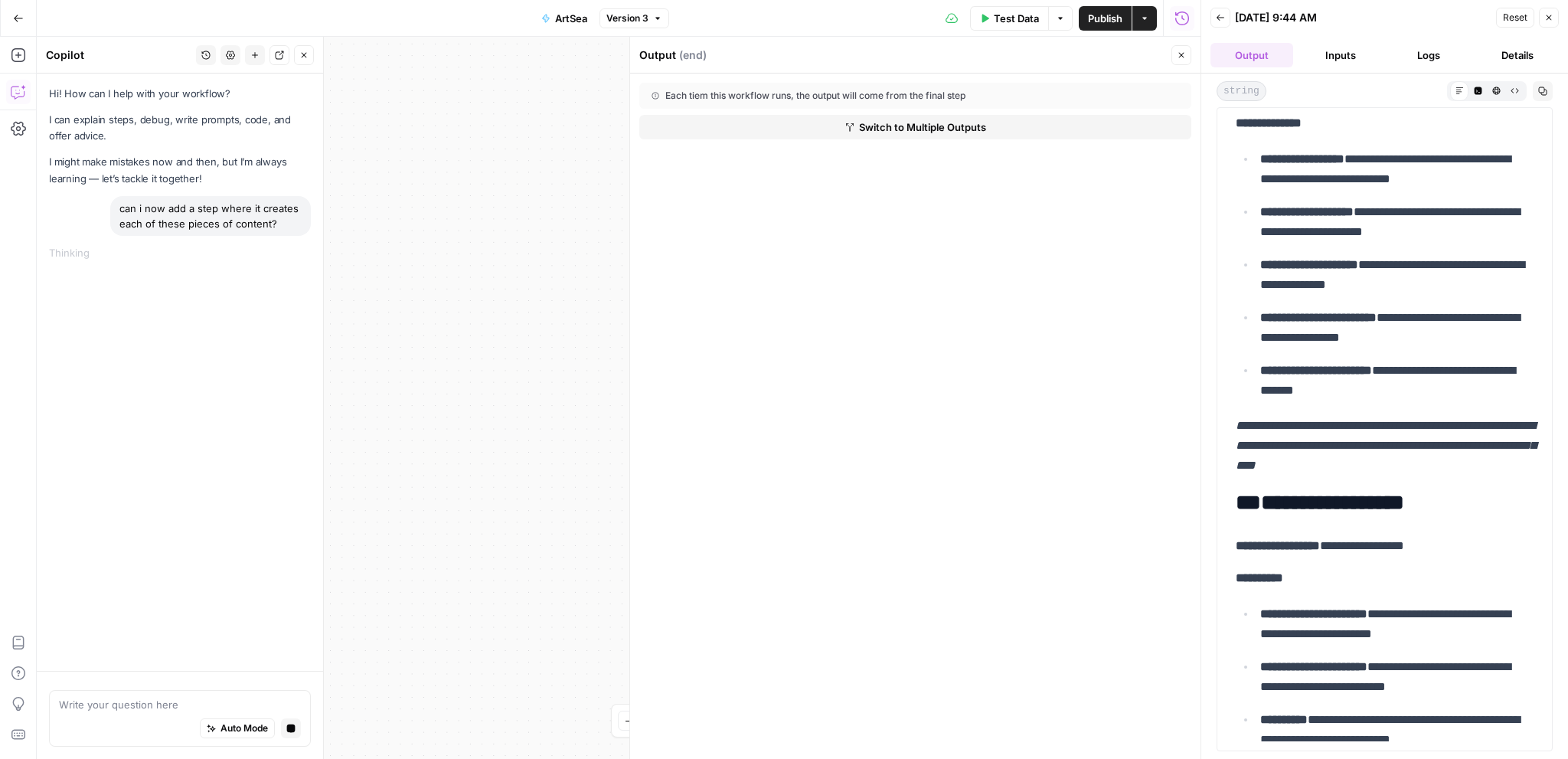
click at [1185, 54] on icon "button" at bounding box center [1181, 55] width 9 height 9
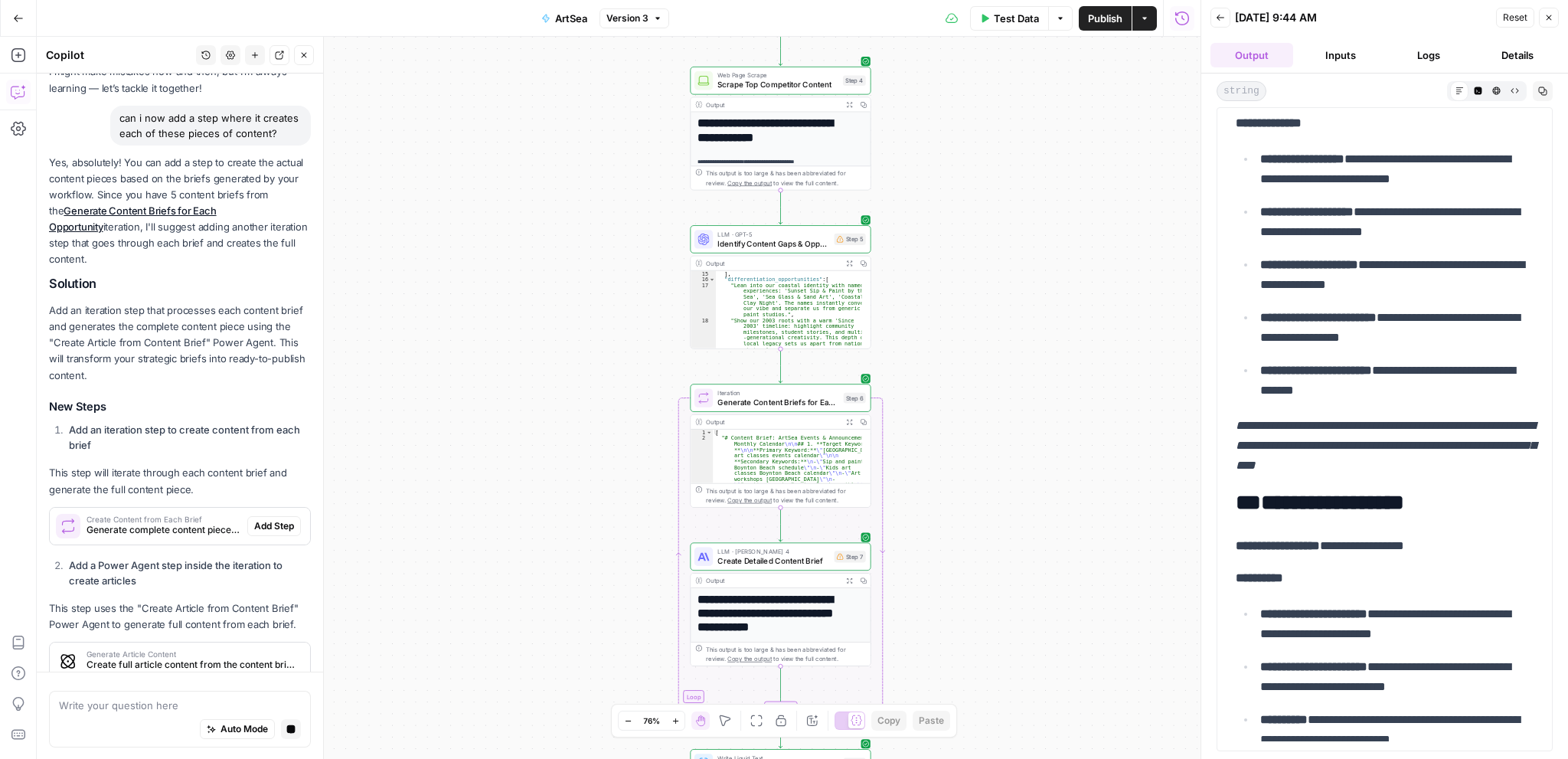
scroll to position [18, 0]
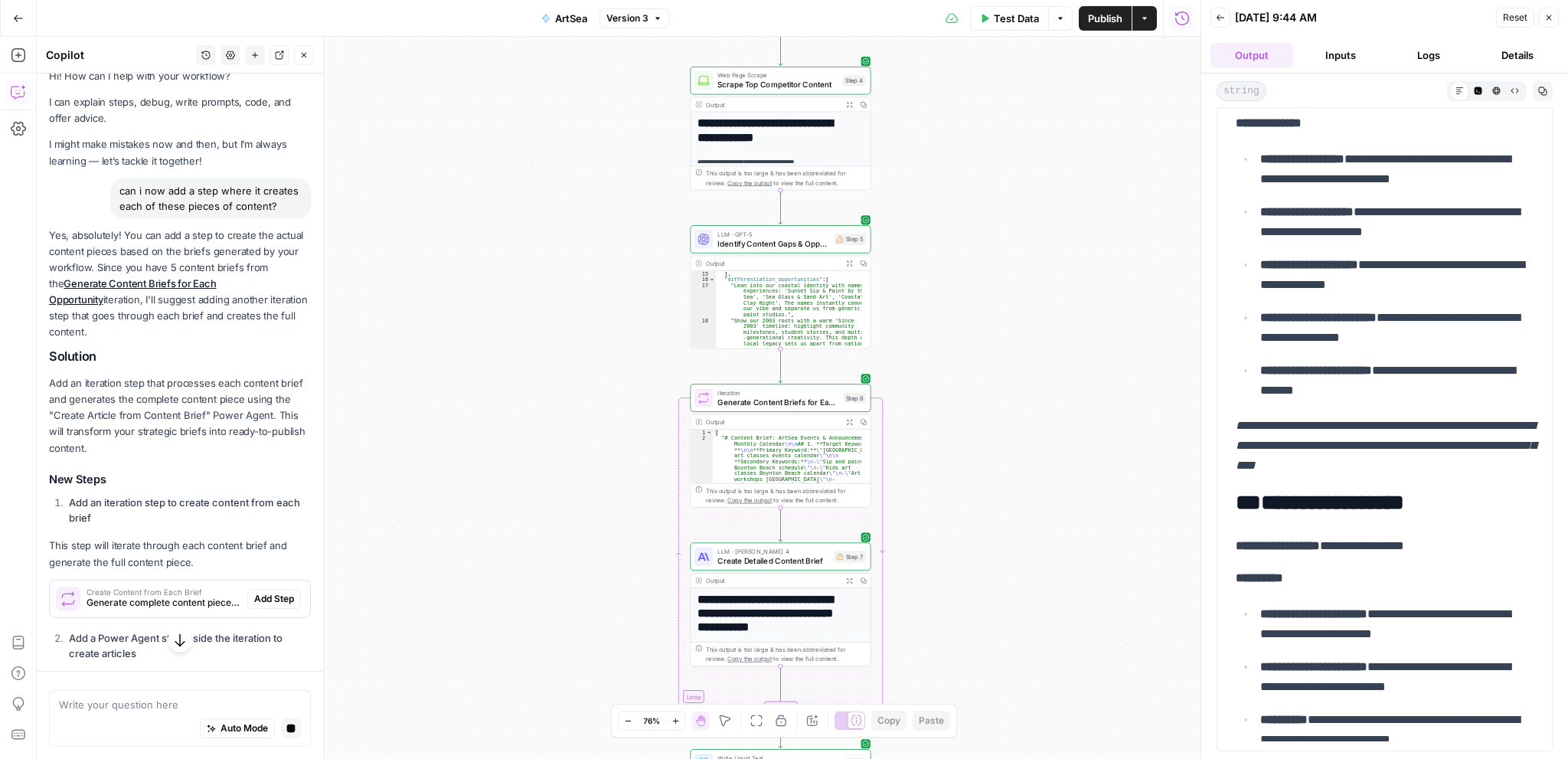
click at [1017, 535] on div "Workflow Input Settings Inputs Power Agent Analyze SERP for Target Keyword Step…" at bounding box center [618, 397] width 1163 height 722
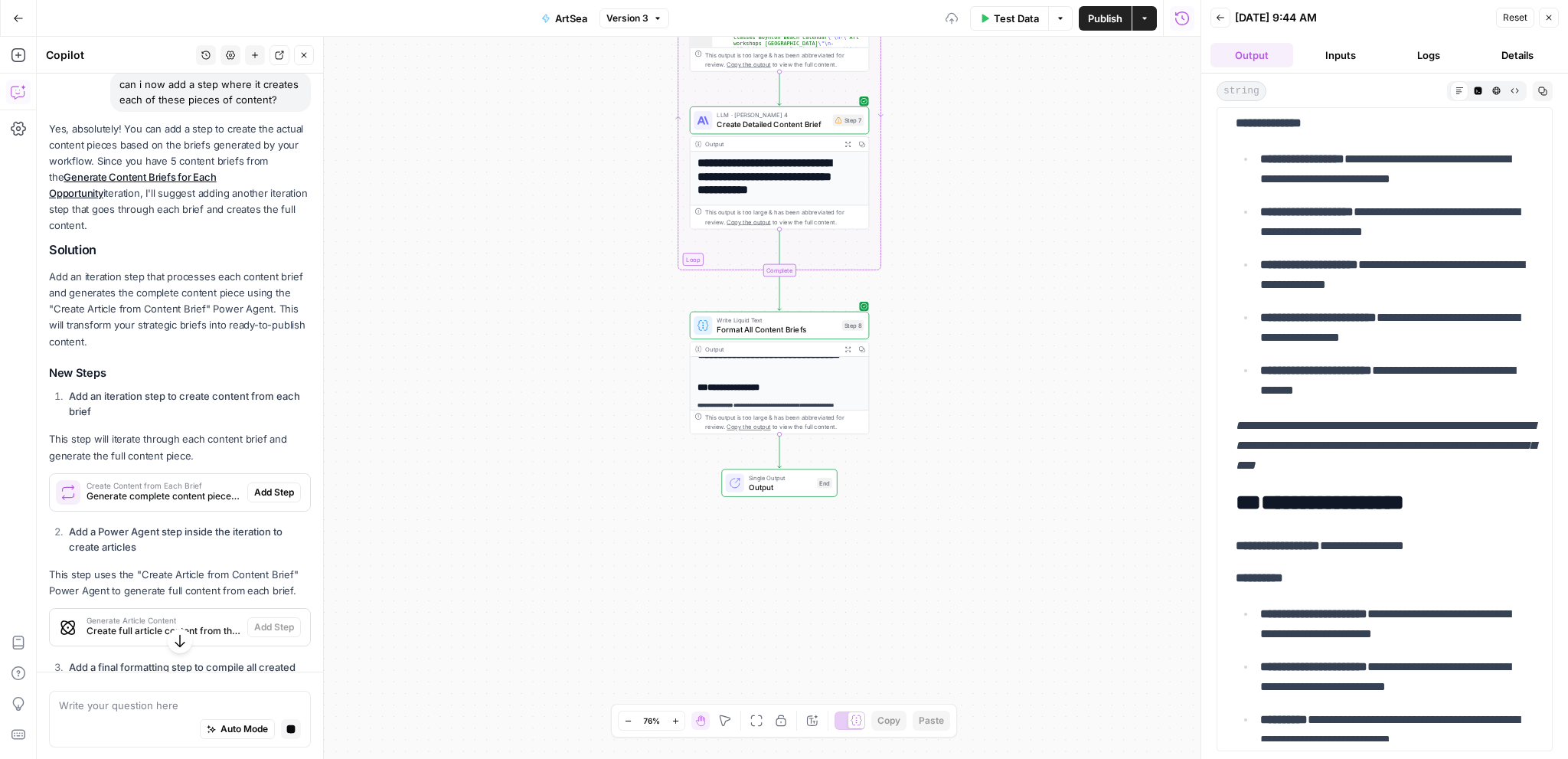
scroll to position [287, 0]
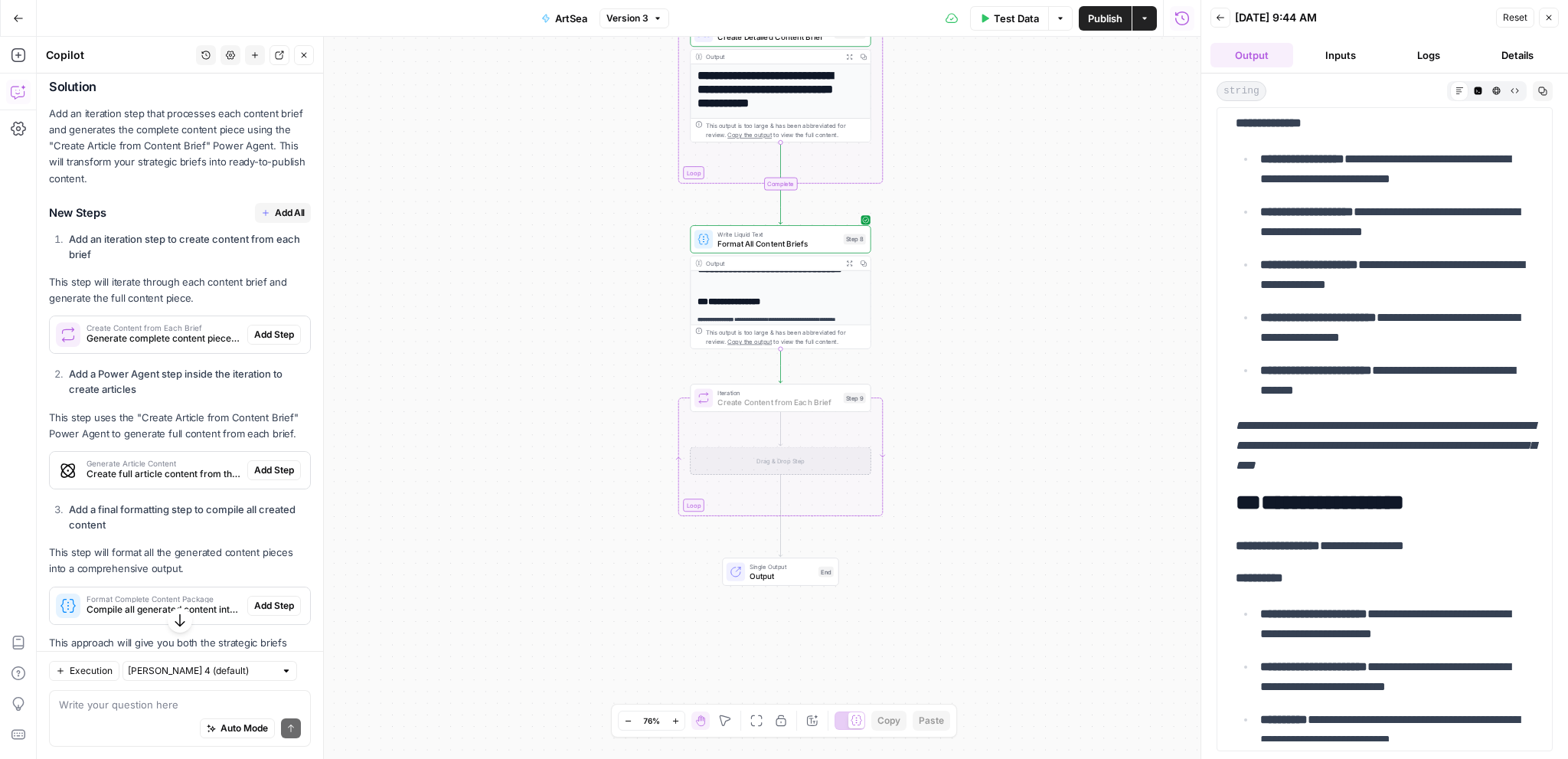
click at [260, 341] on span "Add Step" at bounding box center [274, 334] width 40 height 14
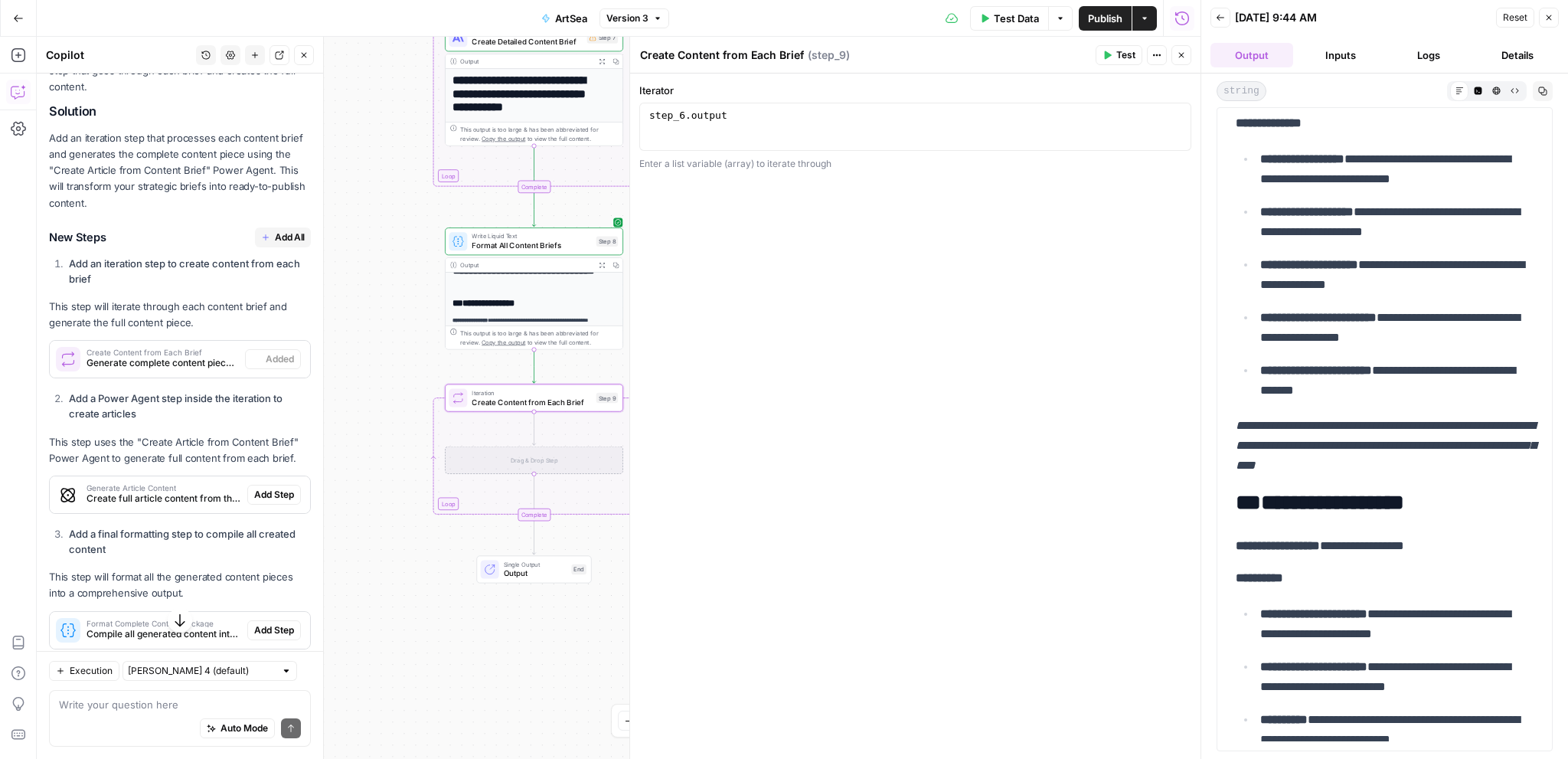
scroll to position [312, 0]
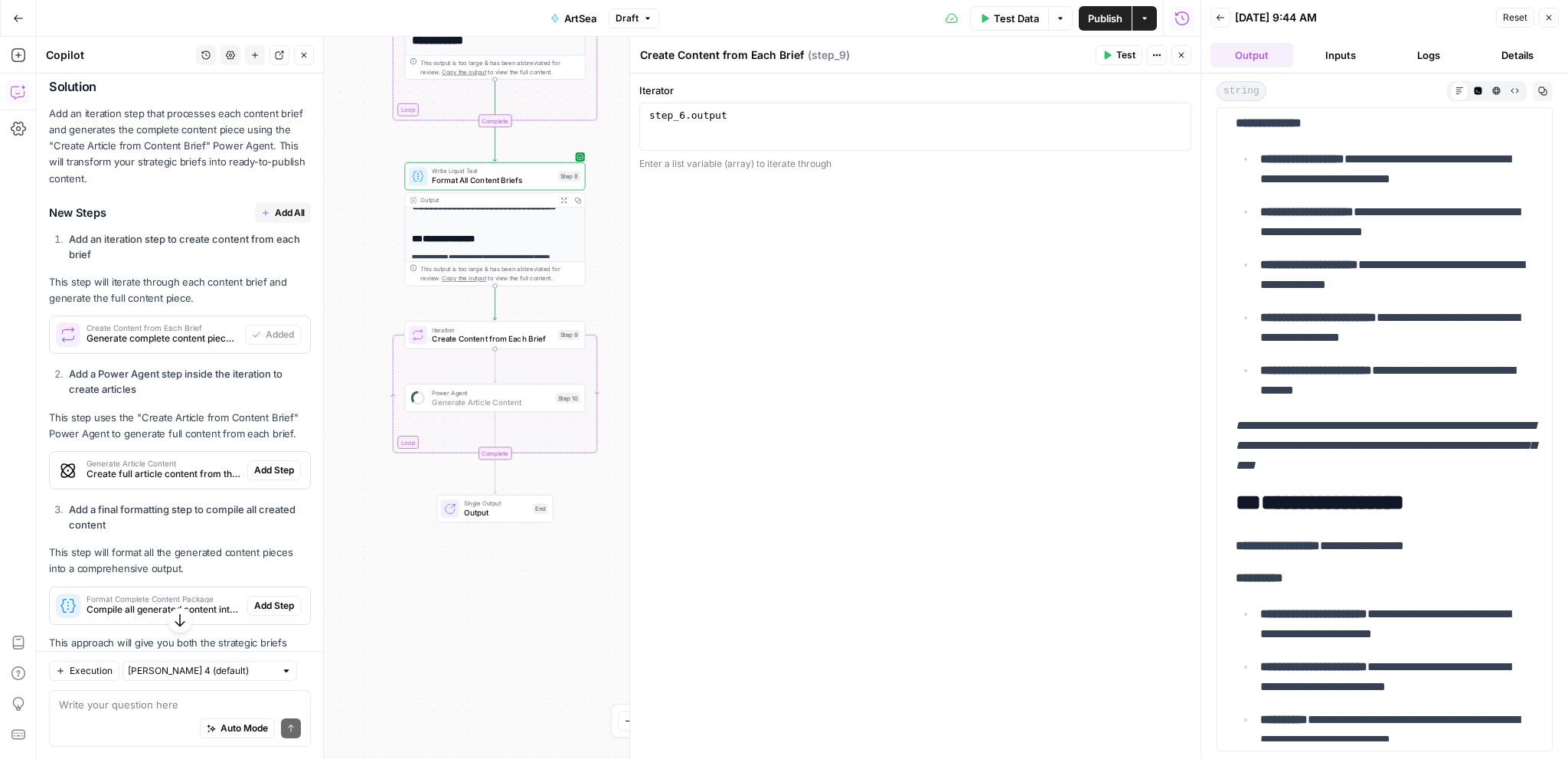
click at [262, 477] on span "Add Step" at bounding box center [274, 470] width 40 height 14
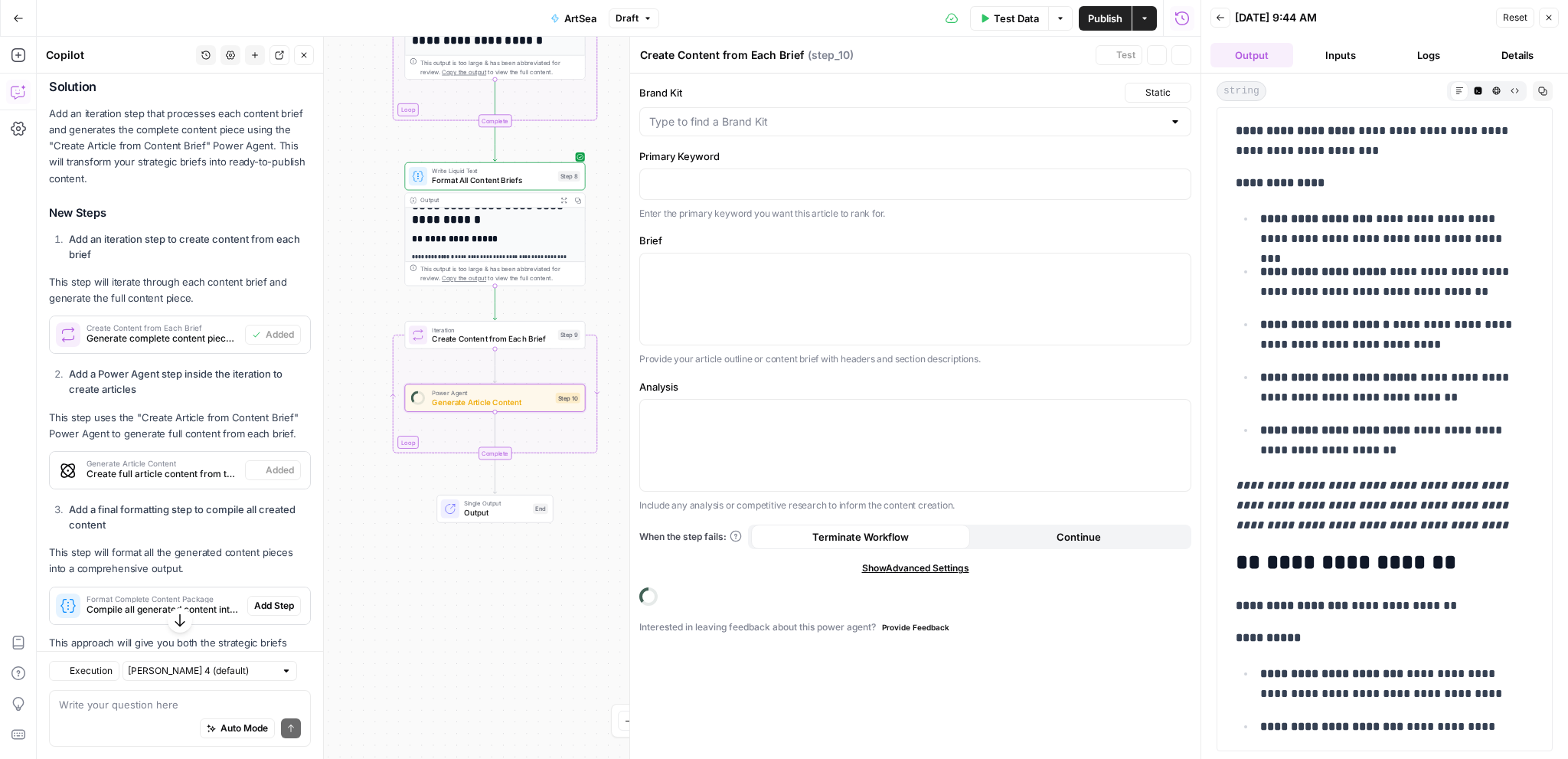
type textarea "Generate Article Content"
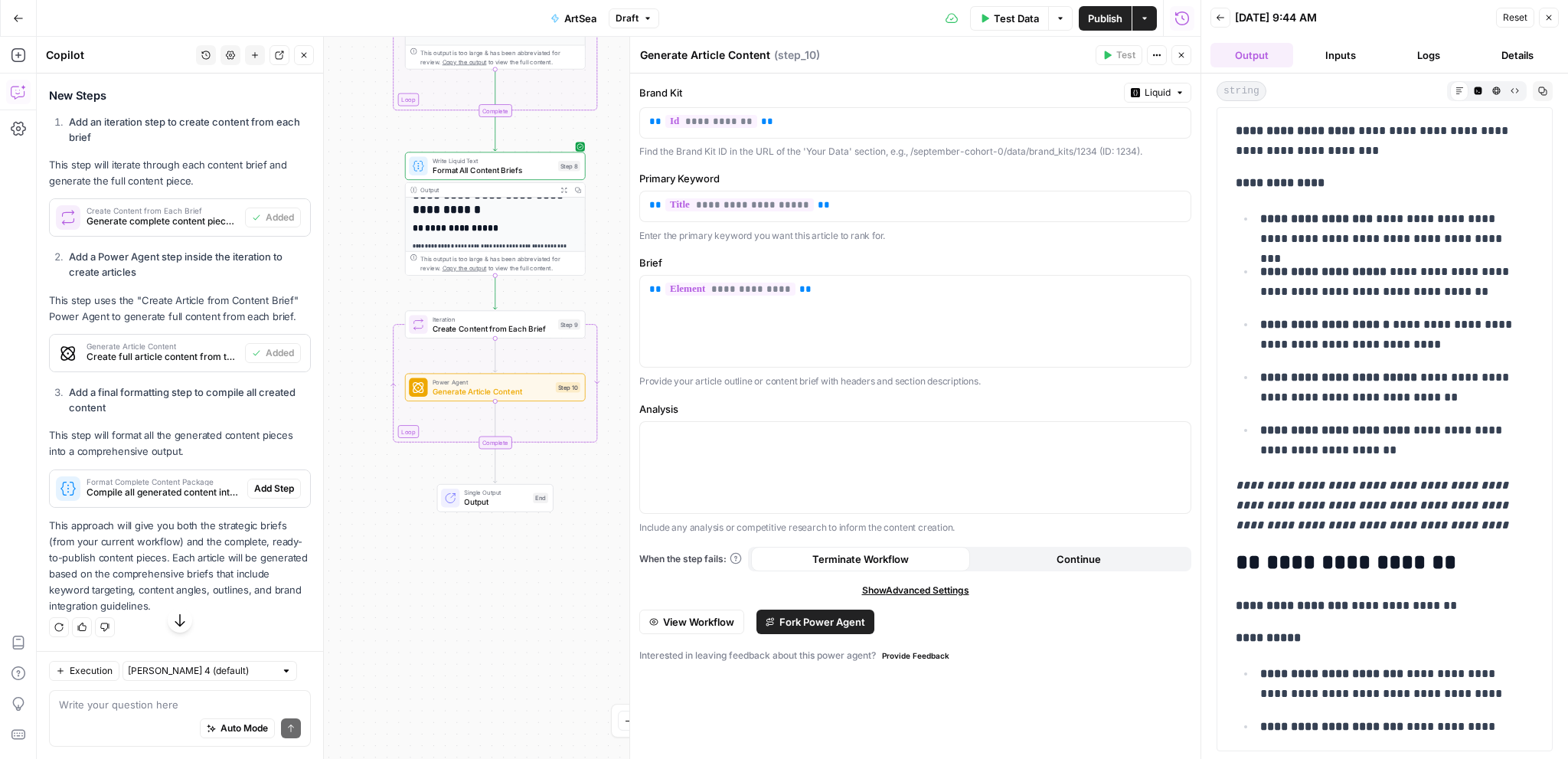
scroll to position [441, 0]
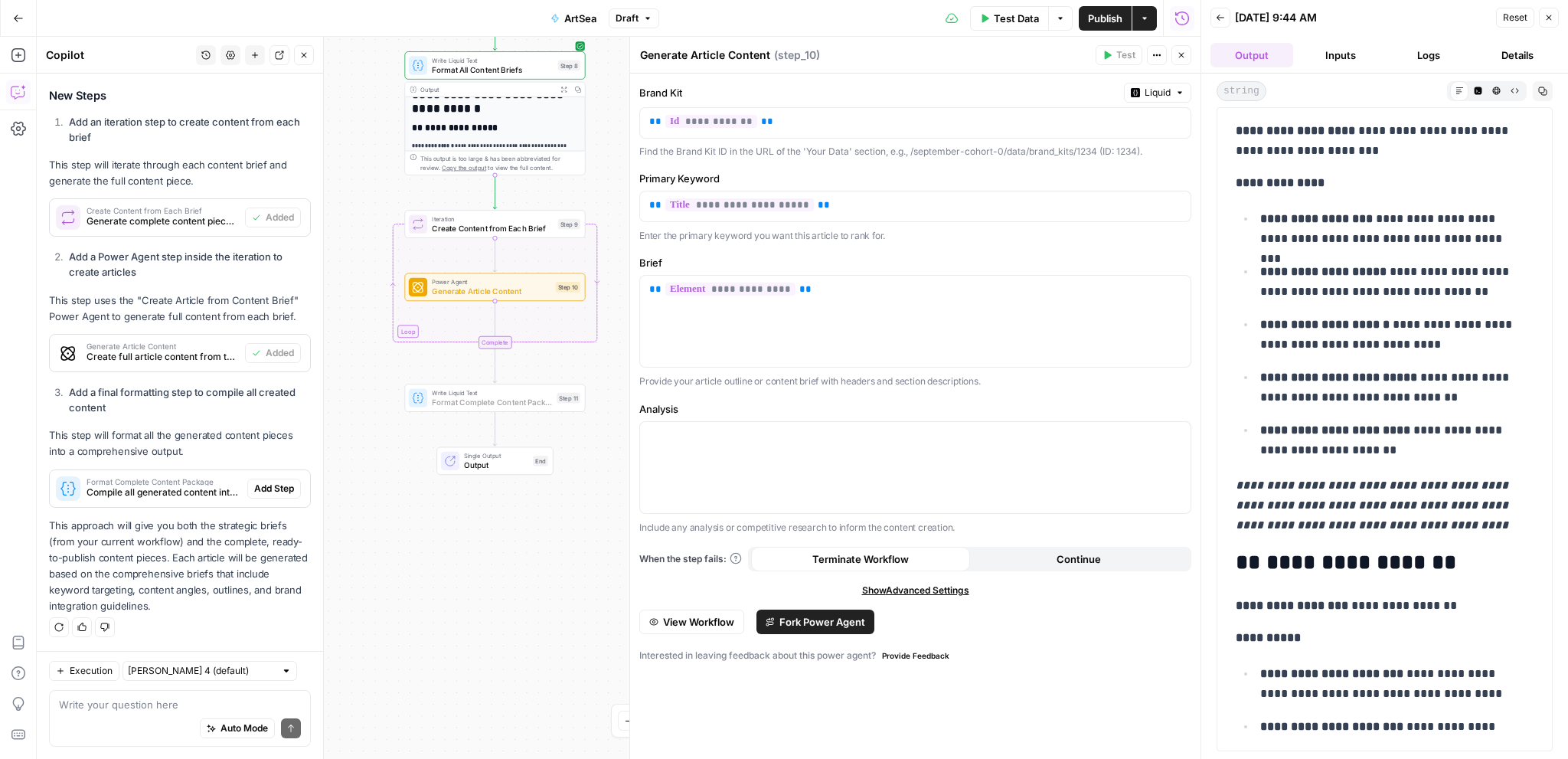
click at [278, 486] on span "Add Step" at bounding box center [274, 488] width 40 height 14
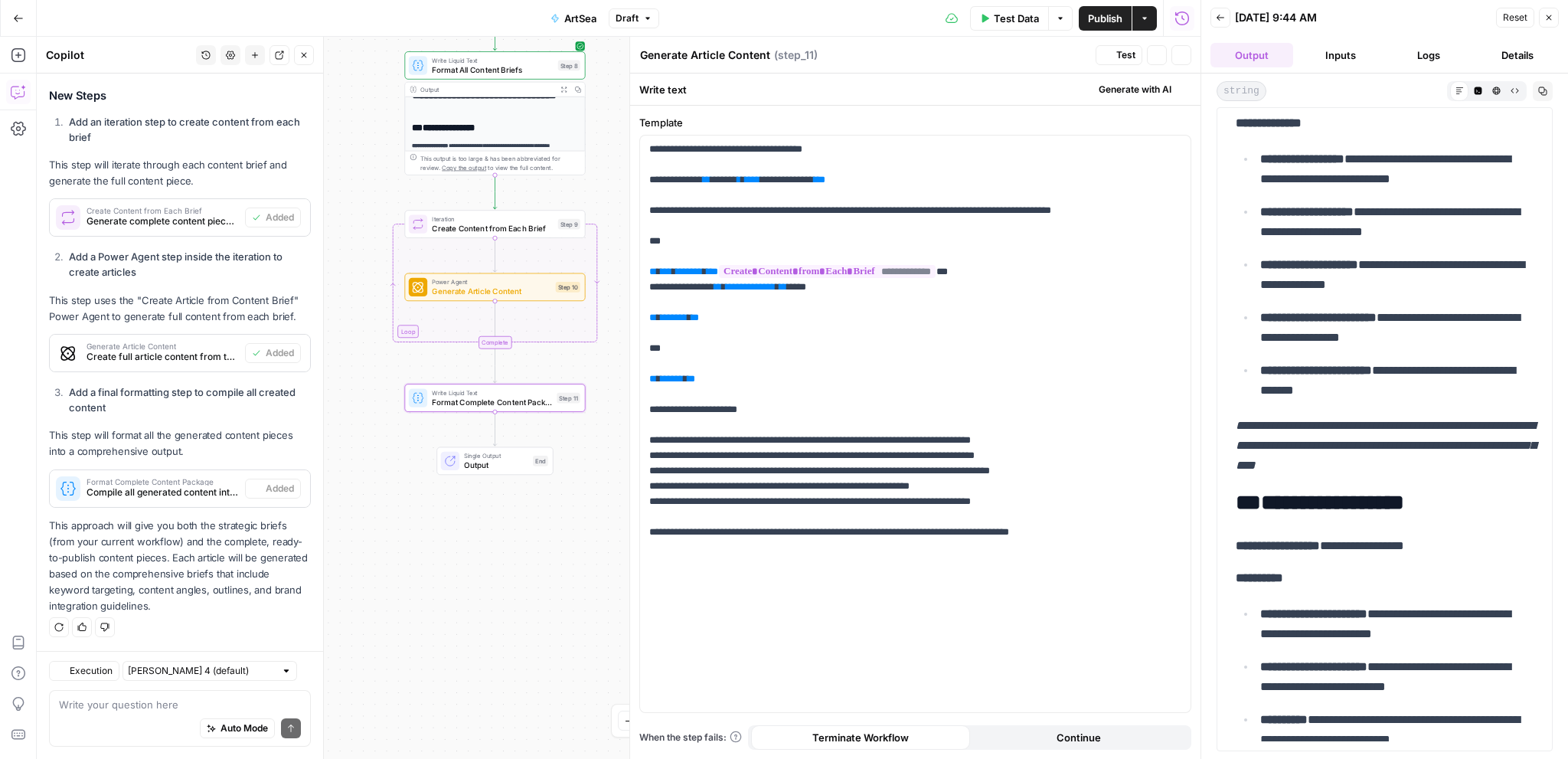
type textarea "Format Complete Content Package"
click at [1090, 16] on span "Publish" at bounding box center [1104, 19] width 34 height 16
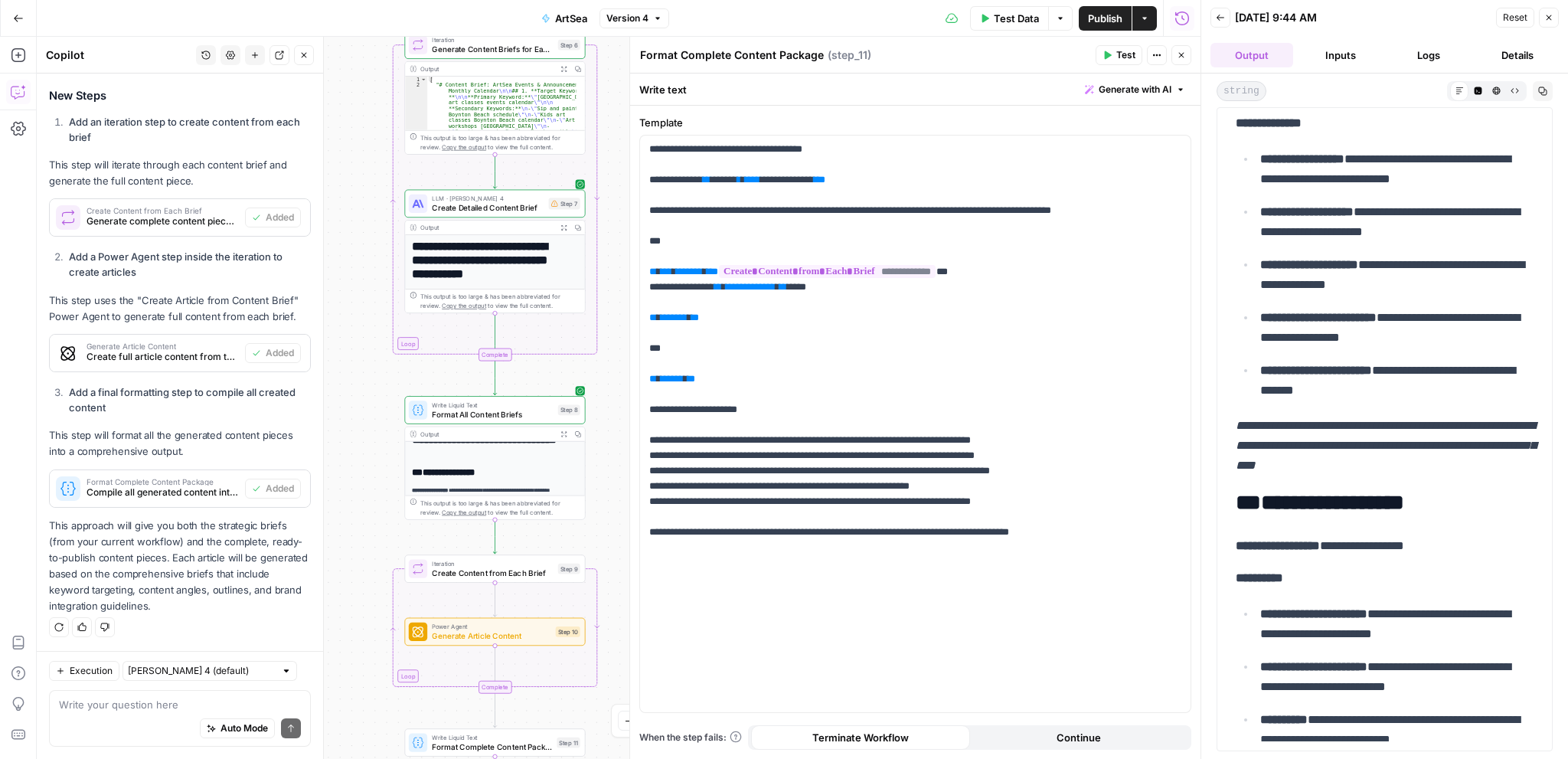
click at [1547, 18] on icon "button" at bounding box center [1548, 18] width 5 height 5
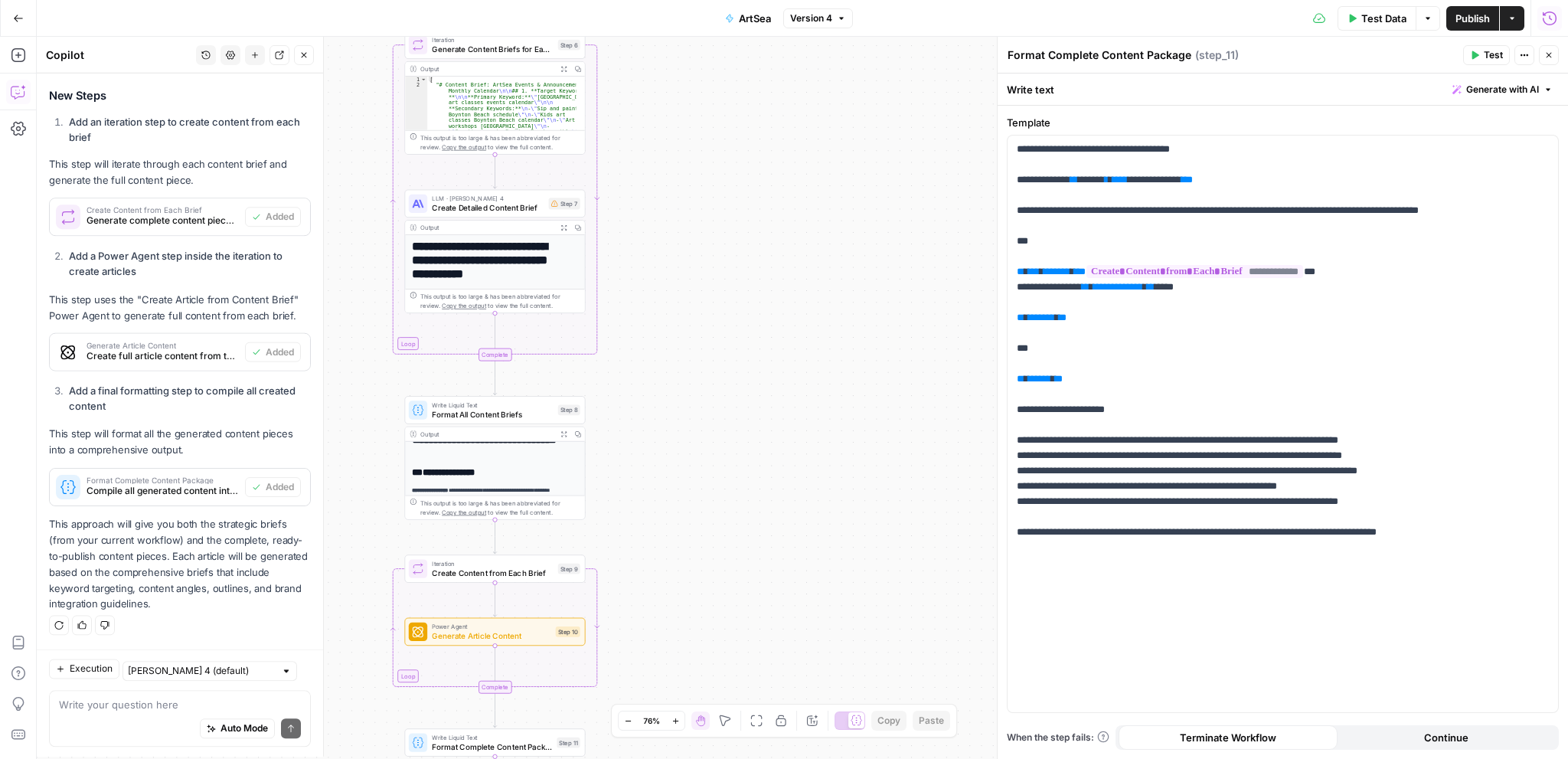
scroll to position [441, 0]
click at [1387, 12] on span "Test Data" at bounding box center [1384, 19] width 45 height 16
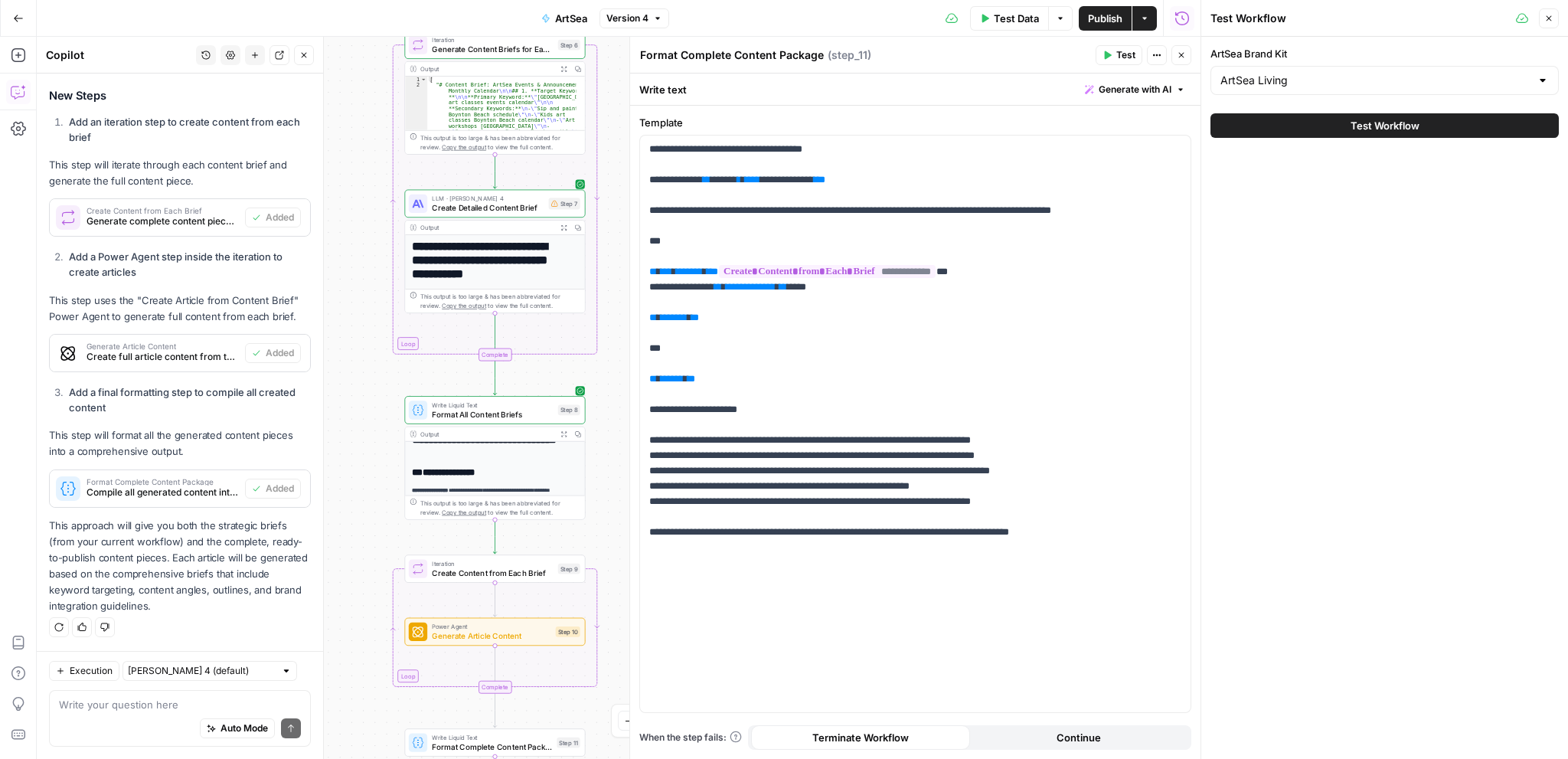
click at [1364, 126] on span "Test Workflow" at bounding box center [1385, 126] width 69 height 16
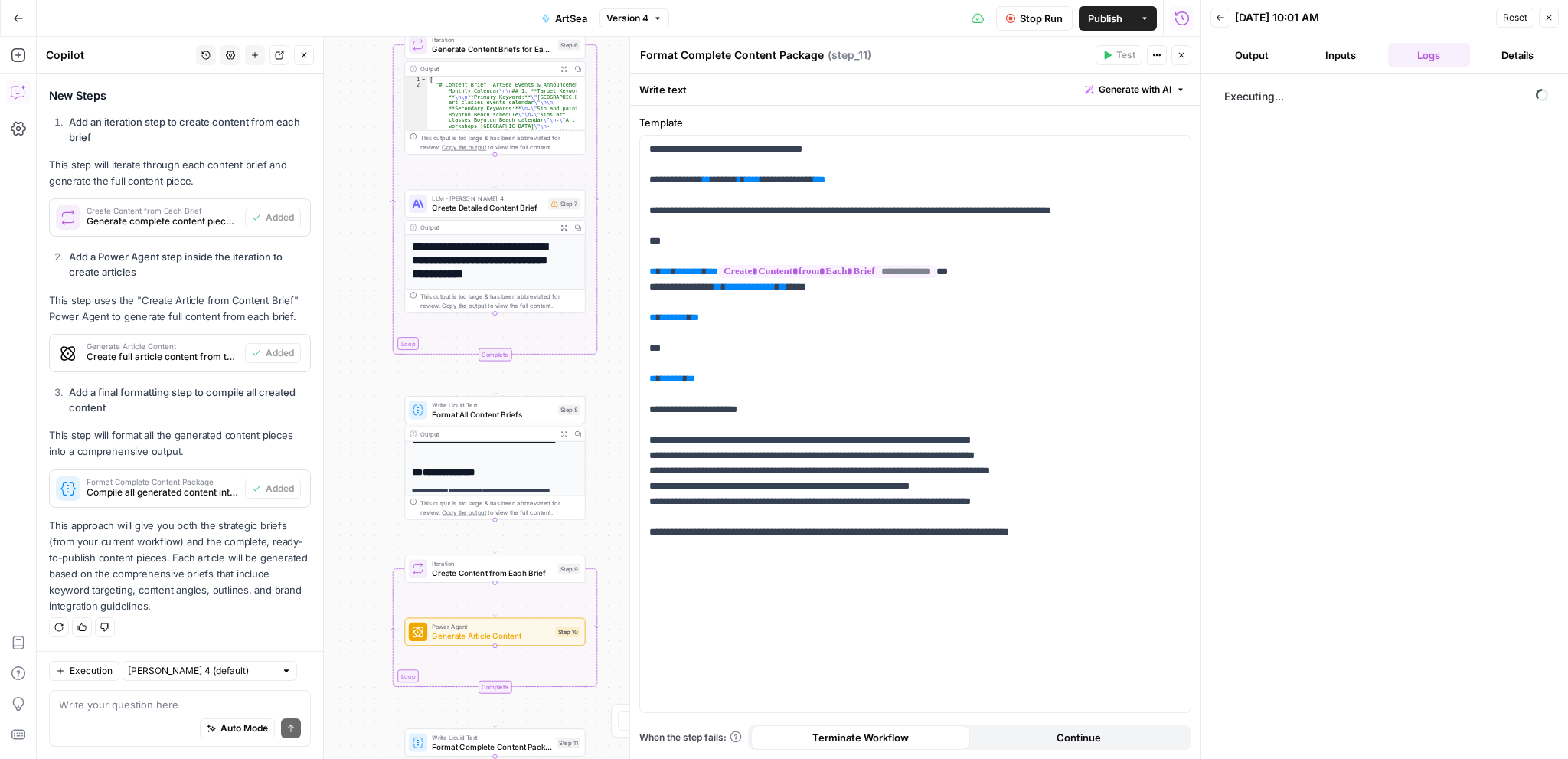
click at [1185, 55] on icon "button" at bounding box center [1181, 55] width 9 height 9
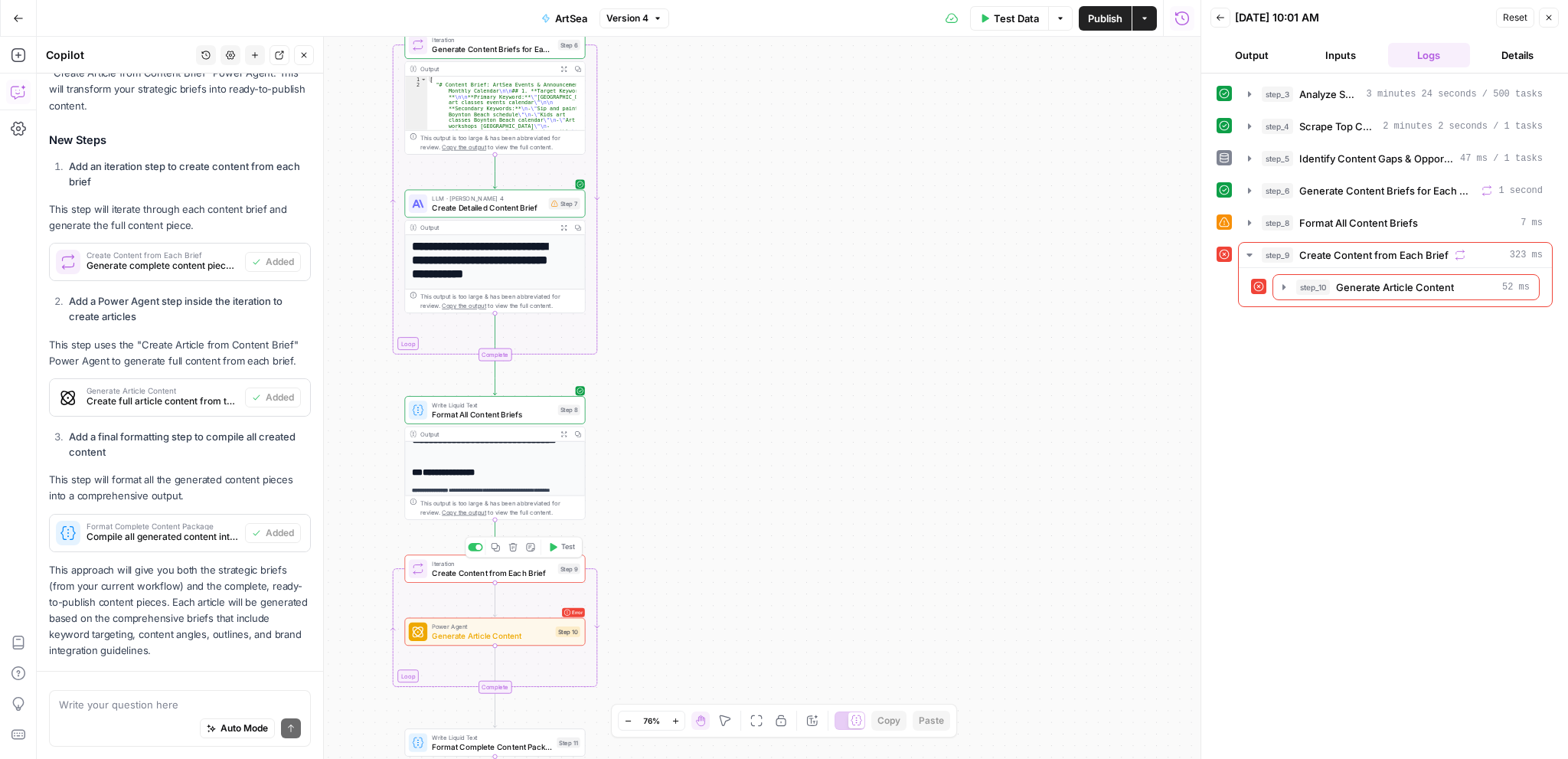
scroll to position [441, 0]
